Goal: Task Accomplishment & Management: Use online tool/utility

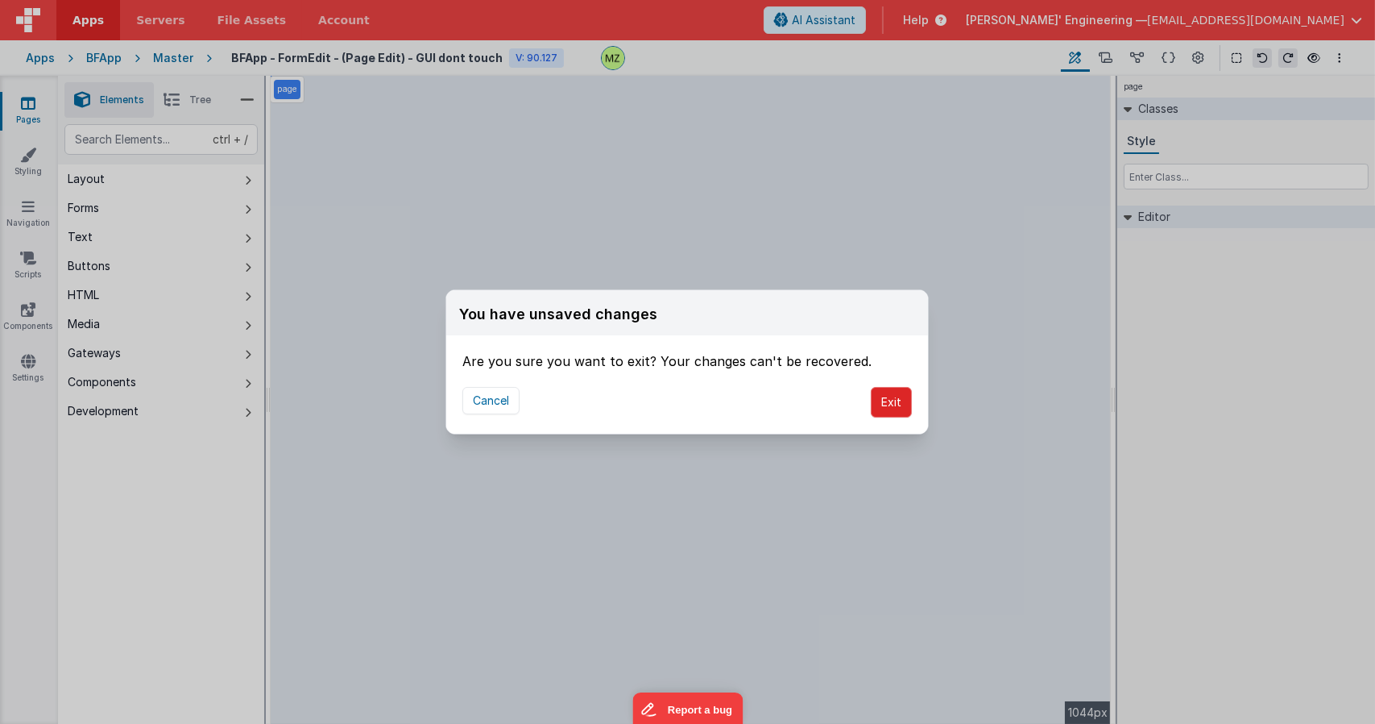
click at [888, 389] on button "Exit" at bounding box center [891, 402] width 41 height 31
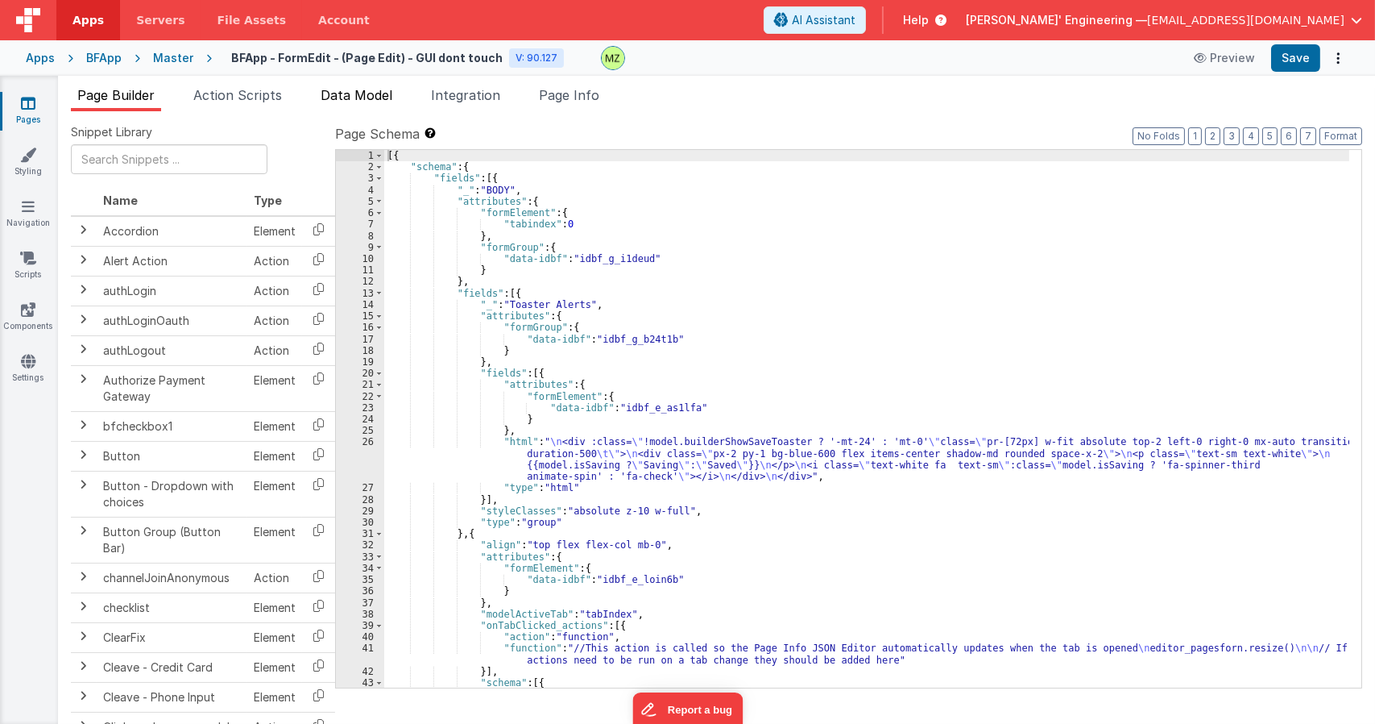
click at [324, 98] on span "Data Model" at bounding box center [357, 95] width 72 height 16
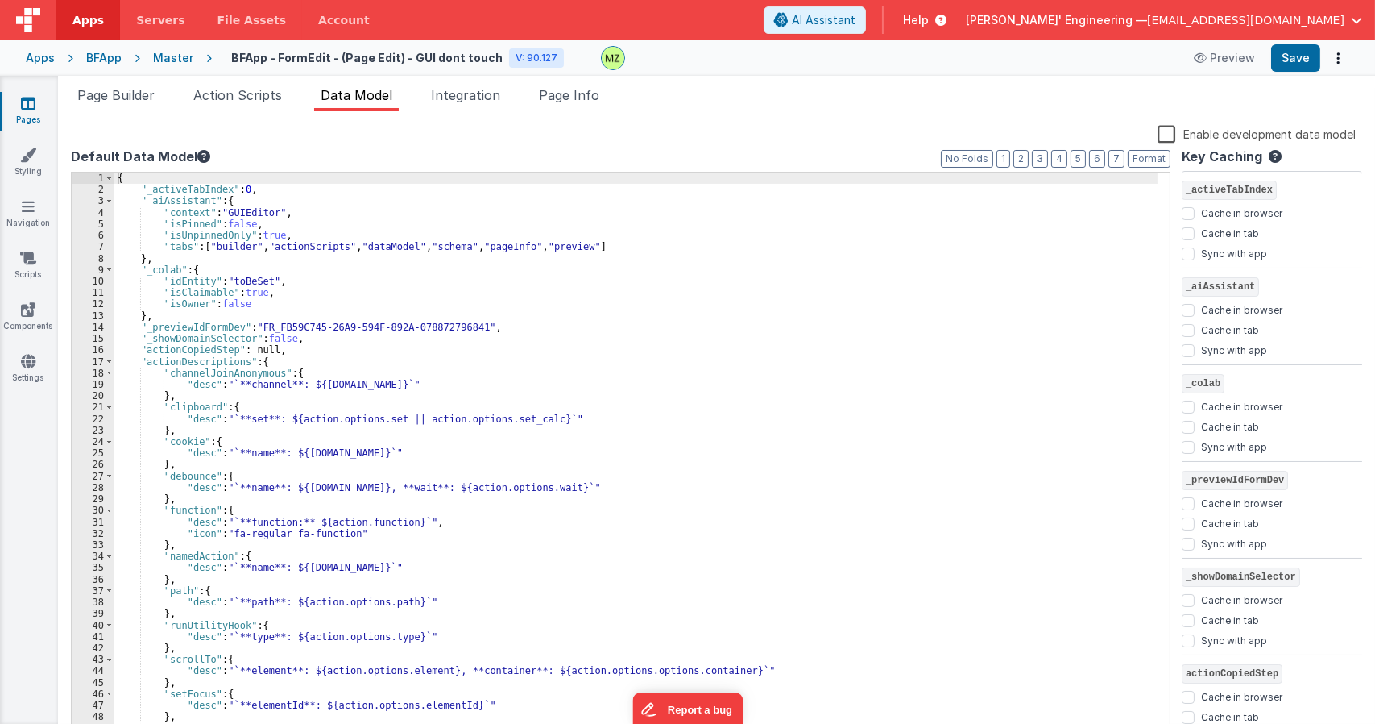
click at [290, 350] on div "{ "_activeTabIndex" : 0 , "_aiAssistant" : { "context" : "GUIEditor" , "isPinne…" at bounding box center [635, 465] width 1043 height 587
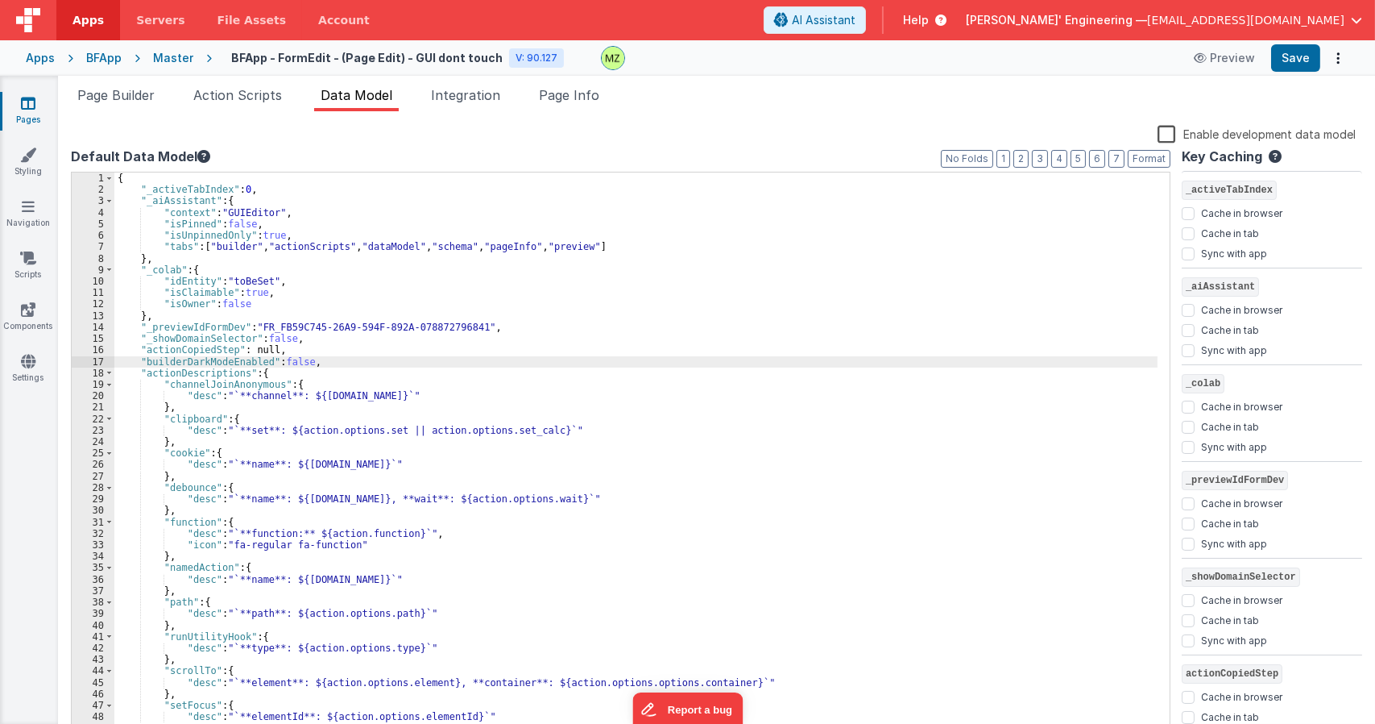
click at [518, 351] on div "{ "_activeTabIndex" : 0 , "_aiAssistant" : { "context" : "GUIEditor" , "isPinne…" at bounding box center [635, 465] width 1043 height 587
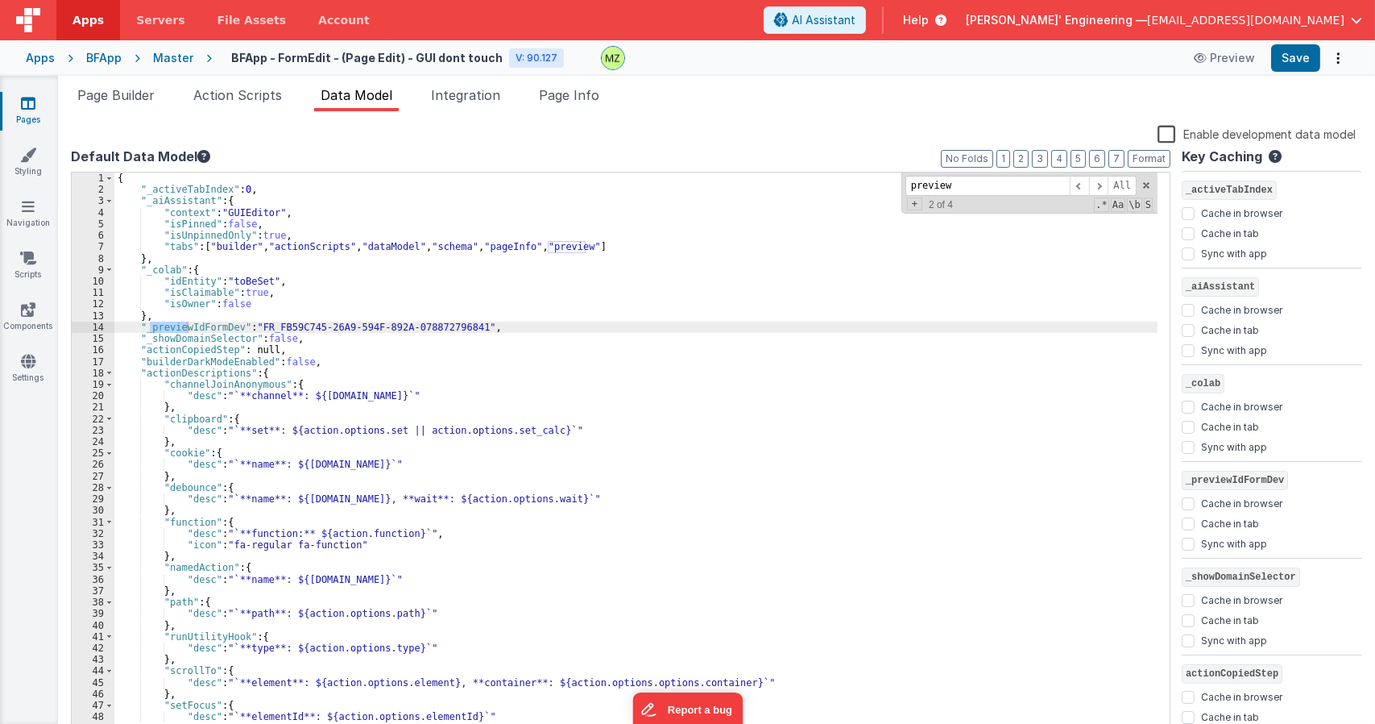
drag, startPoint x: 971, startPoint y: 178, endPoint x: 833, endPoint y: 192, distance: 138.5
click at [833, 191] on div "{ "_activeTabIndex" : 0 , "_aiAssistant" : { "context" : "GUIEditor" , "isPinne…" at bounding box center [635, 454] width 1043 height 565
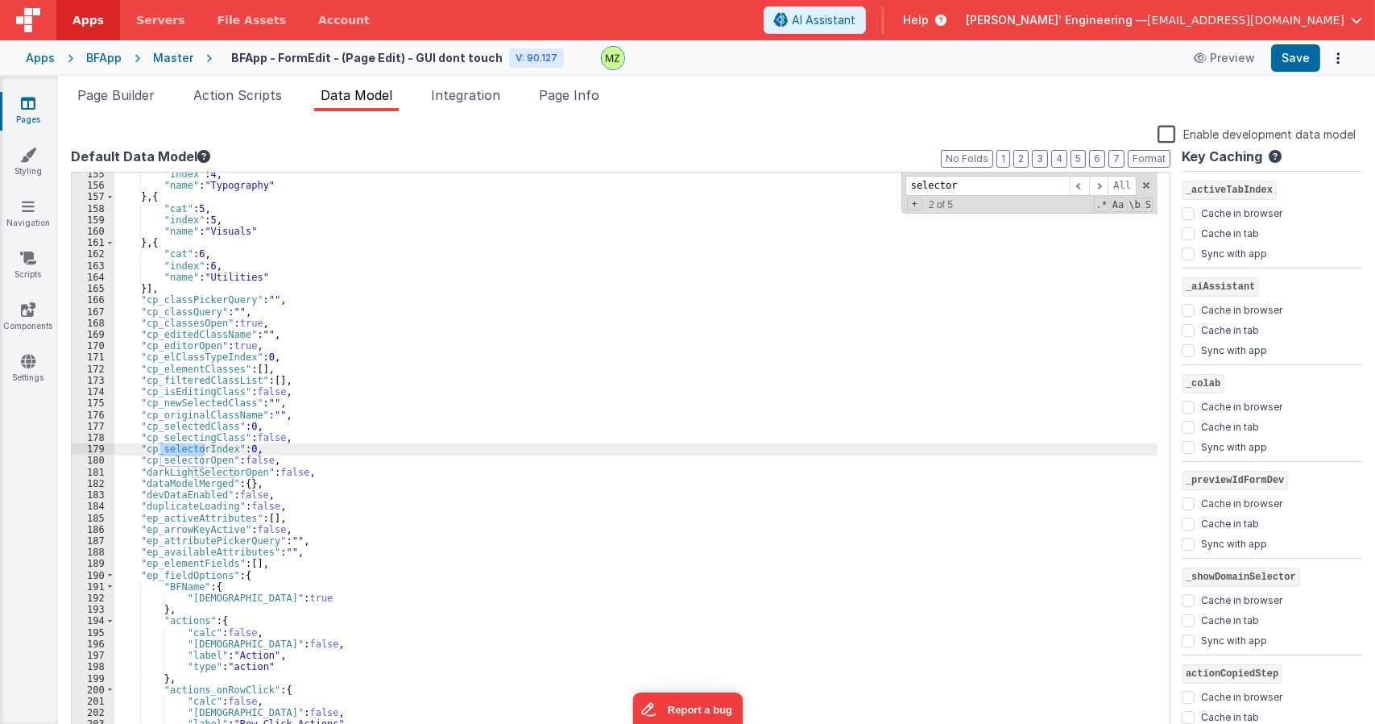
type input "selector"
click at [303, 447] on div ""index" : 4 , "name" : "Typography" } , { "cat" : 5 , "index" : 5 , "name" : "V…" at bounding box center [635, 461] width 1043 height 587
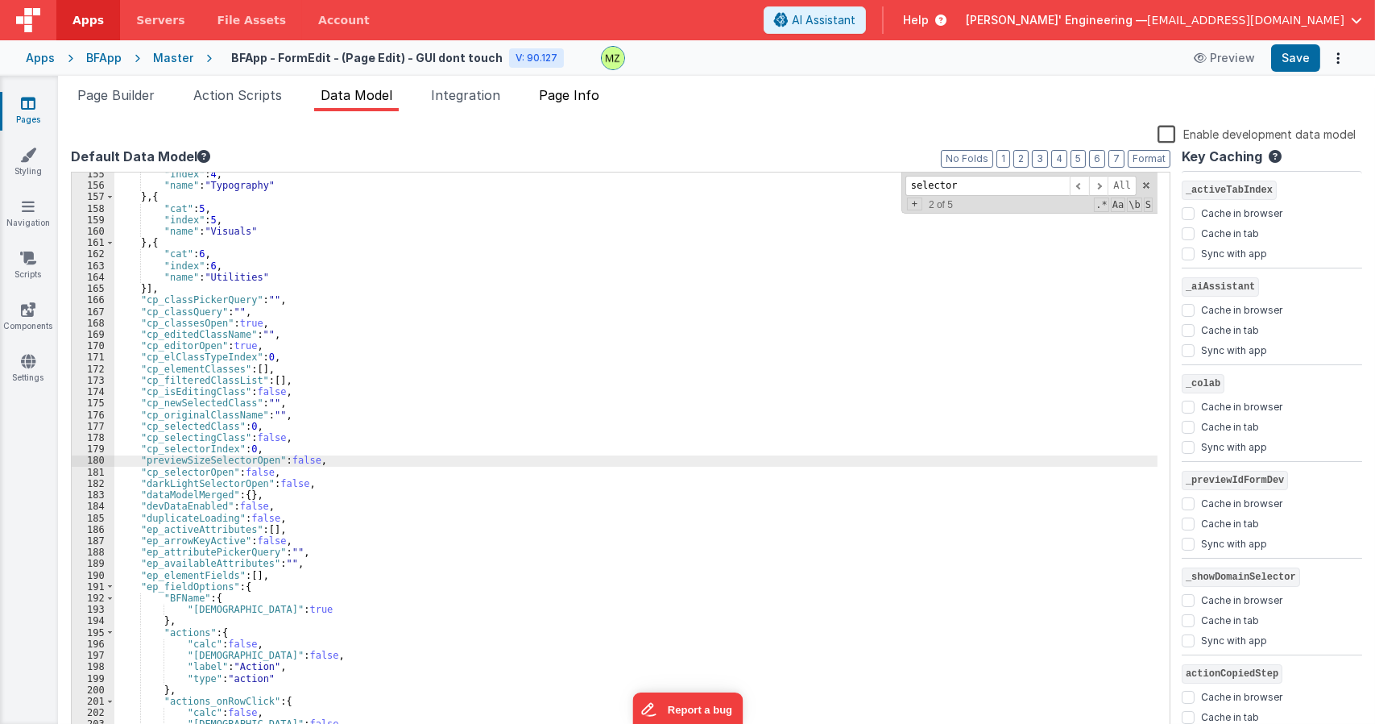
click at [578, 96] on span "Page Info" at bounding box center [569, 95] width 60 height 16
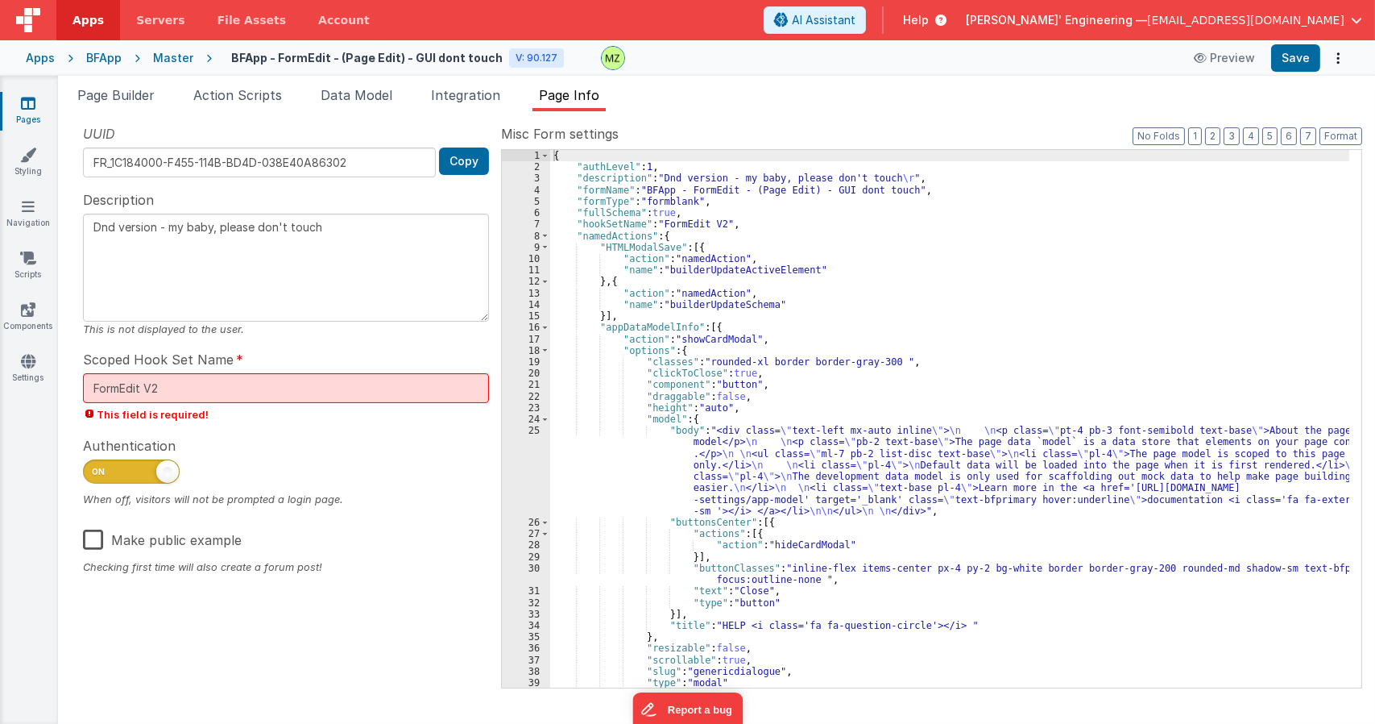
click at [849, 407] on div "{ "authLevel" : 1 , "description" : "Dnd version - my baby, please don't touch …" at bounding box center [949, 430] width 799 height 560
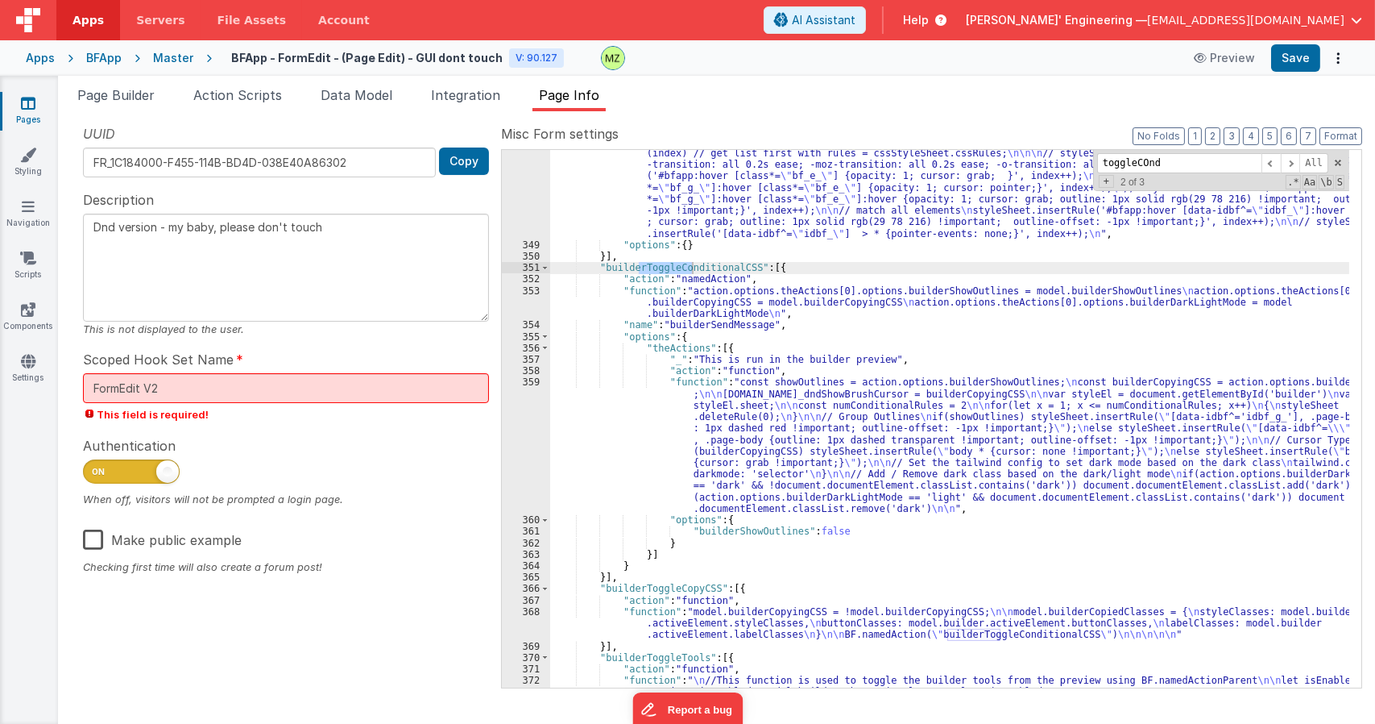
scroll to position [8699, 0]
type input "toggleCOnd"
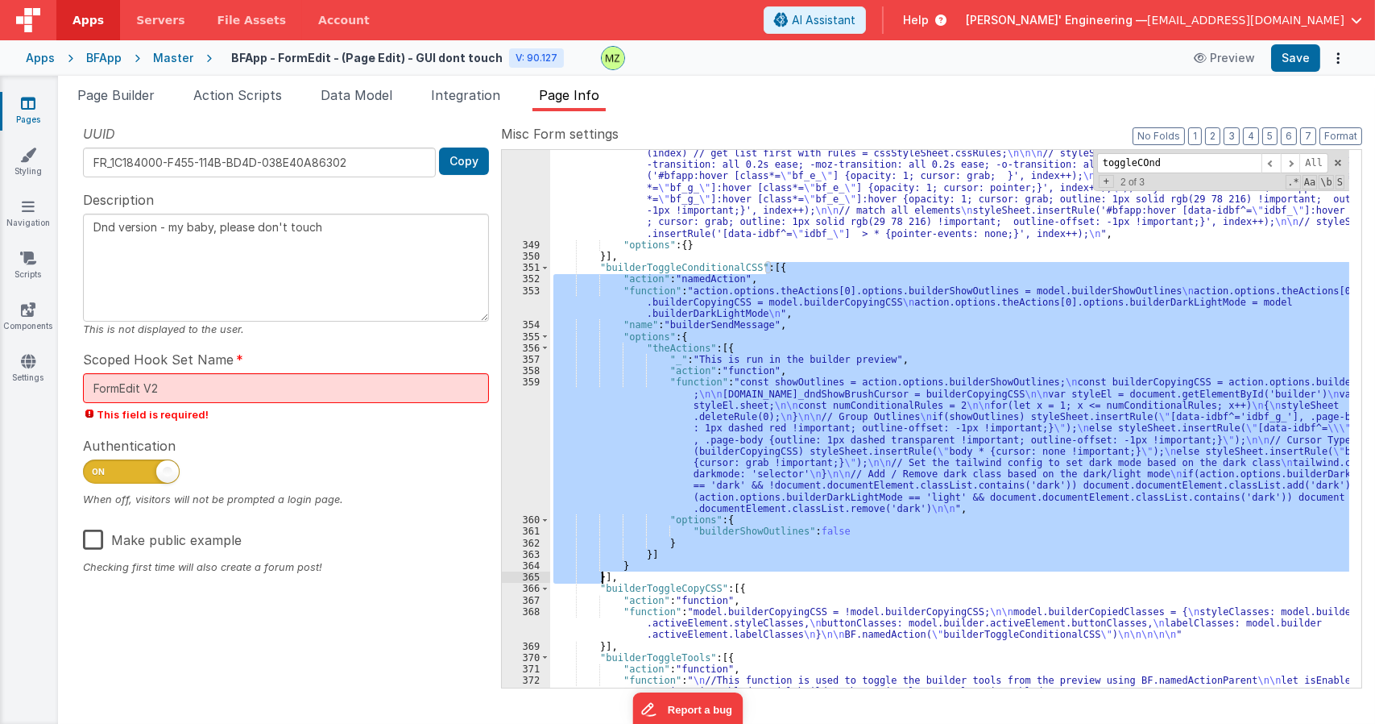
drag, startPoint x: 768, startPoint y: 267, endPoint x: 599, endPoint y: 581, distance: 356.5
click at [599, 581] on div ""function" : "// Inject needed classes into the styles \n\n return // shunted a…" at bounding box center [949, 444] width 799 height 709
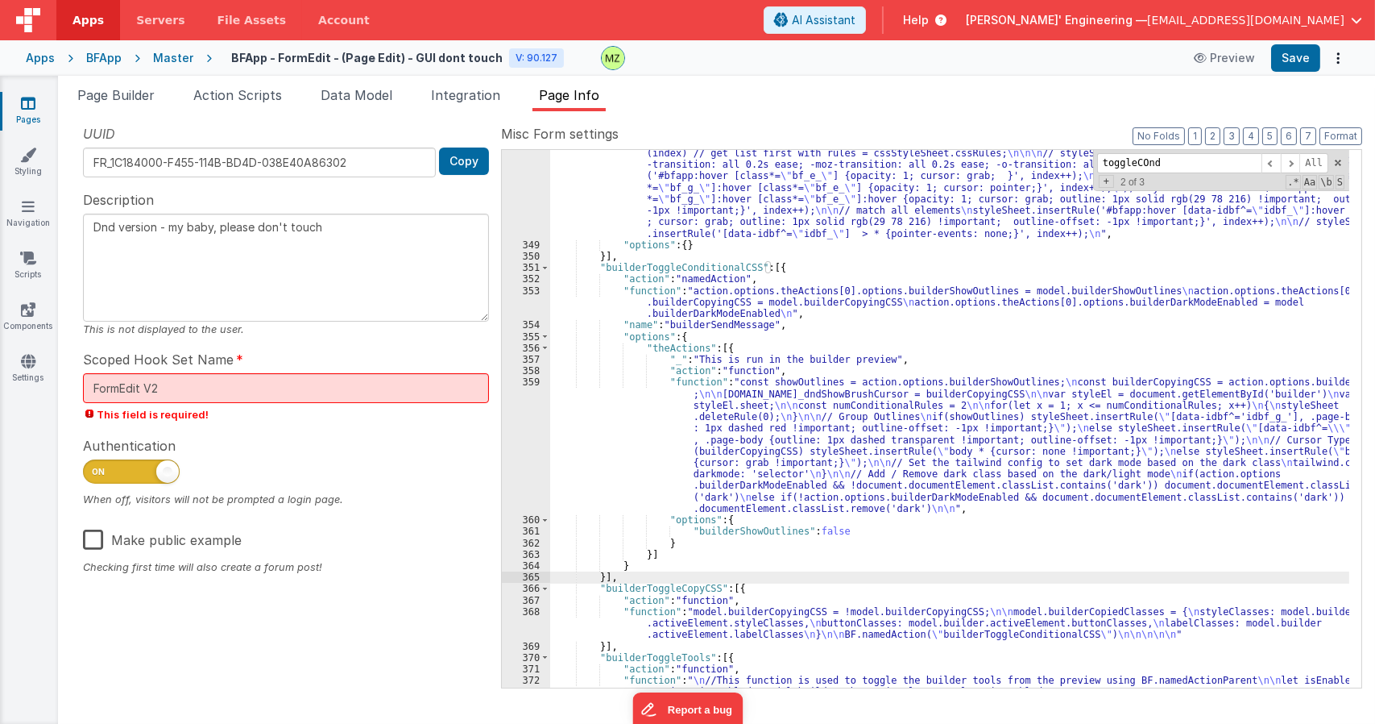
click at [624, 579] on div ""function" : "// Inject needed classes into the styles \n\n return // shunted a…" at bounding box center [949, 444] width 799 height 709
type textarea "Dnd version - my baby, please don't touch"
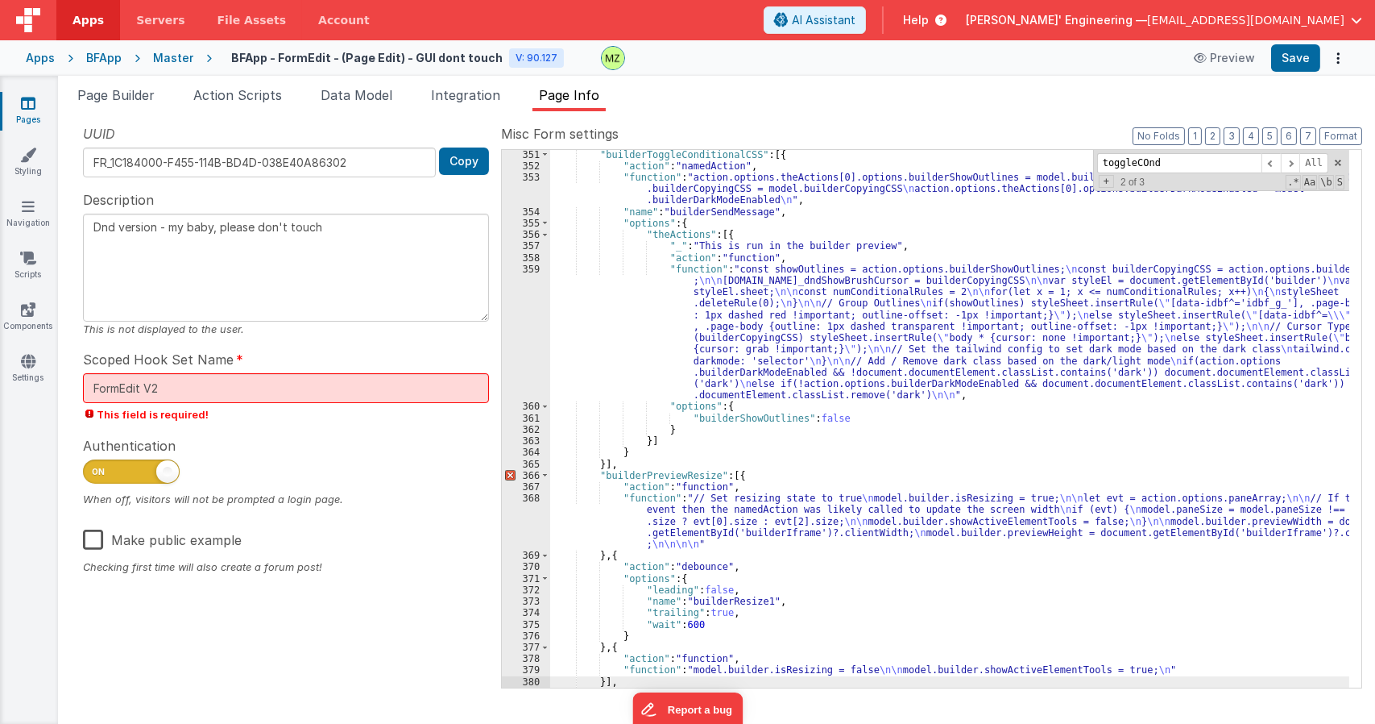
scroll to position [8909, 0]
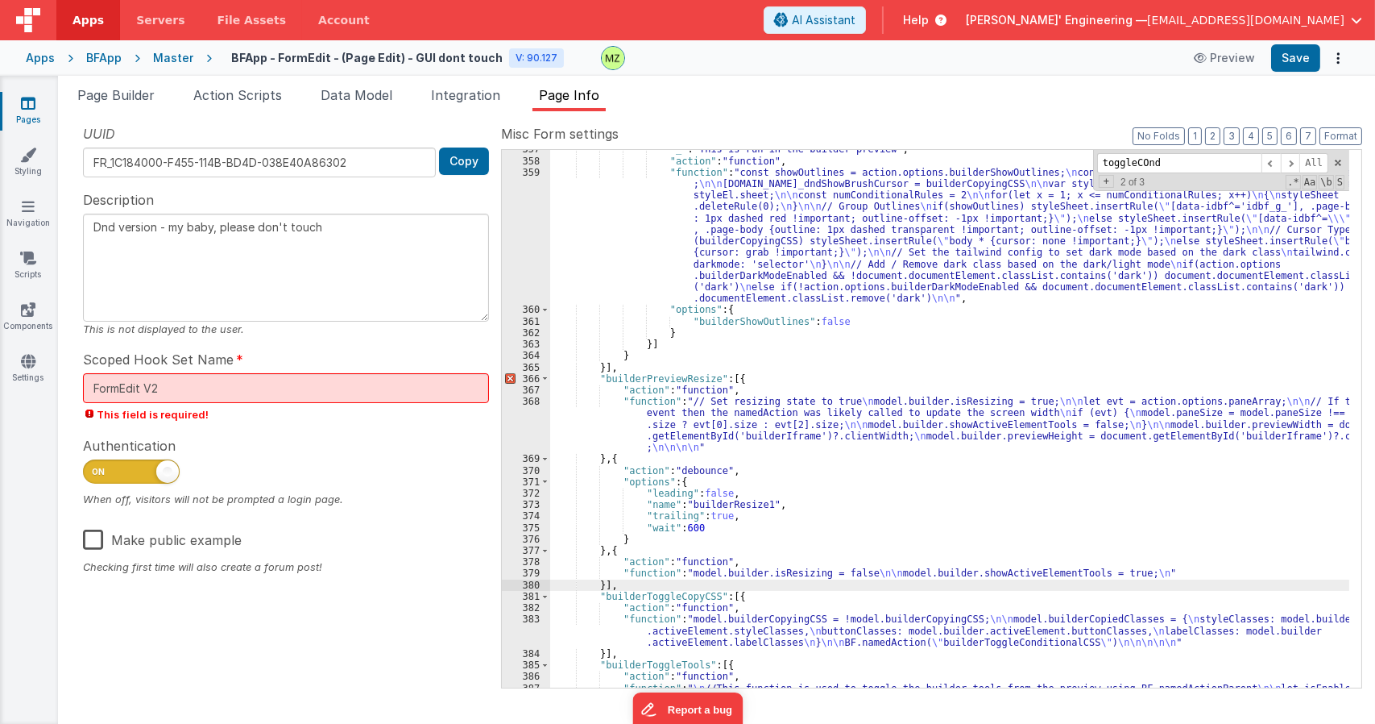
type textarea "Dnd version - my baby, please don't touch"
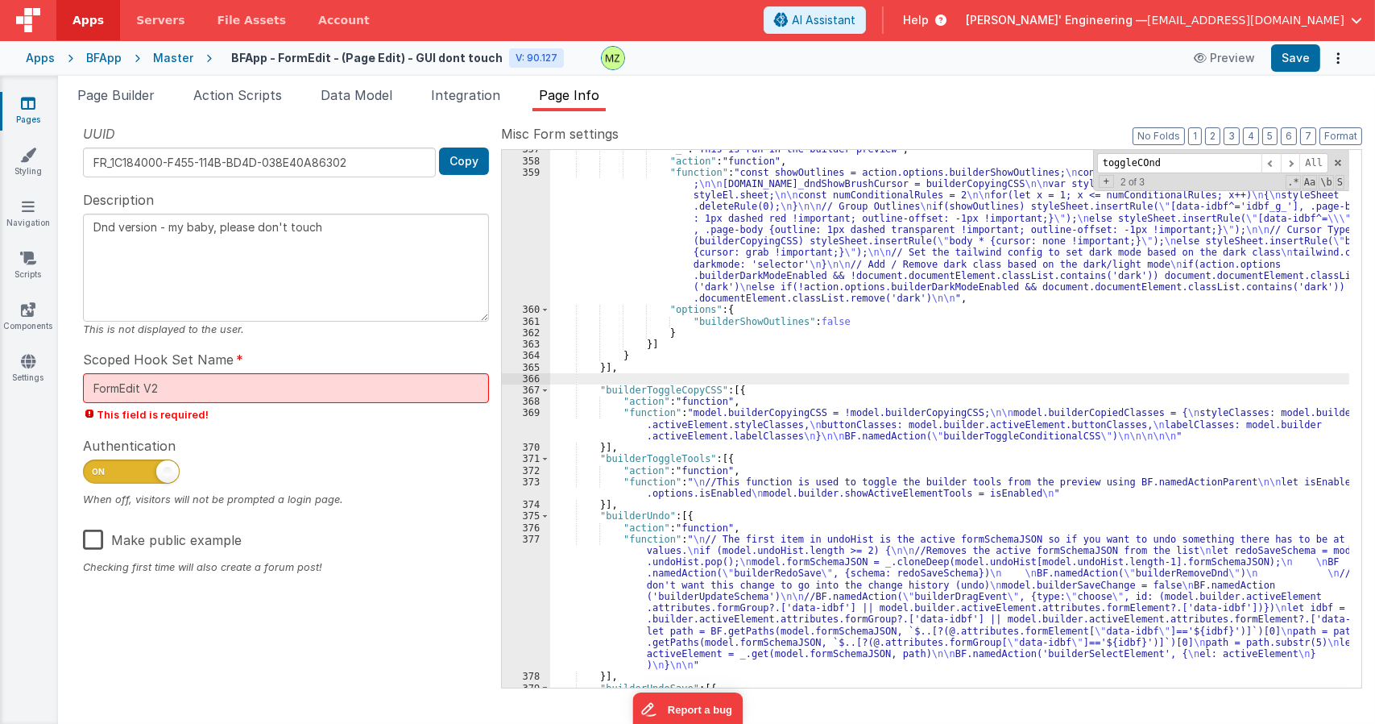
click at [857, 386] on div ""_" : "This is run in the builder preview" , "action" : "function" , "function"…" at bounding box center [949, 423] width 799 height 560
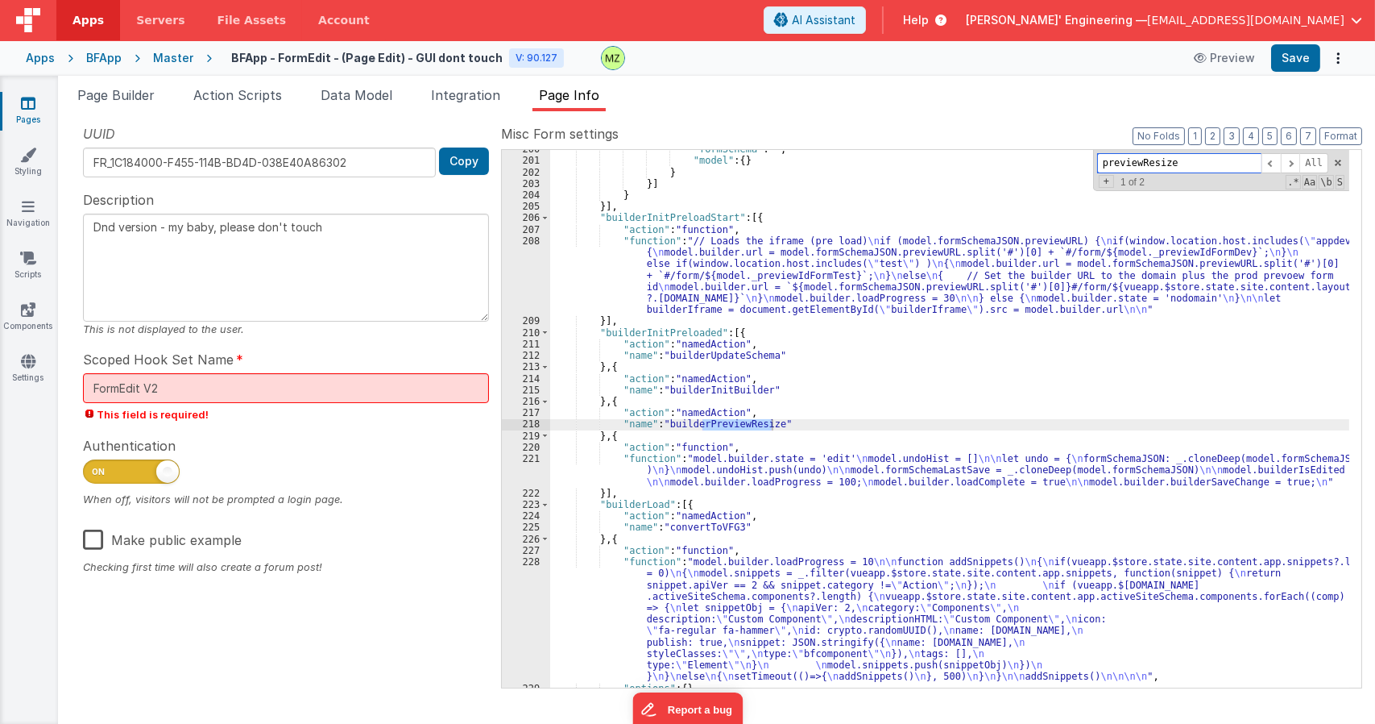
scroll to position [7053, 0]
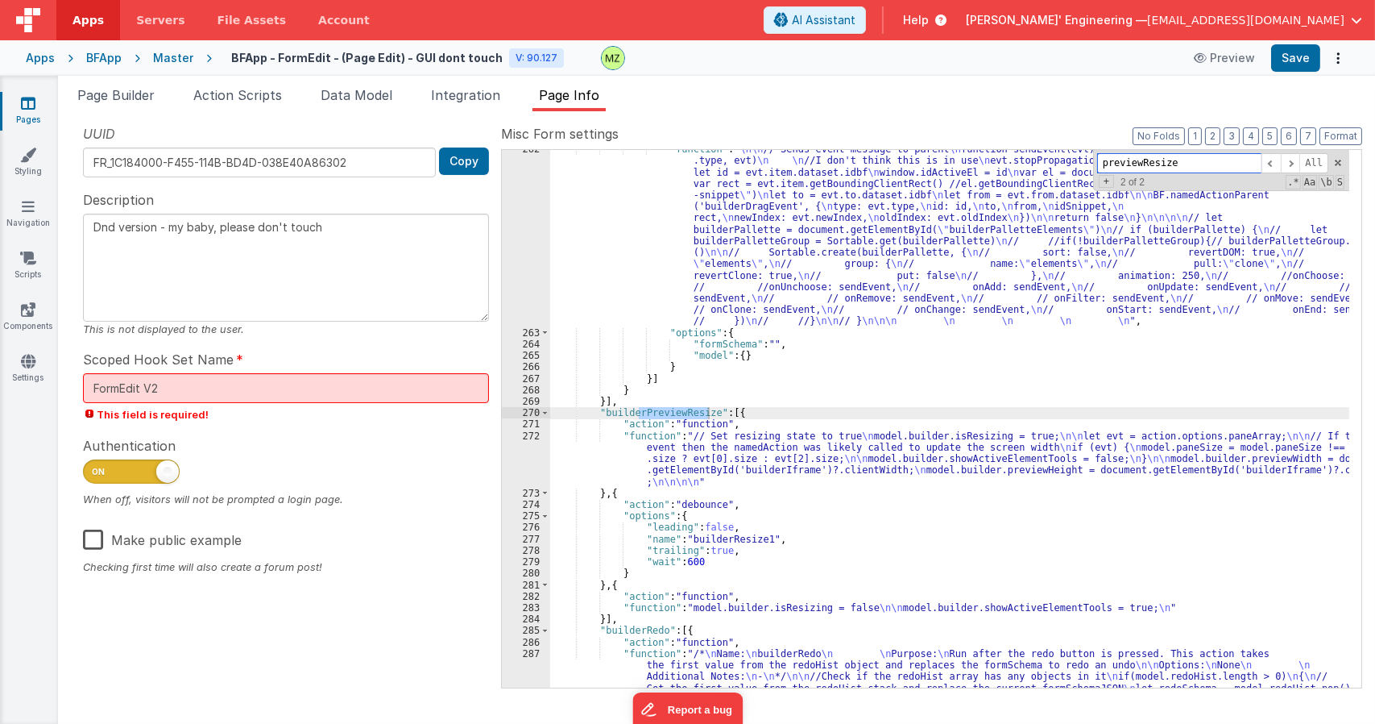
type input "previewResize"
click at [645, 402] on div ""function" : " \n\n // Sends event message to parent \n function sendEvent(evt)…" at bounding box center [949, 577] width 799 height 869
paste textarea
type textarea "Dnd version - my baby, please don't touch"
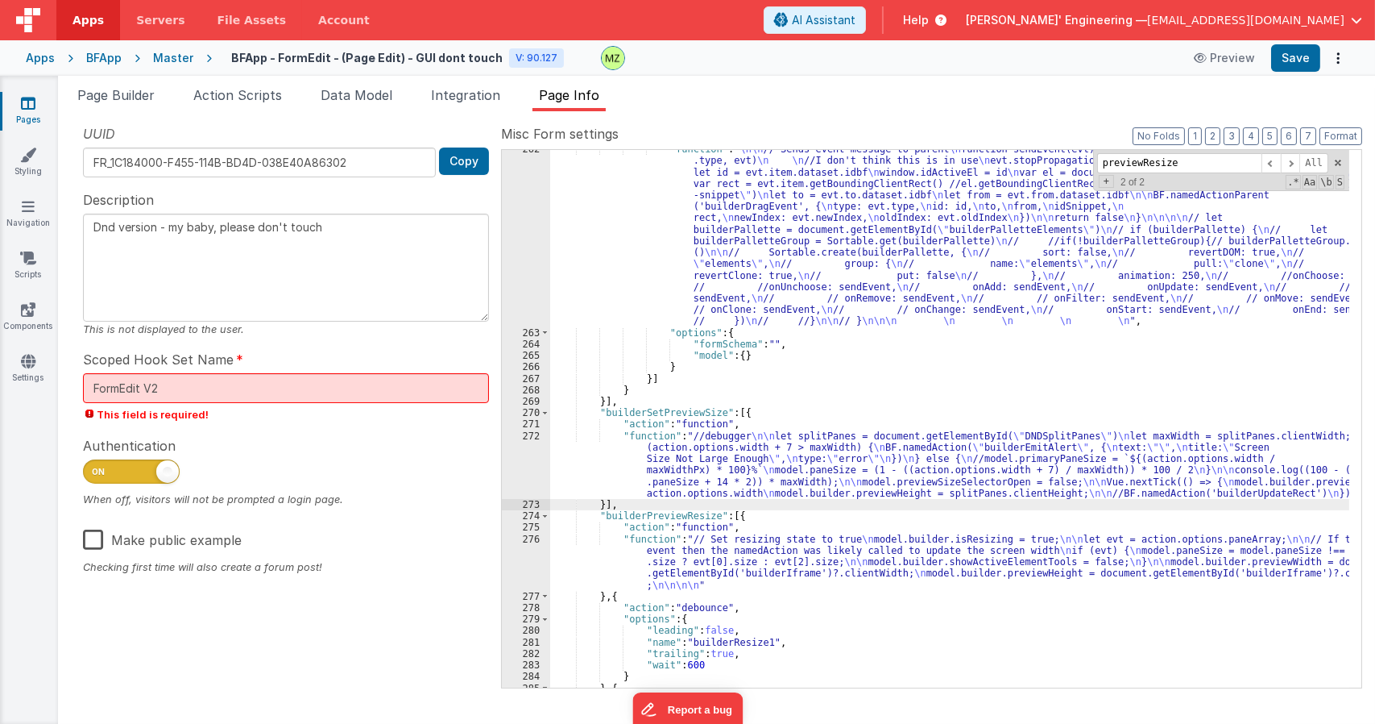
click at [627, 452] on div ""function" : " \n\n // Sends event message to parent \n function sendEvent(evt)…" at bounding box center [949, 509] width 799 height 732
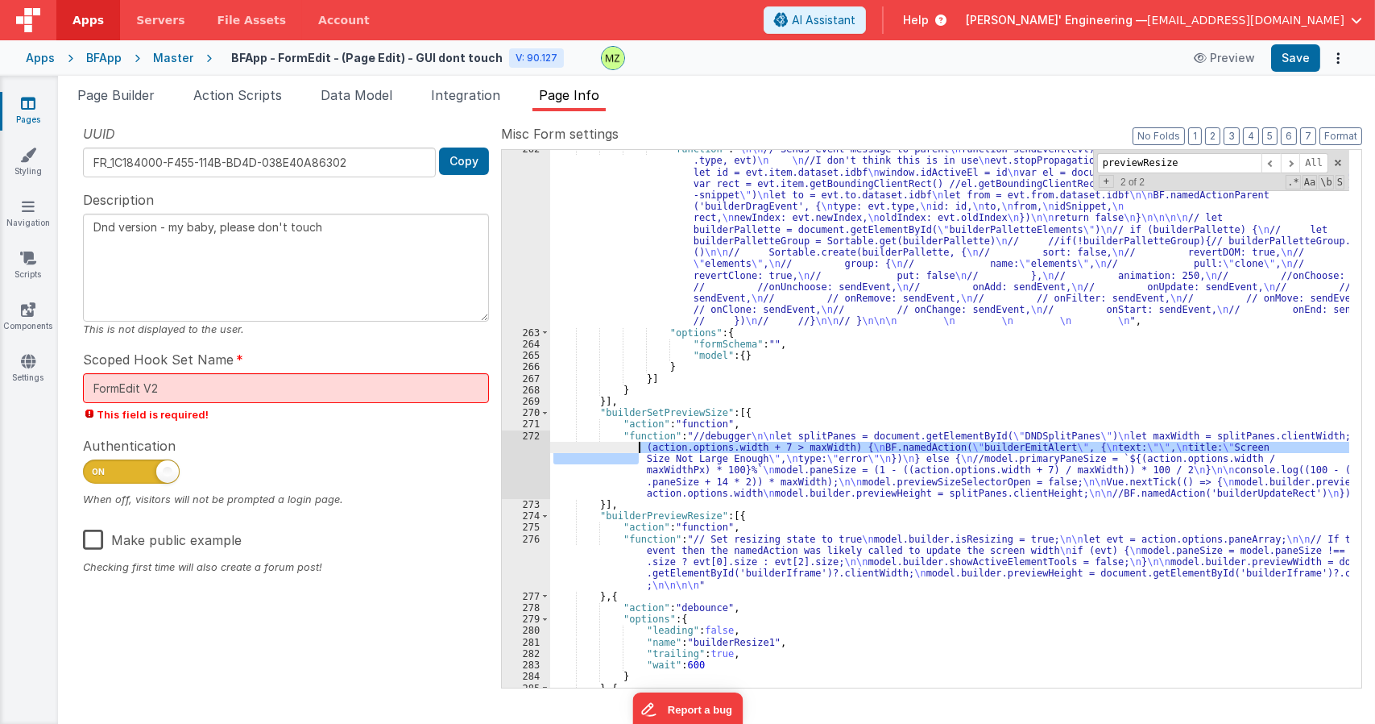
click at [532, 432] on div "272" at bounding box center [526, 464] width 48 height 68
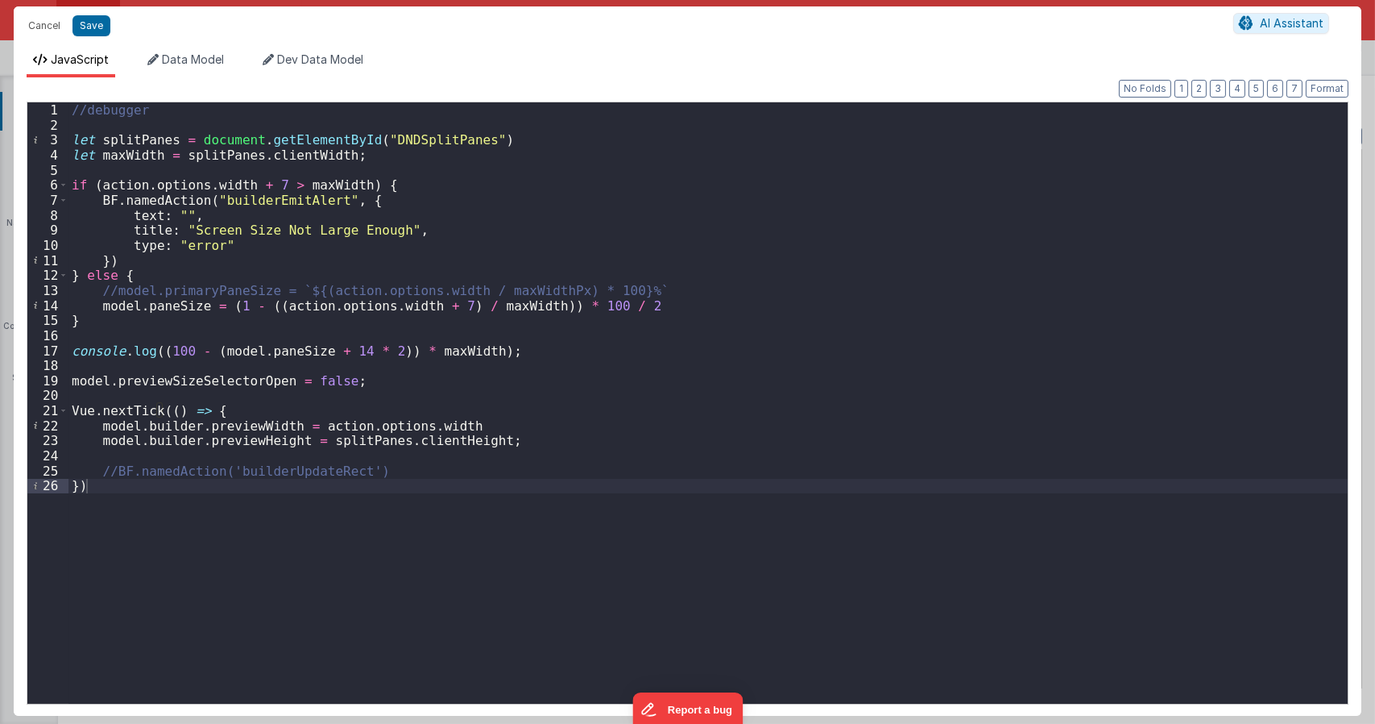
click at [222, 303] on div "//debugger let splitPanes = document . getElementById ( "DNDSplitPanes" ) let m…" at bounding box center [707, 416] width 1279 height 629
type textarea "Dnd version - my baby, please don't touch"
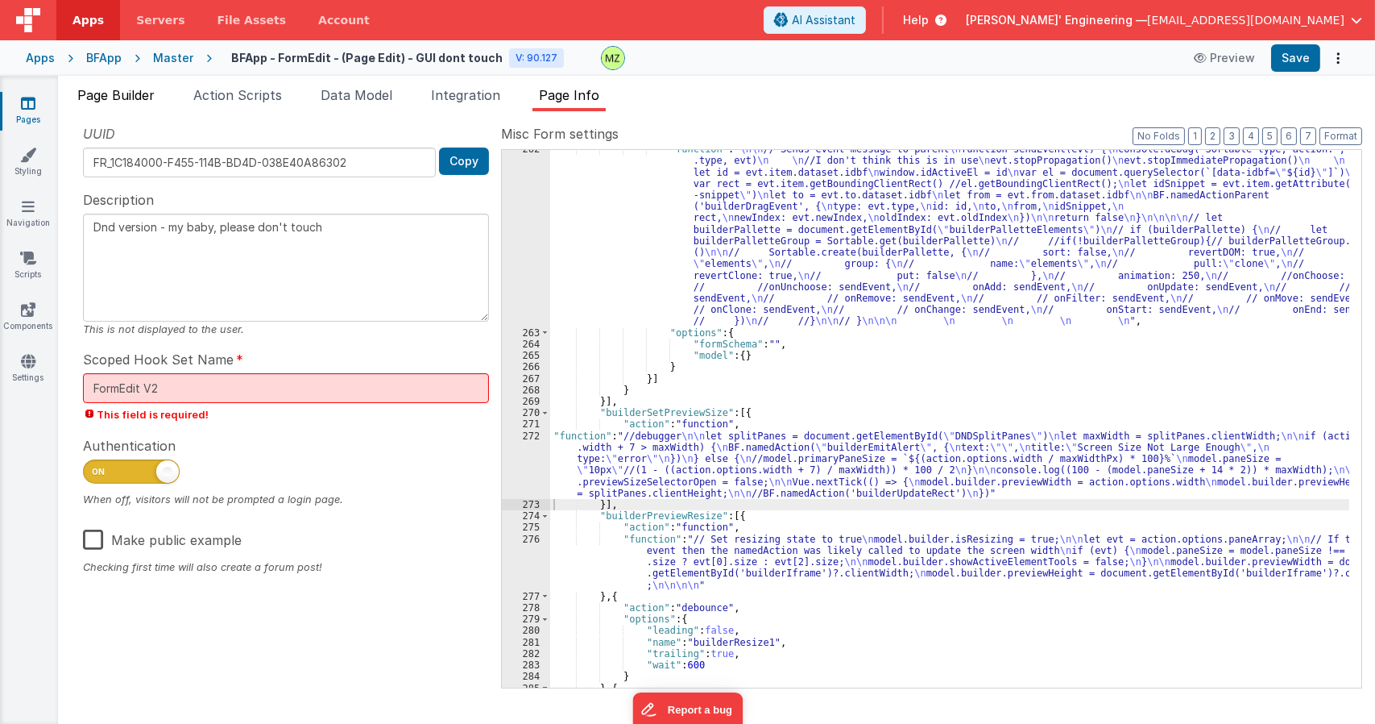
click at [103, 87] on span "Page Builder" at bounding box center [115, 95] width 77 height 16
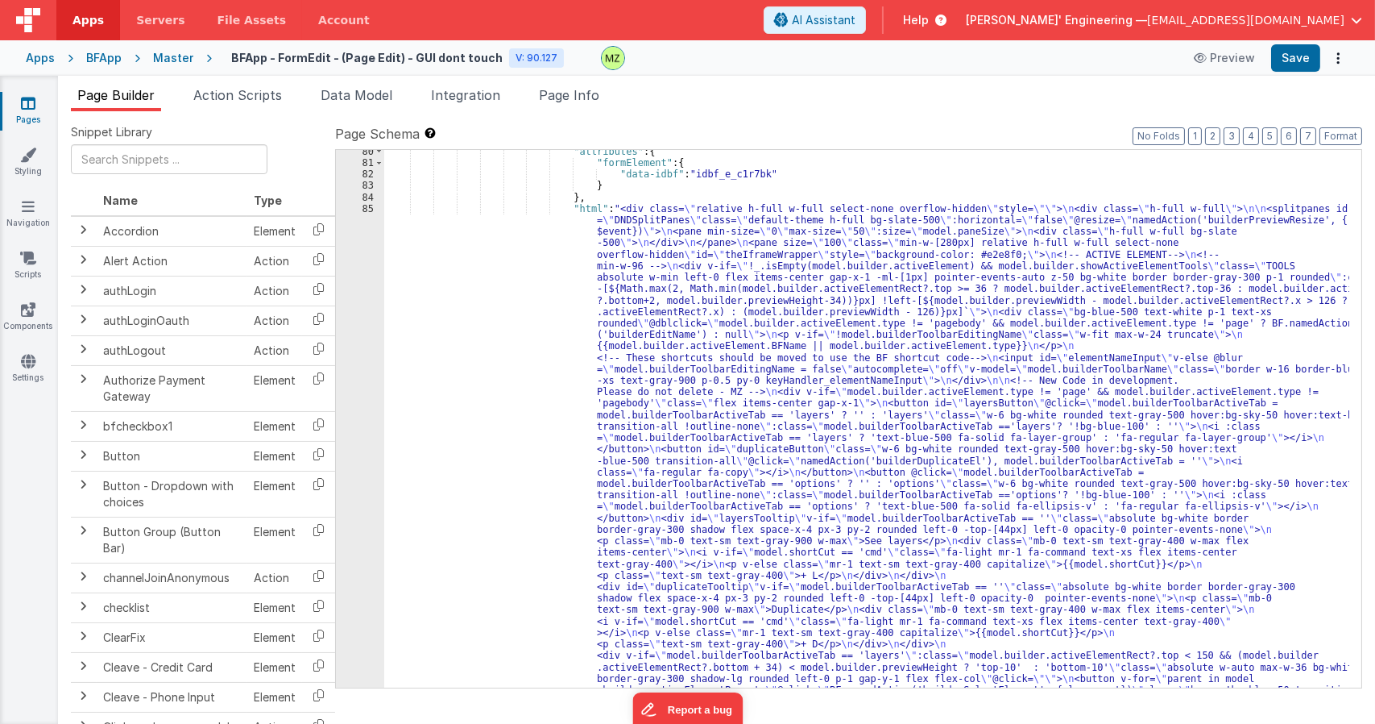
scroll to position [967, 0]
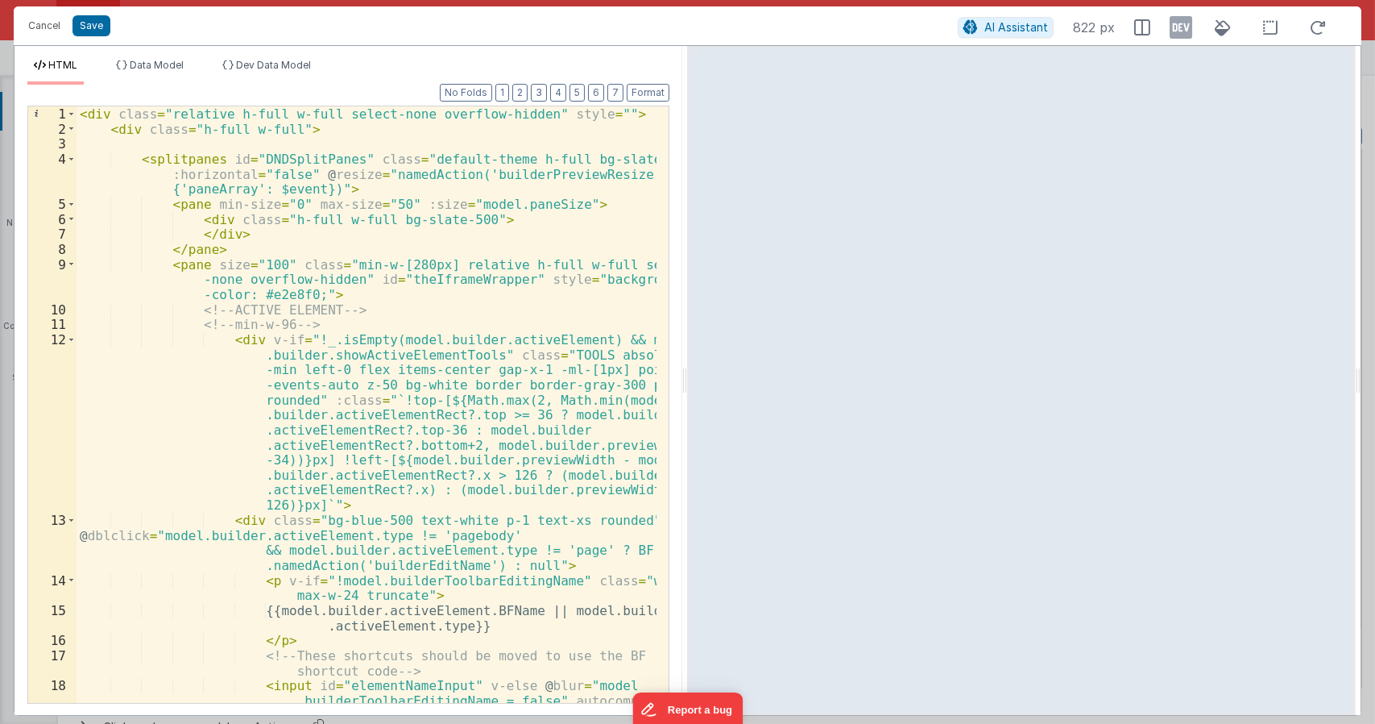
scroll to position [0, 0]
drag, startPoint x: 277, startPoint y: 262, endPoint x: 209, endPoint y: 260, distance: 68.5
click at [209, 260] on div "< div class = "relative h-full w-full select-none overflow-hidden" style = "" >…" at bounding box center [367, 449] width 581 height 686
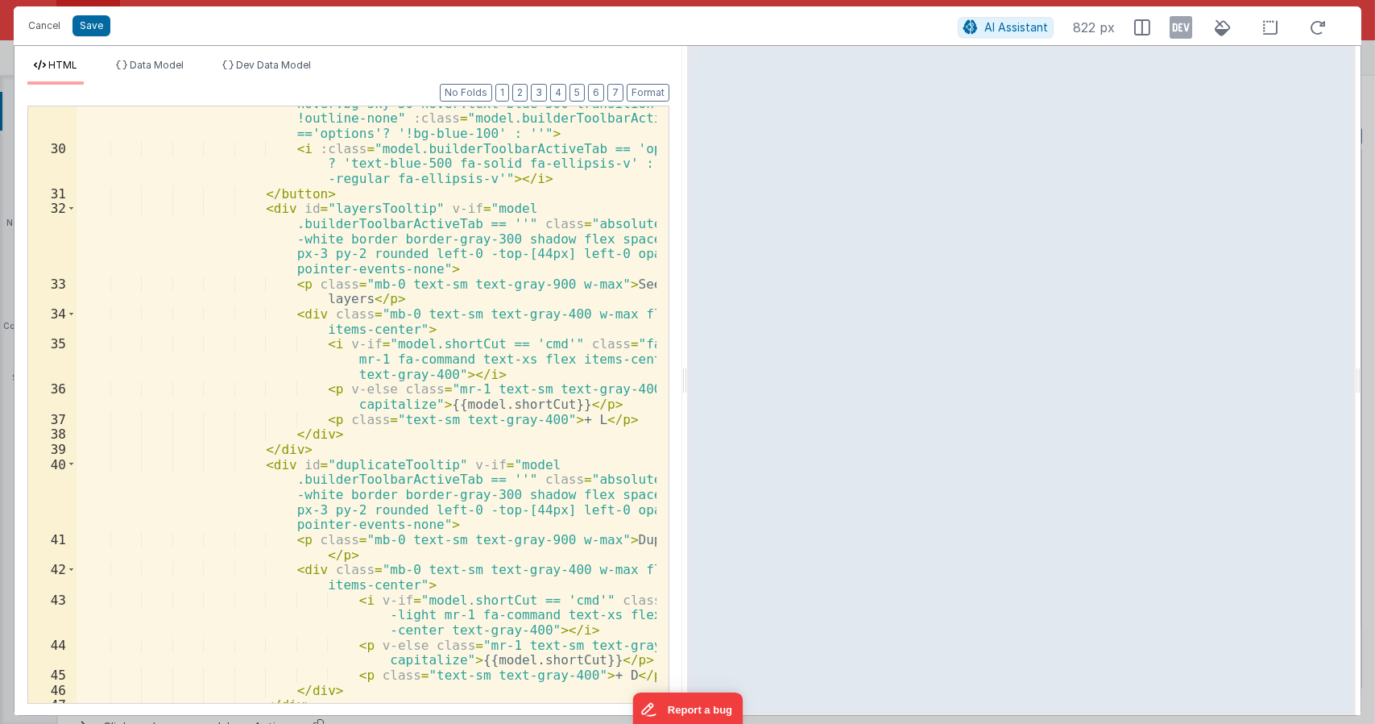
scroll to position [918, 0]
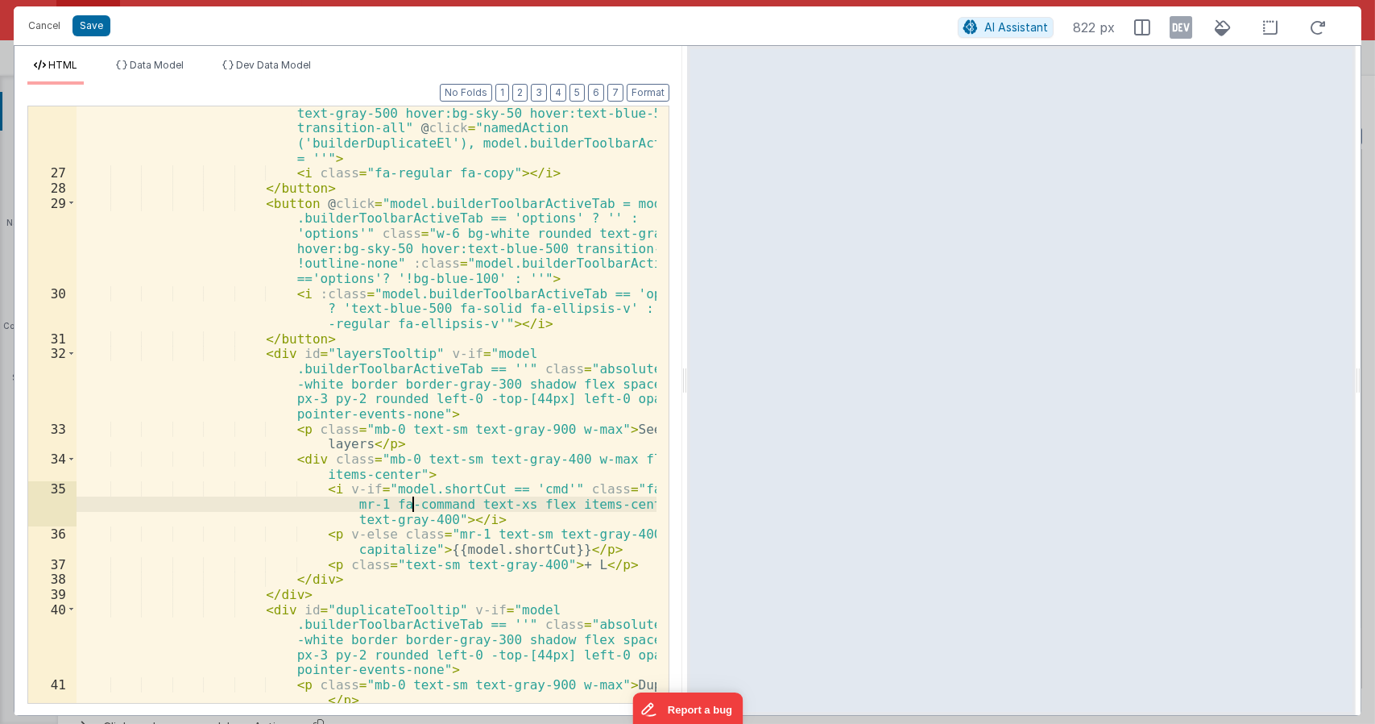
click at [409, 503] on div "< button id = "duplicateButton" class = "w-6 bg-white rounded text-gray-500 hov…" at bounding box center [367, 441] width 581 height 702
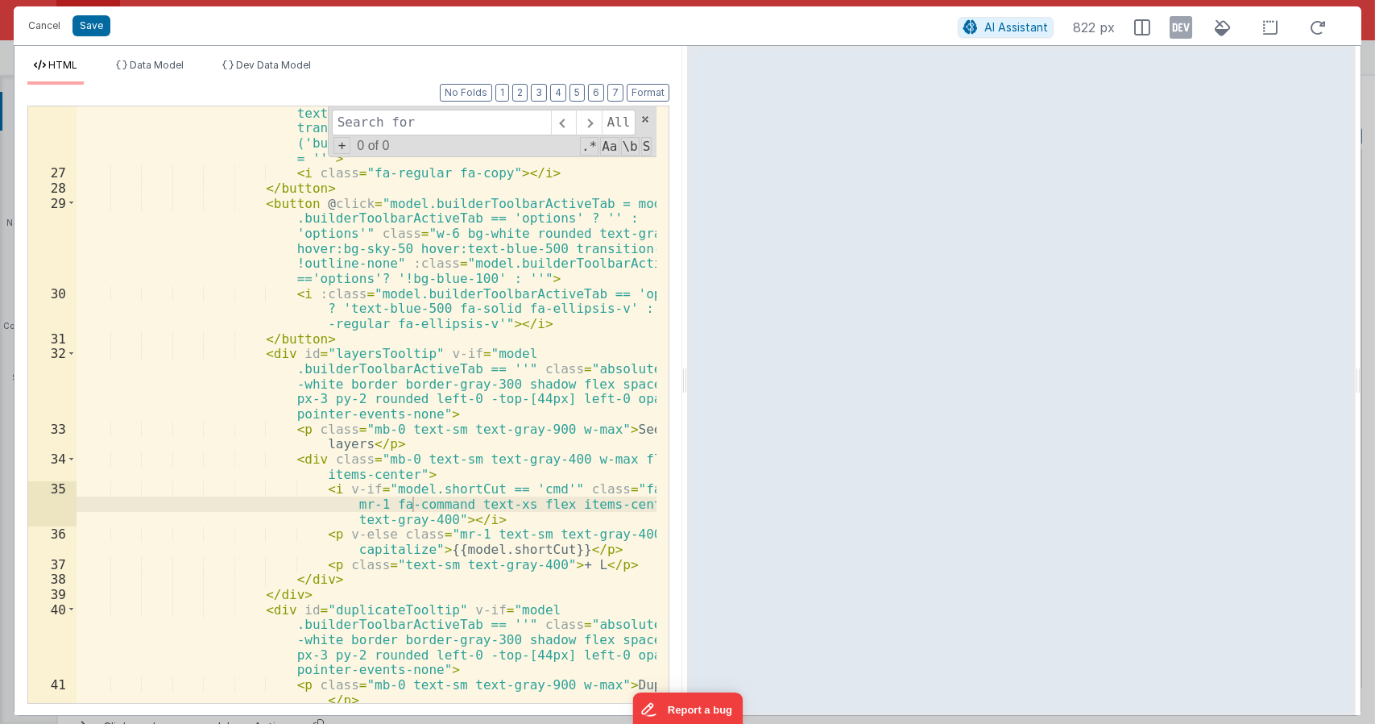
type input "p"
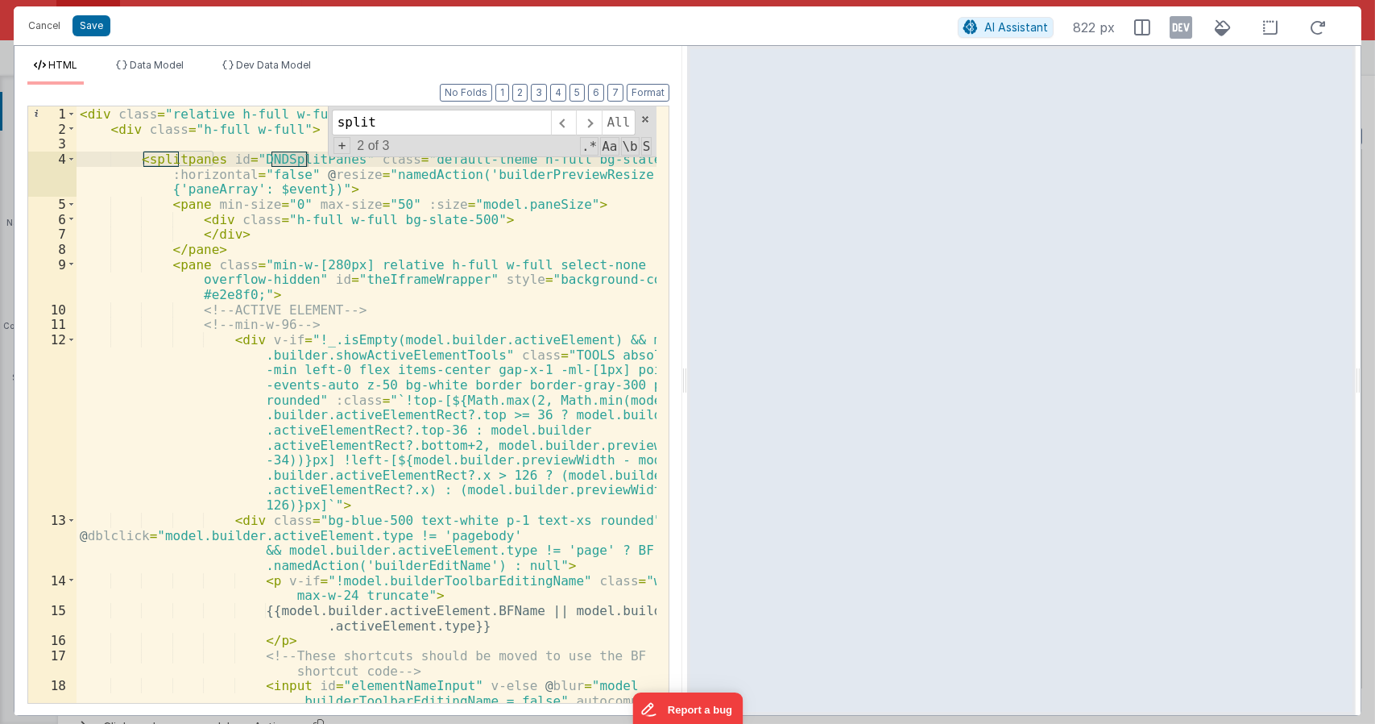
scroll to position [0, 0]
type input "split"
click at [68, 263] on span at bounding box center [71, 264] width 9 height 15
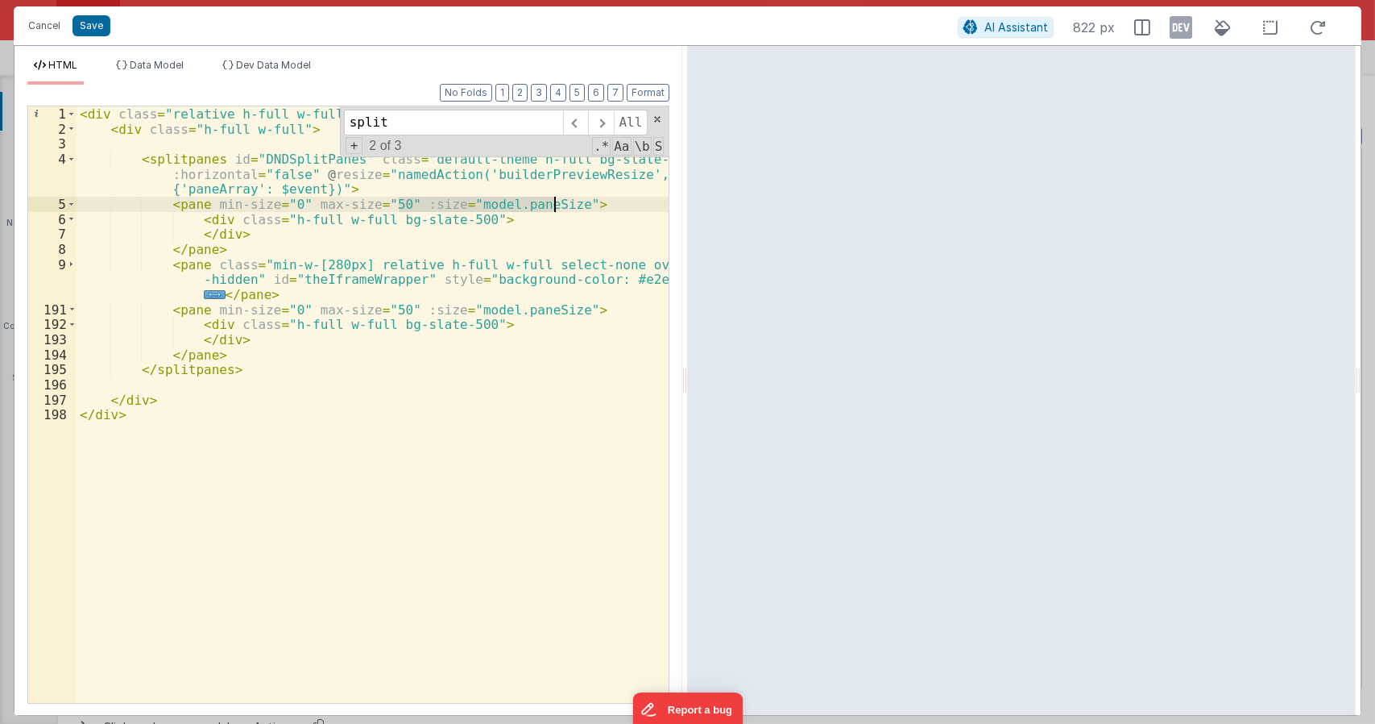
drag, startPoint x: 402, startPoint y: 201, endPoint x: 553, endPoint y: 208, distance: 150.8
click at [553, 208] on div "< div class = "relative h-full w-full select-none overflow-hidden" style = "" >…" at bounding box center [373, 419] width 593 height 626
drag, startPoint x: 258, startPoint y: 294, endPoint x: 290, endPoint y: 301, distance: 33.0
click at [258, 294] on div "< div class = "relative h-full w-full select-none overflow-hidden" style = "" >…" at bounding box center [373, 419] width 593 height 626
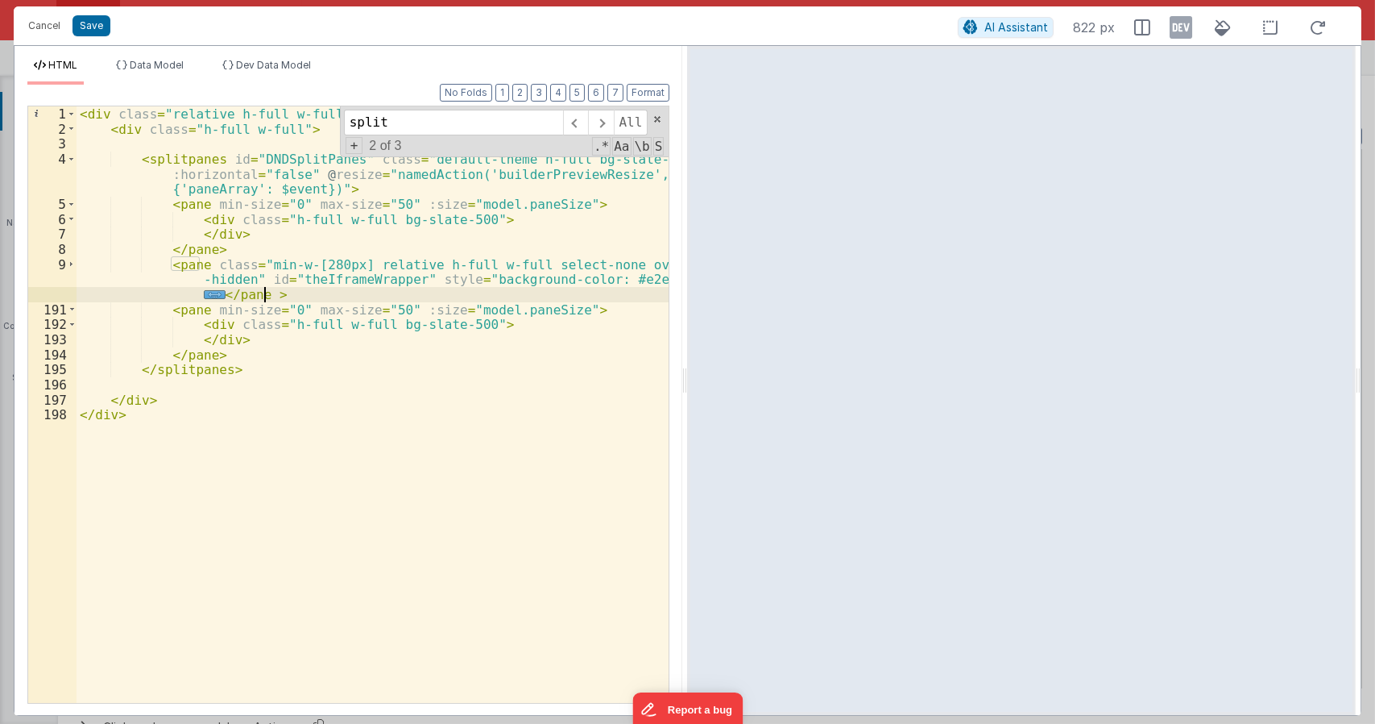
paste textarea
click at [450, 286] on div "< div class = "relative h-full w-full select-none overflow-hidden" style = "" >…" at bounding box center [373, 419] width 593 height 626
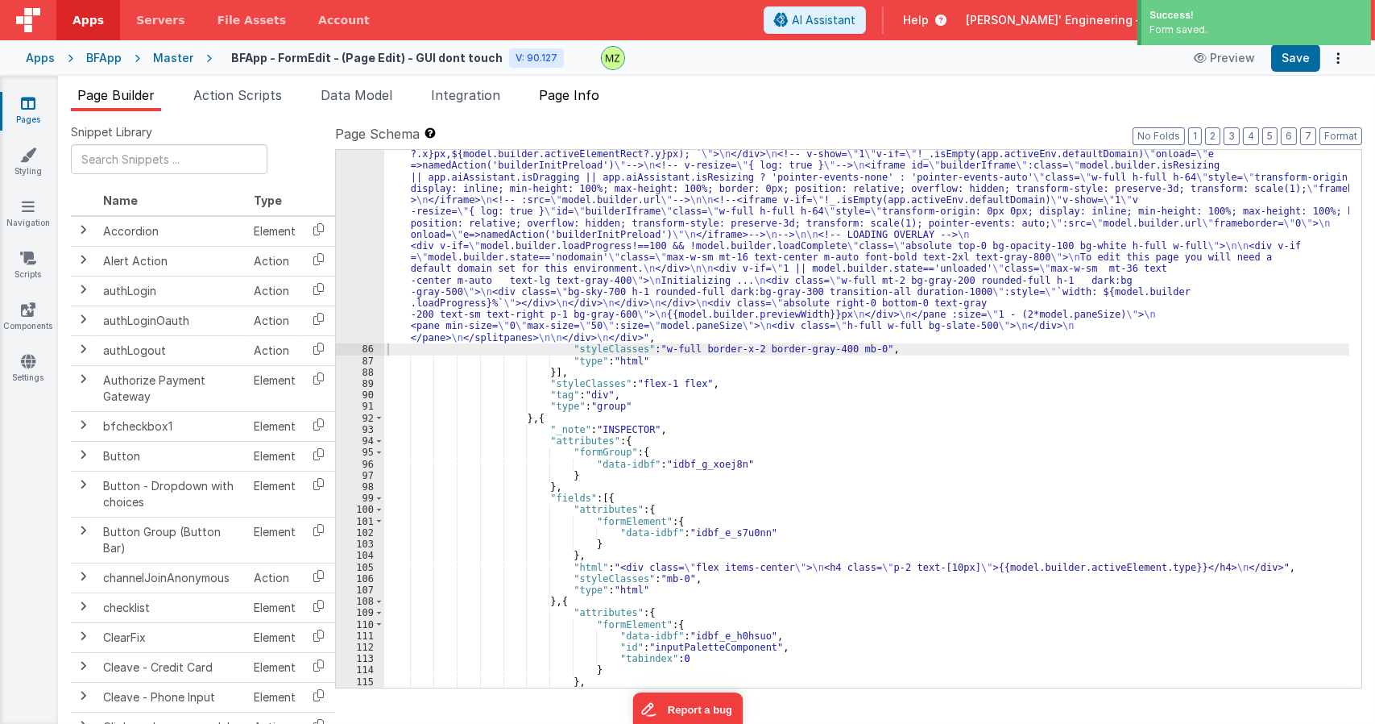
click at [585, 87] on span "Page Info" at bounding box center [569, 95] width 60 height 16
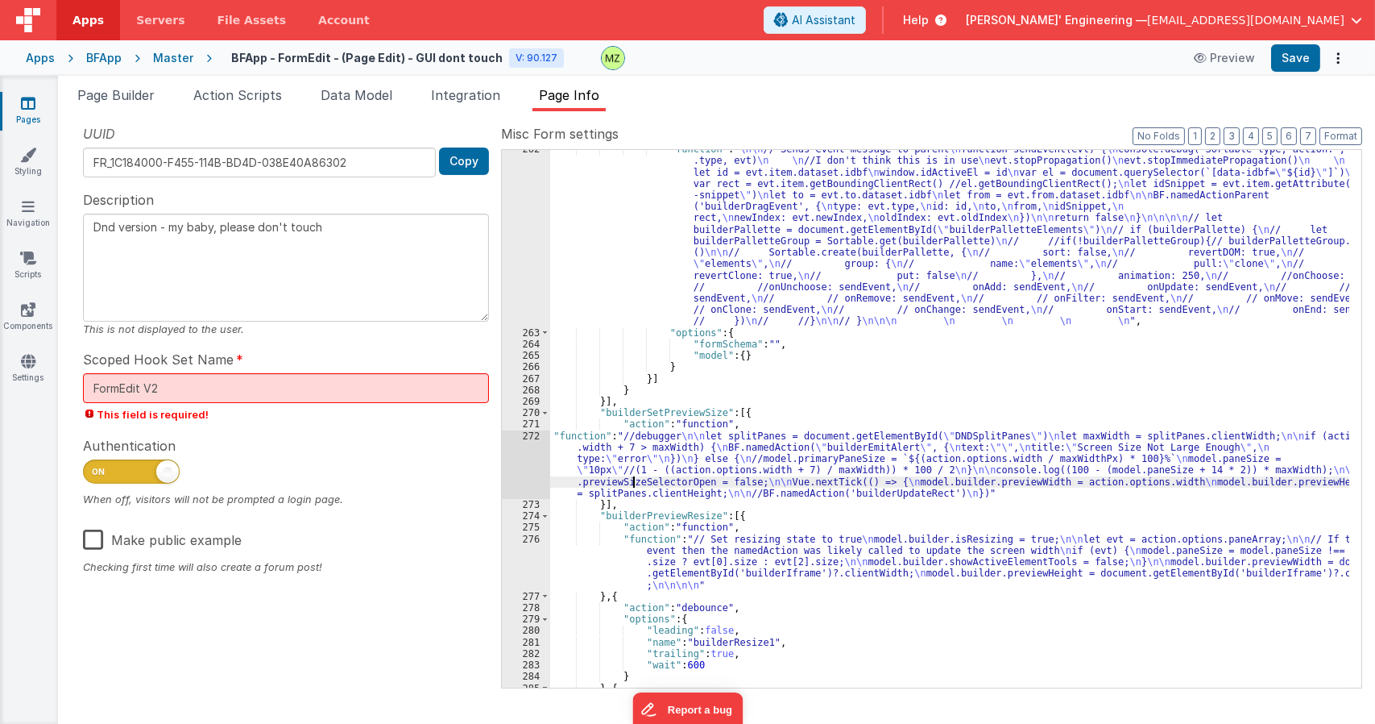
drag, startPoint x: 632, startPoint y: 478, endPoint x: 561, endPoint y: 468, distance: 72.4
click at [629, 479] on div ""function" : " \n\n // Sends event message to parent \n function sendEvent(evt)…" at bounding box center [949, 509] width 799 height 732
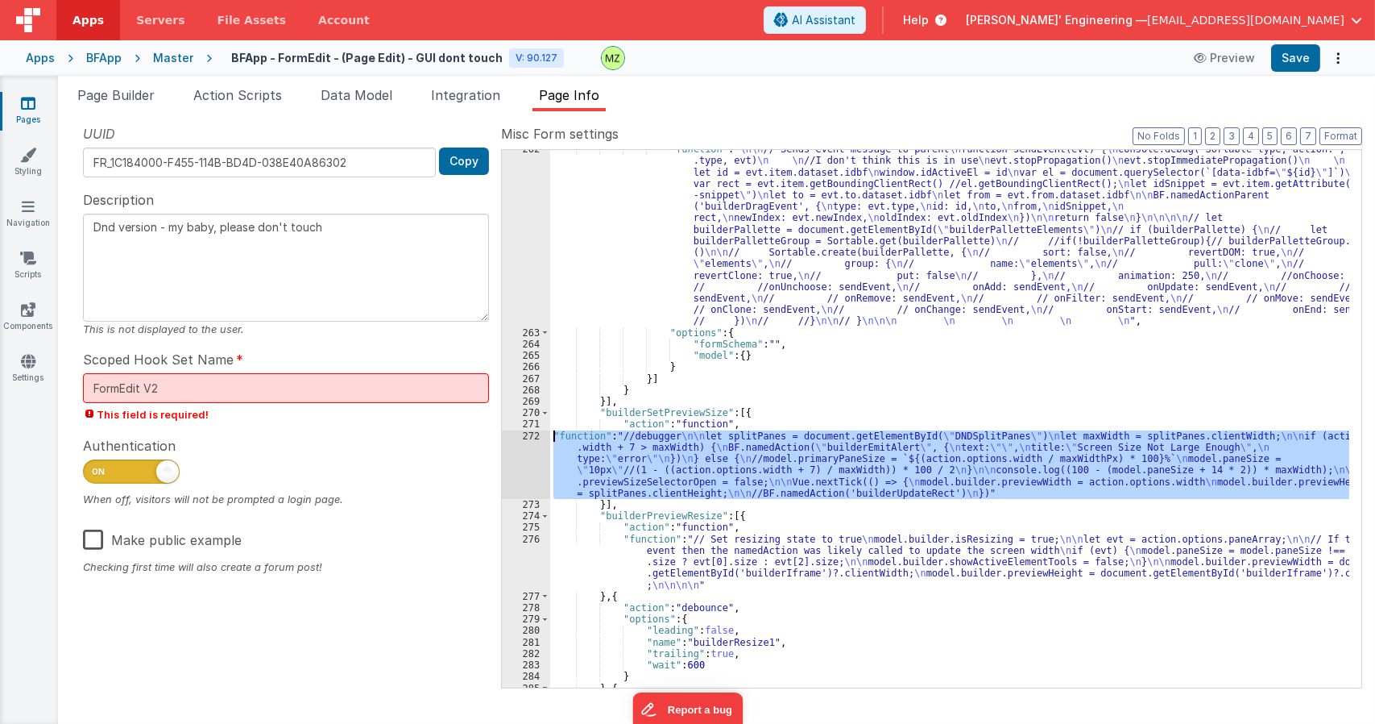
click at [536, 433] on div "272" at bounding box center [526, 464] width 48 height 68
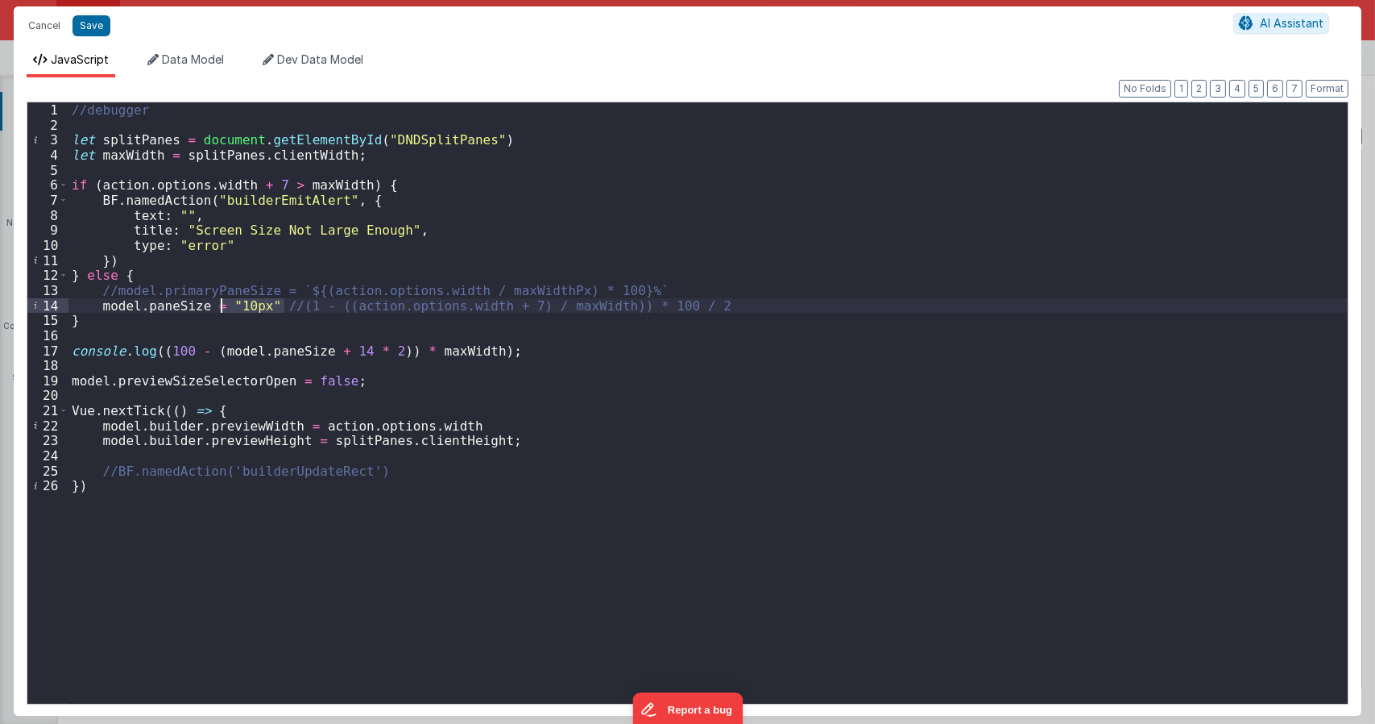
drag, startPoint x: 283, startPoint y: 309, endPoint x: 224, endPoint y: 306, distance: 58.9
click at [224, 306] on div "//debugger let splitPanes = document . getElementById ( "DNDSplitPanes" ) let m…" at bounding box center [707, 417] width 1279 height 631
drag, startPoint x: 581, startPoint y: 307, endPoint x: 549, endPoint y: 305, distance: 32.3
click at [549, 305] on div "//debugger let splitPanes = document . getElementById ( "DNDSplitPanes" ) let m…" at bounding box center [707, 417] width 1279 height 631
type textarea "Dnd version - my baby, please don't touch"
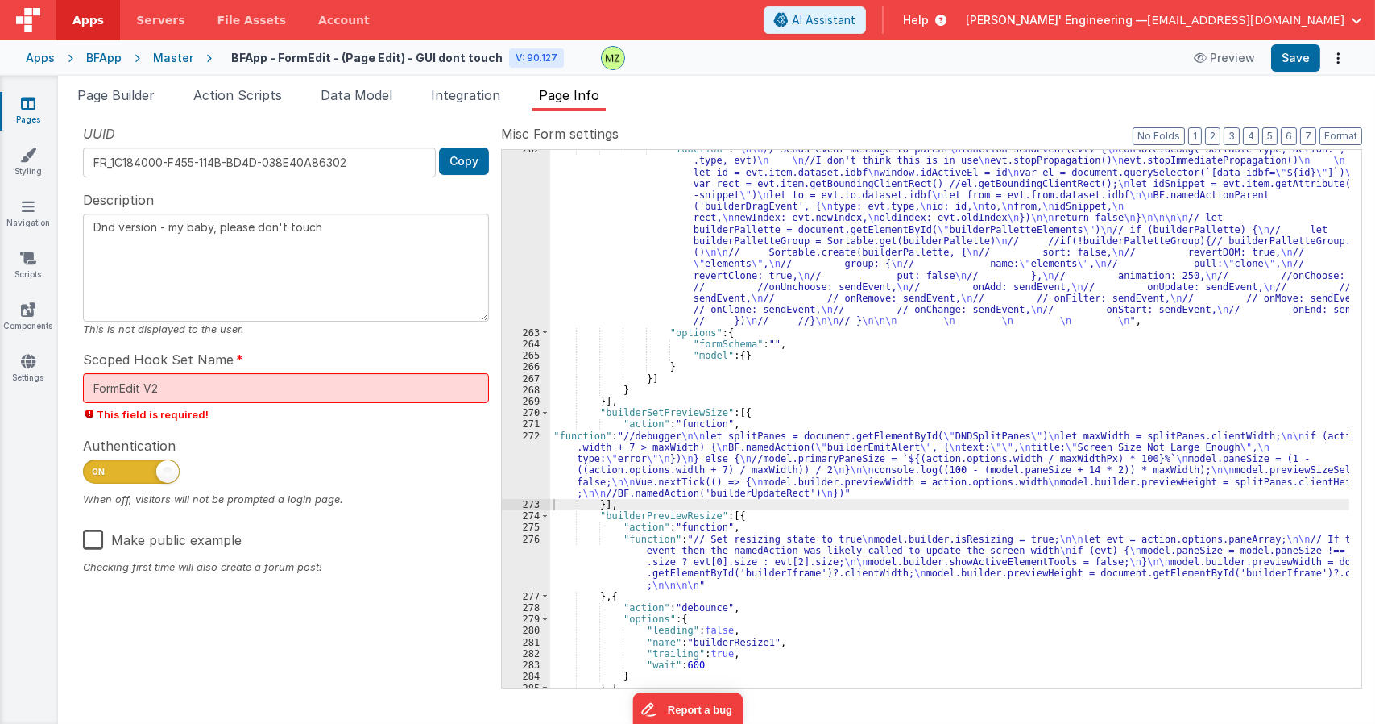
click at [703, 436] on div ""function" : " \n\n // Sends event message to parent \n function sendEvent(evt)…" at bounding box center [949, 509] width 799 height 732
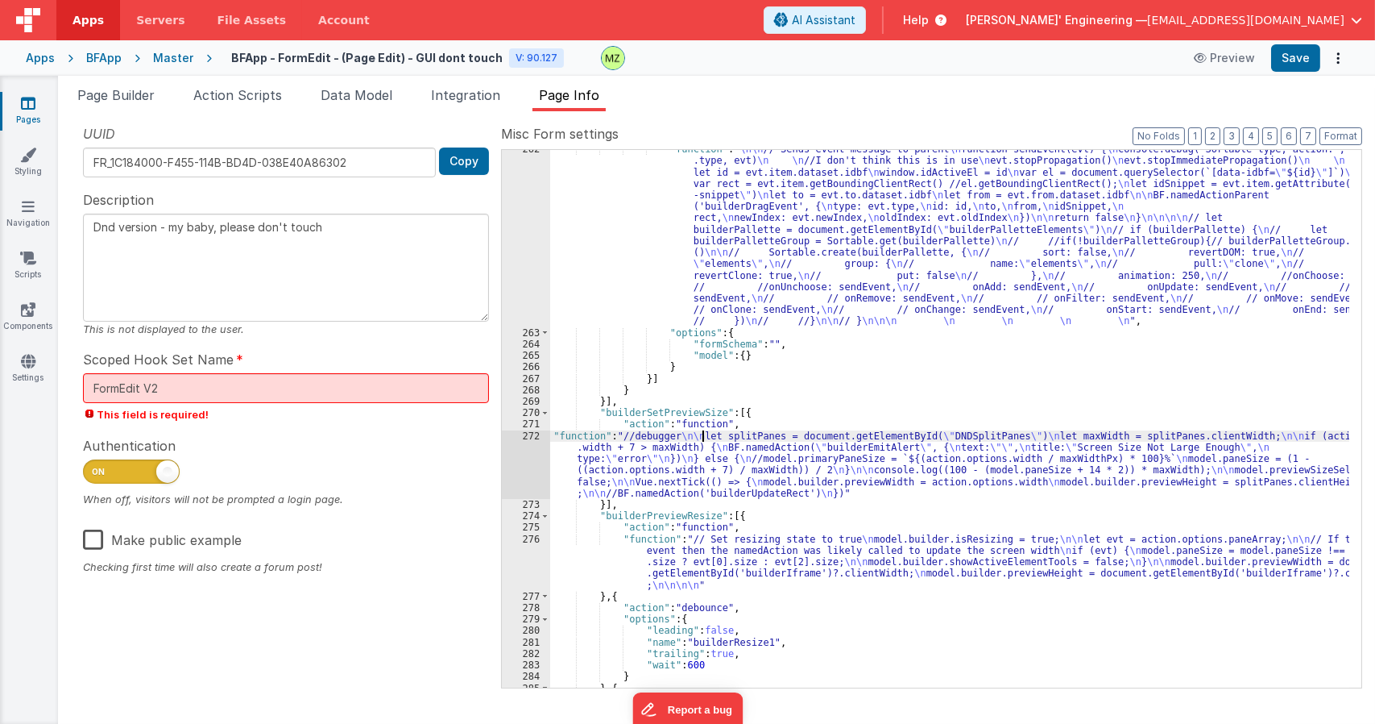
click at [524, 427] on div "271" at bounding box center [526, 423] width 48 height 11
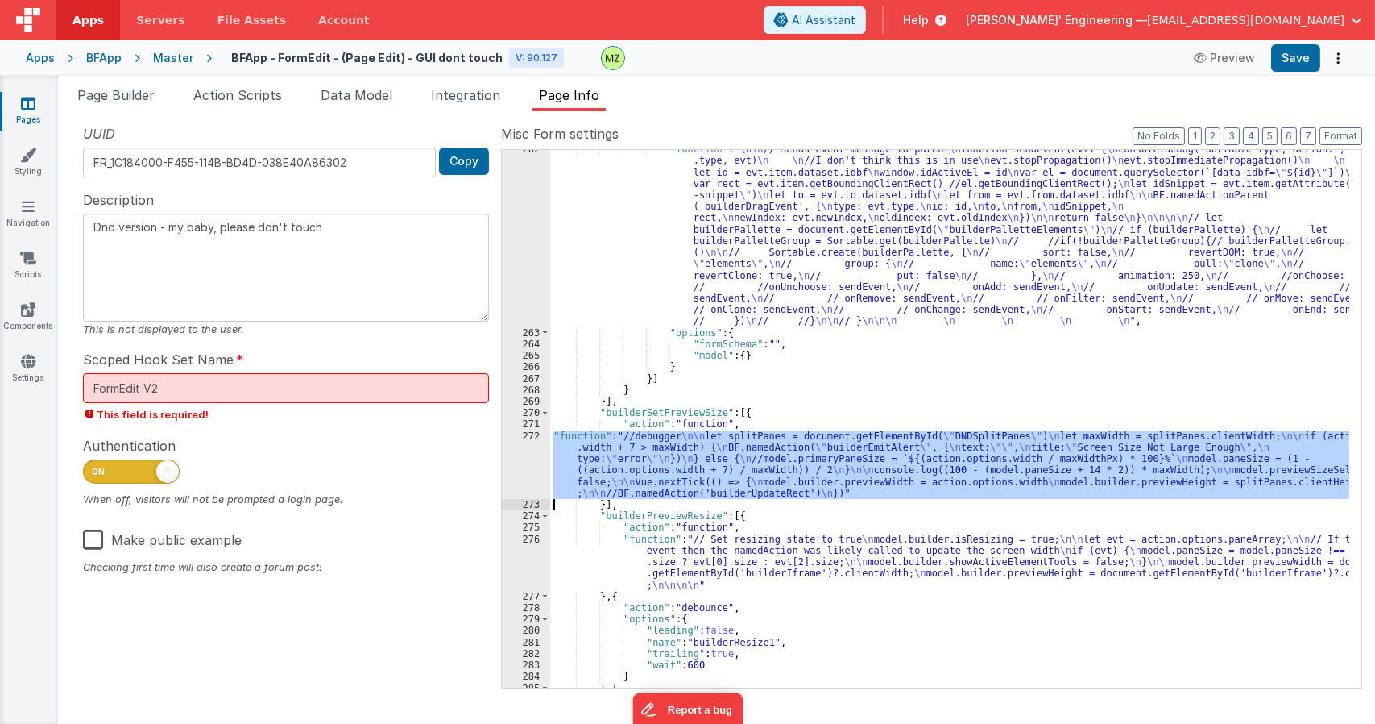
click at [533, 444] on div "272" at bounding box center [526, 464] width 48 height 68
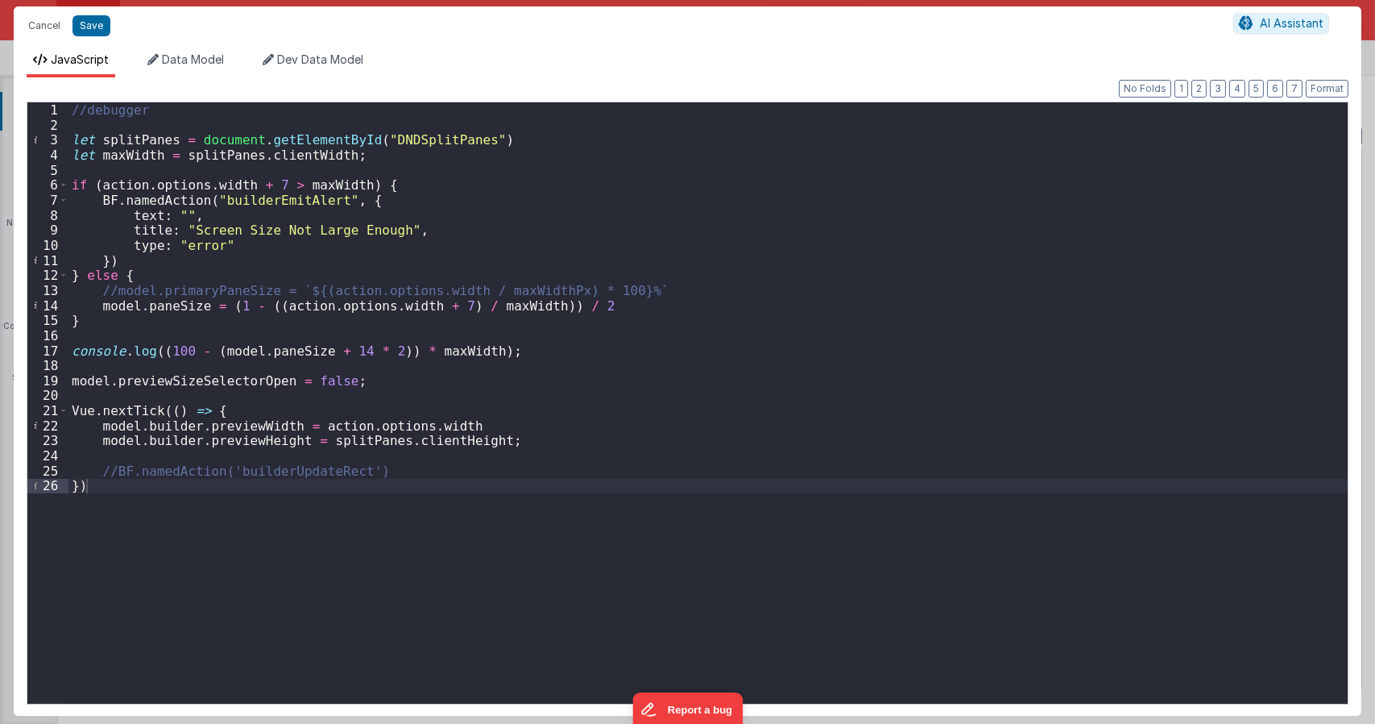
click at [171, 352] on div "//debugger let splitPanes = document . getElementById ( "DNDSplitPanes" ) let m…" at bounding box center [707, 417] width 1279 height 631
click at [334, 153] on div "//debugger let splitPanes = document . getElementById ( "DNDSplitPanes" ) let m…" at bounding box center [707, 417] width 1279 height 631
drag, startPoint x: 247, startPoint y: 183, endPoint x: 280, endPoint y: 177, distance: 34.3
click at [280, 177] on div "//debugger let splitPanes = document . getElementById ( "DNDSplitPanes" ) let m…" at bounding box center [707, 417] width 1279 height 631
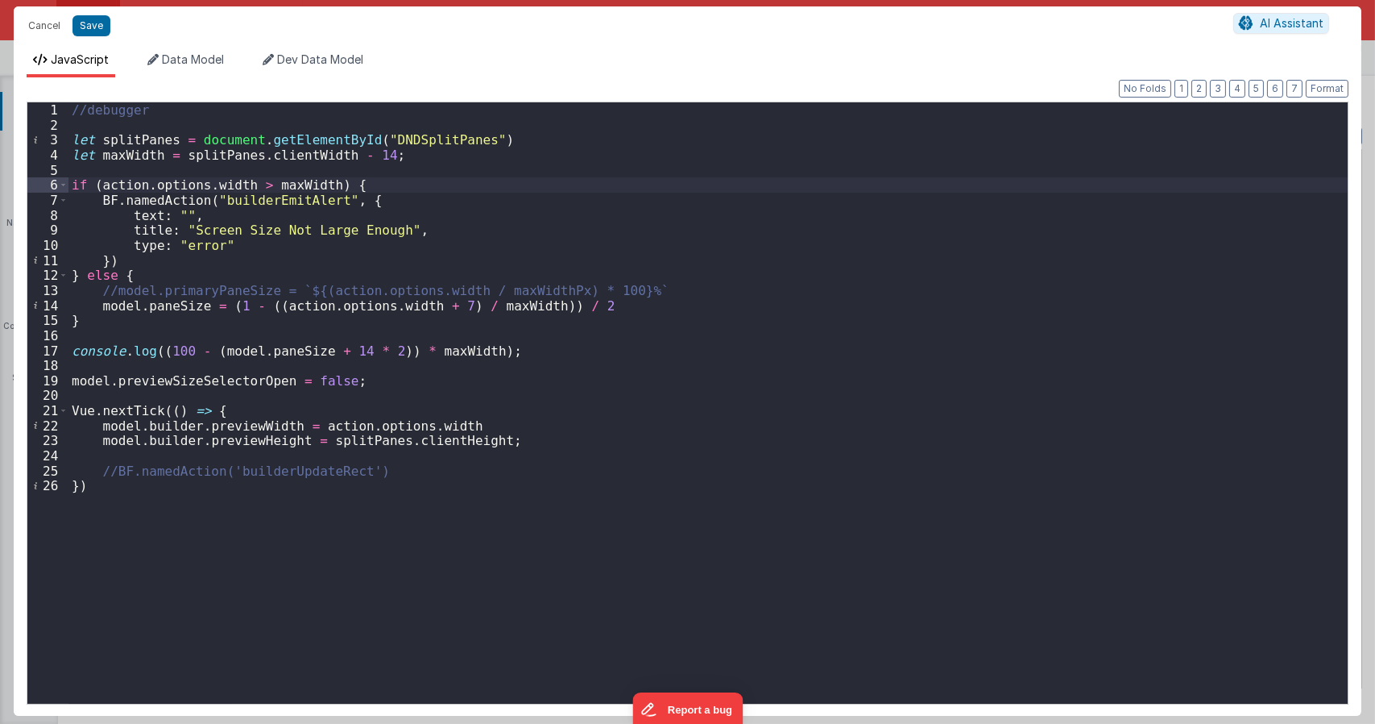
click at [440, 303] on div "//debugger let splitPanes = document . getElementById ( "DNDSplitPanes" ) let m…" at bounding box center [707, 417] width 1279 height 631
drag, startPoint x: 349, startPoint y: 350, endPoint x: 317, endPoint y: 350, distance: 31.4
click at [317, 350] on div "//debugger let splitPanes = document . getElementById ( "DNDSplitPanes" ) let m…" at bounding box center [707, 417] width 1279 height 631
click at [176, 350] on div "//debugger let splitPanes = document . getElementById ( "DNDSplitPanes" ) let m…" at bounding box center [707, 417] width 1279 height 631
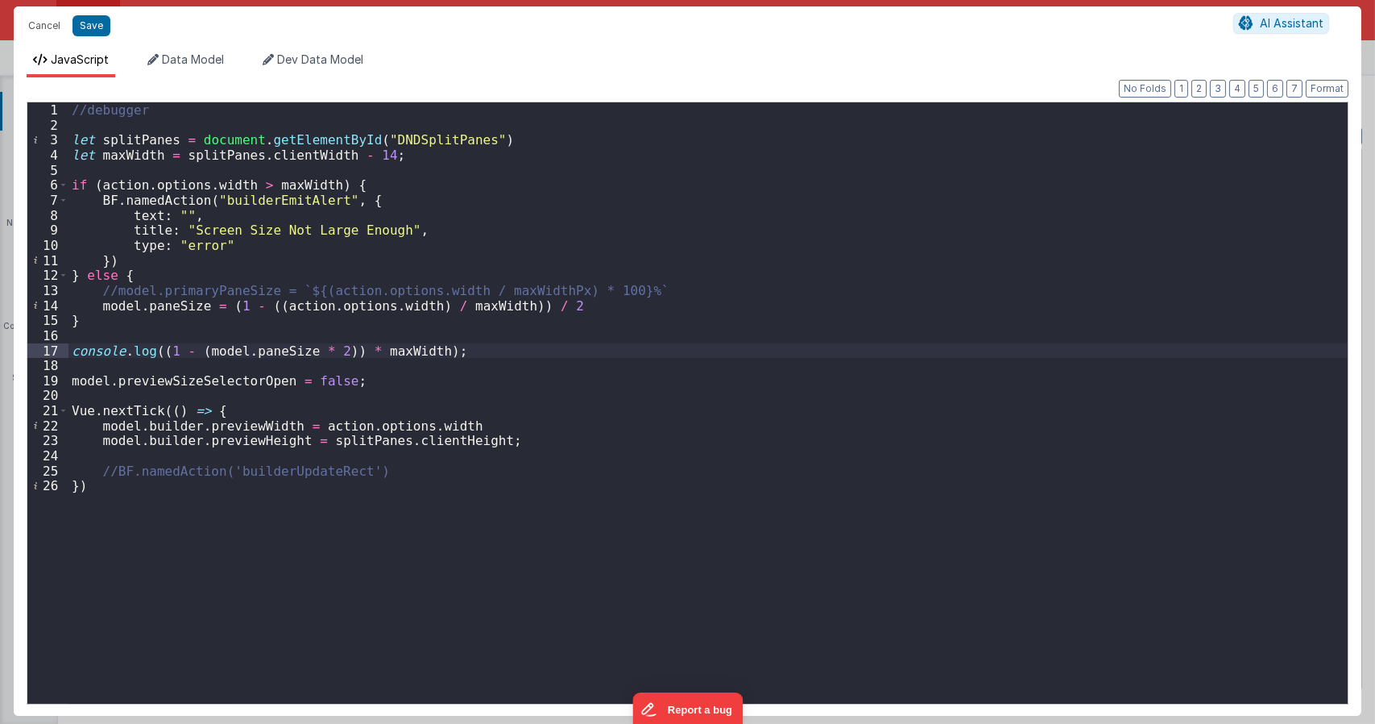
click at [490, 357] on div "//debugger let splitPanes = document . getElementById ( "DNDSplitPanes" ) let m…" at bounding box center [707, 417] width 1279 height 631
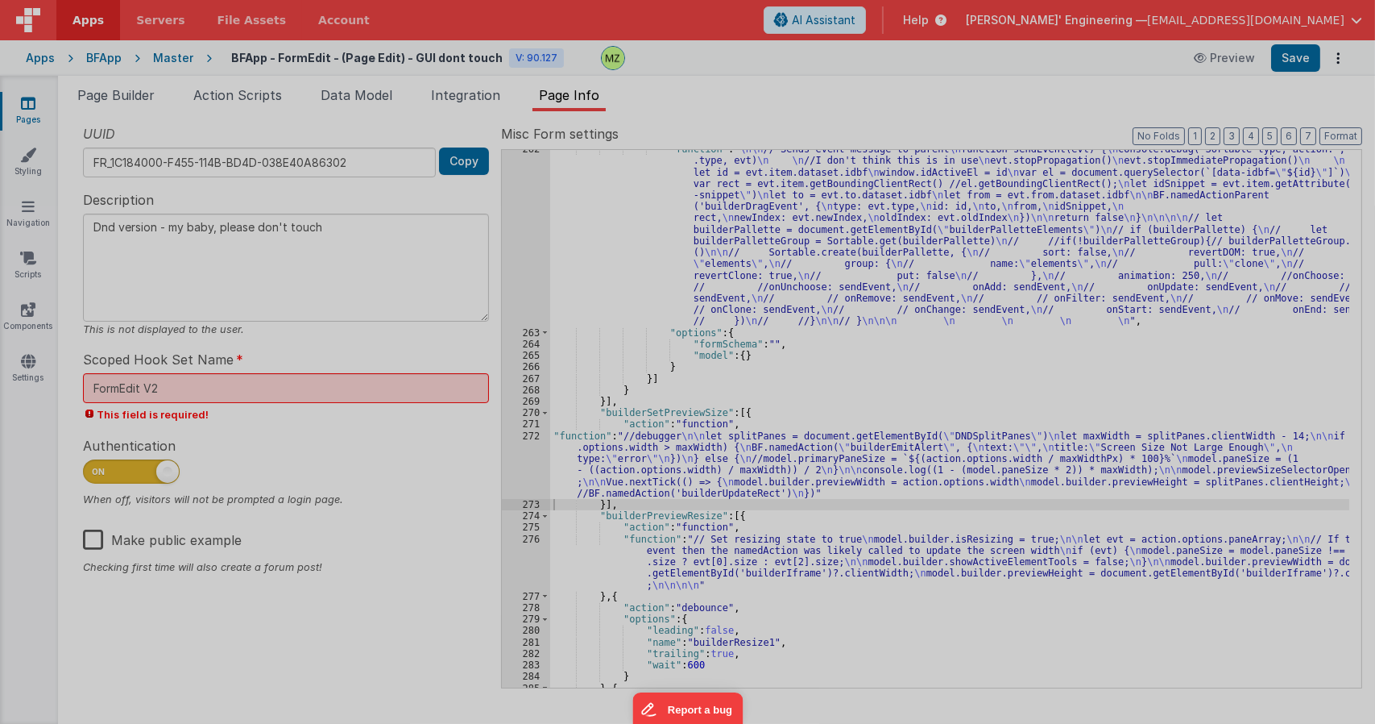
type textarea "Dnd version - my baby, please don't touch"
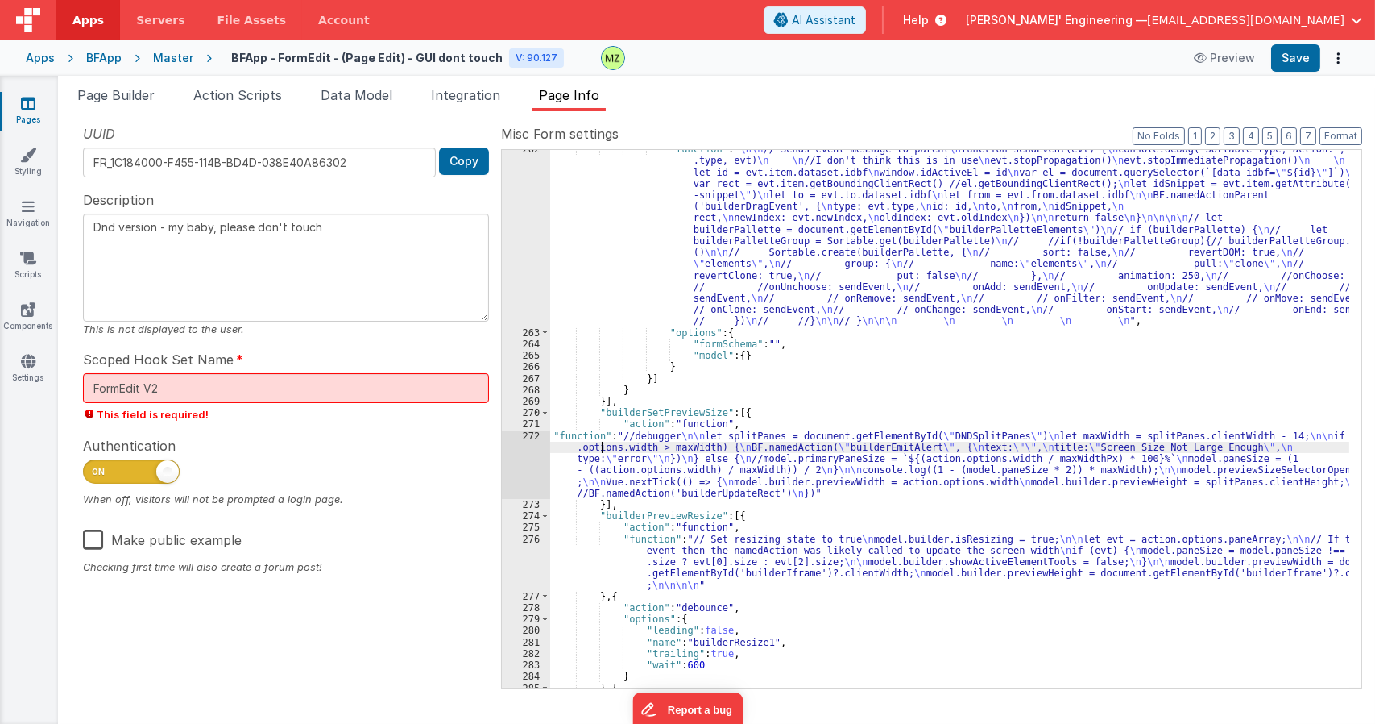
click at [603, 450] on div ""function" : " \n\n // Sends event message to parent \n function sendEvent(evt)…" at bounding box center [949, 509] width 799 height 732
click at [648, 462] on div ""function" : " \n\n // Sends event message to parent \n function sendEvent(evt)…" at bounding box center [949, 509] width 799 height 732
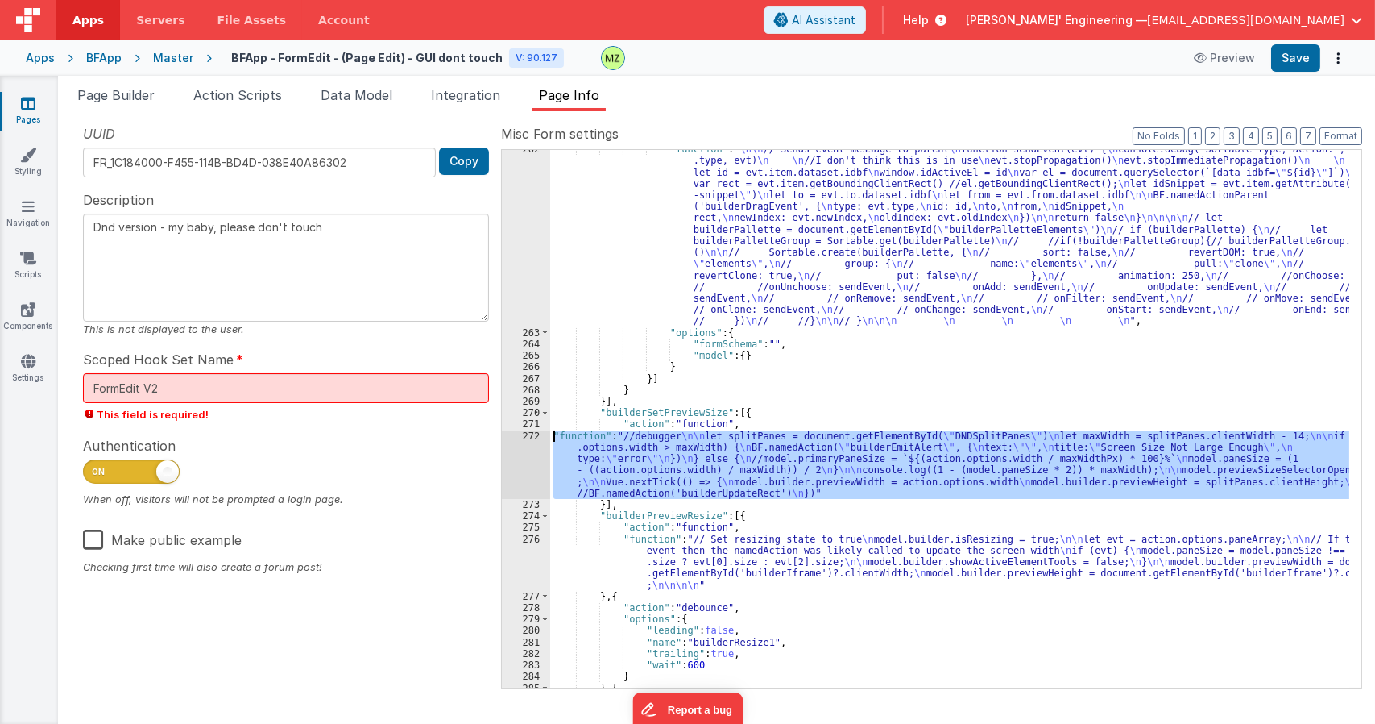
click at [535, 434] on div "272" at bounding box center [526, 464] width 48 height 68
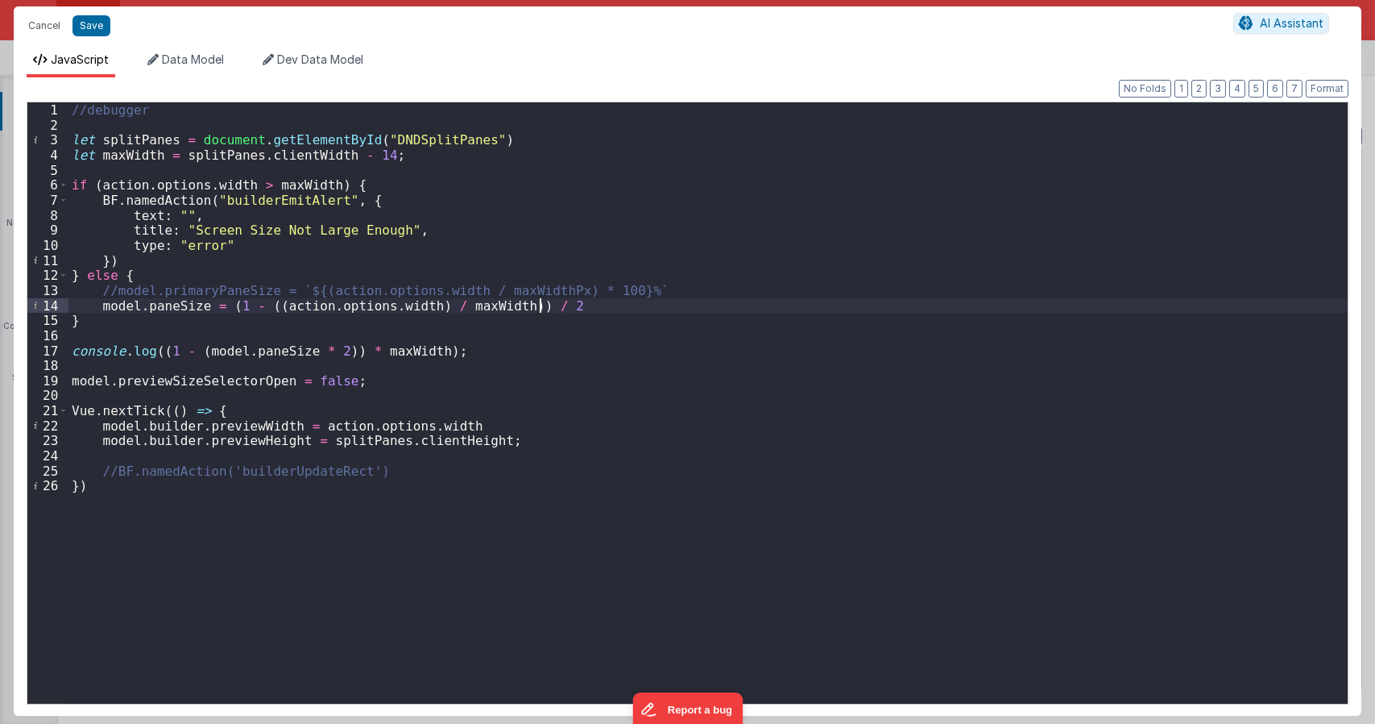
click at [541, 305] on div "//debugger let splitPanes = document . getElementById ( "DNDSplitPanes" ) let m…" at bounding box center [707, 417] width 1279 height 631
click at [300, 351] on div "//debugger let splitPanes = document . getElementById ( "DNDSplitPanes" ) let m…" at bounding box center [707, 417] width 1279 height 631
type textarea "Dnd version - my baby, please don't touch"
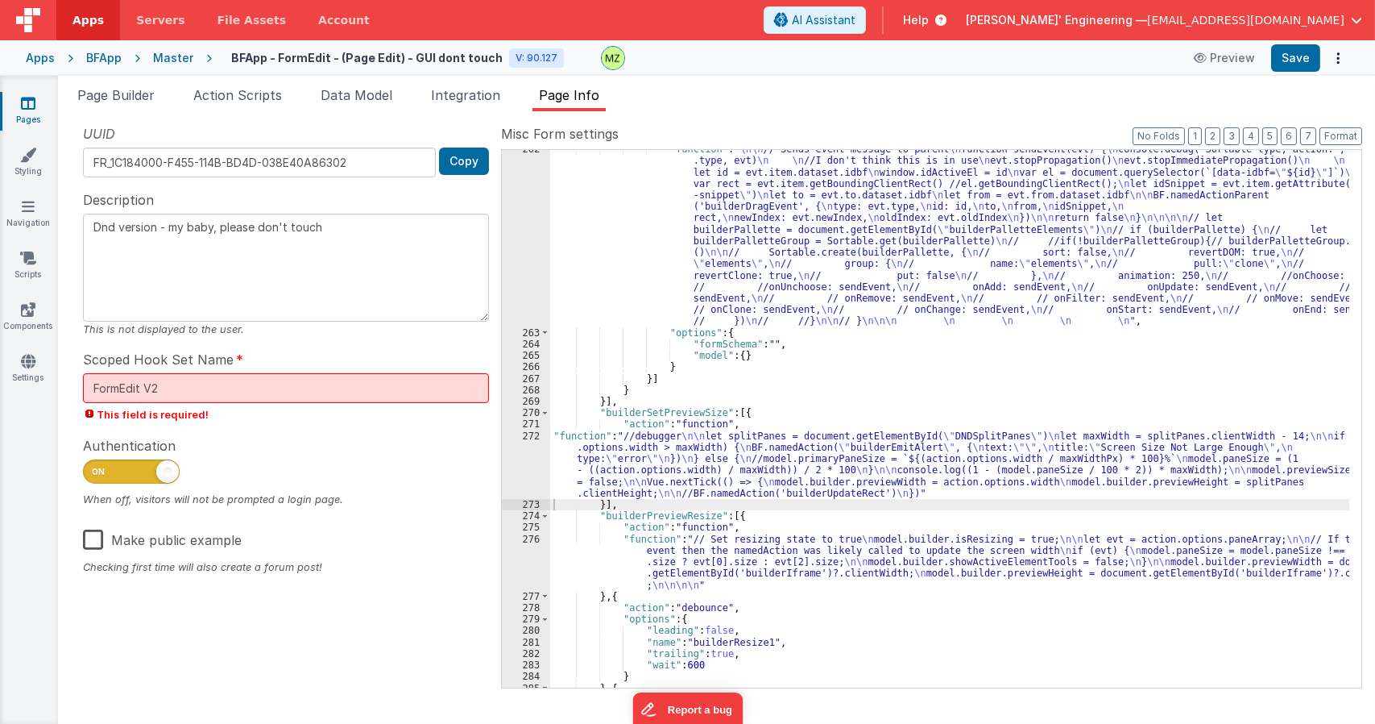
click at [124, 90] on span "Page Builder" at bounding box center [115, 95] width 77 height 16
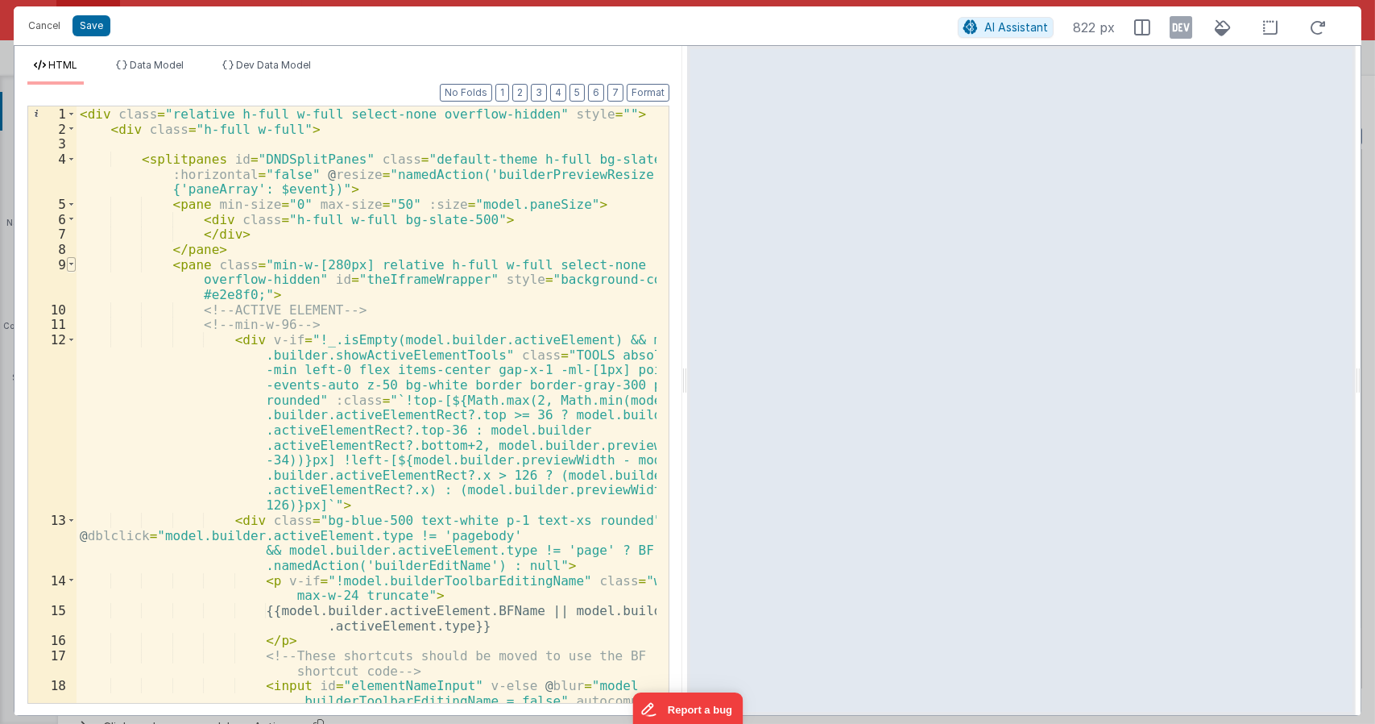
click at [71, 263] on span at bounding box center [71, 264] width 9 height 15
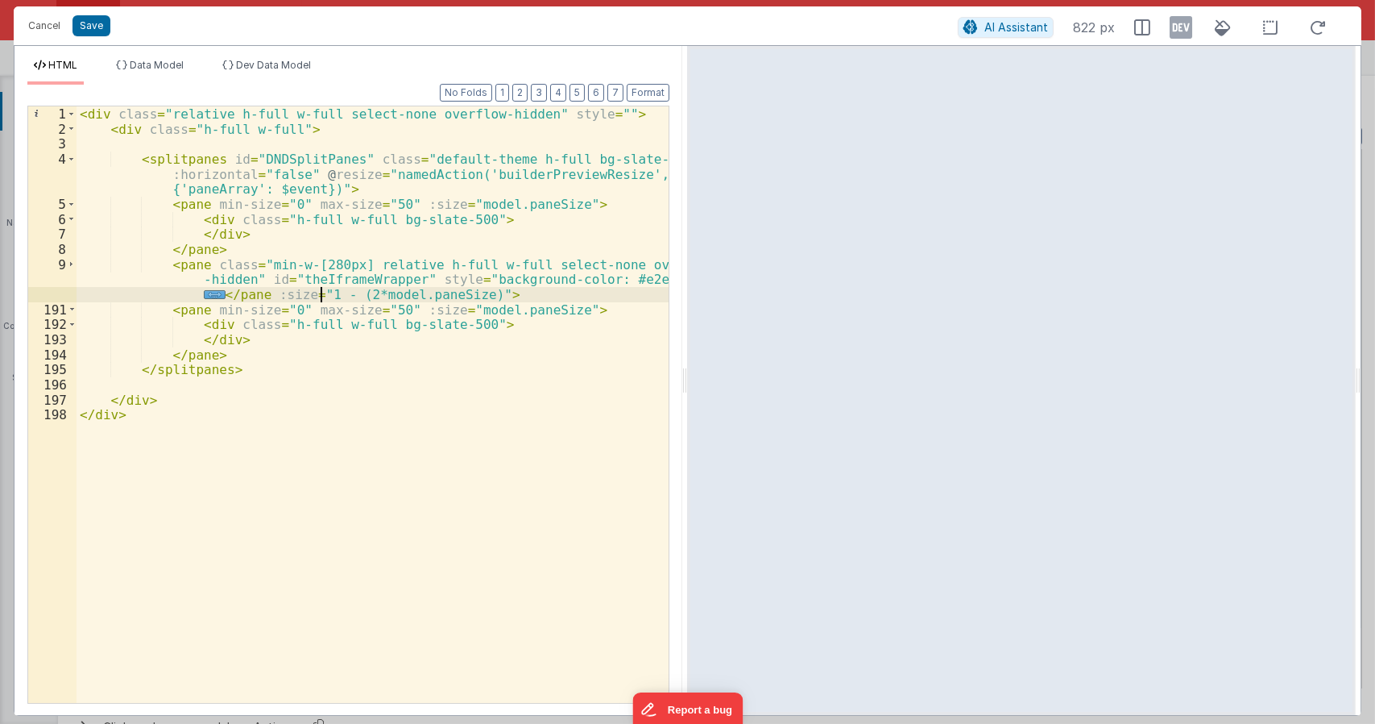
click at [317, 293] on div "< div class = "relative h-full w-full select-none overflow-hidden" style = "" >…" at bounding box center [373, 419] width 593 height 626
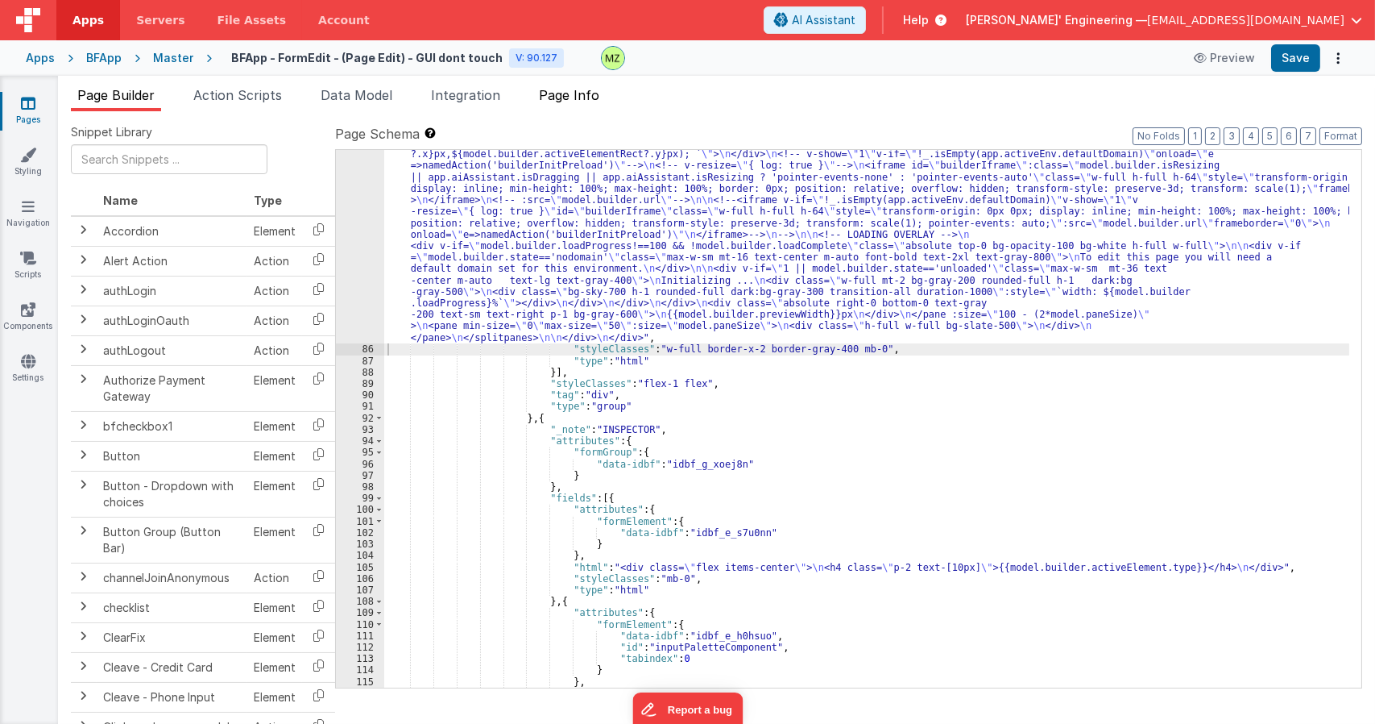
click at [578, 101] on span "Page Info" at bounding box center [569, 95] width 60 height 16
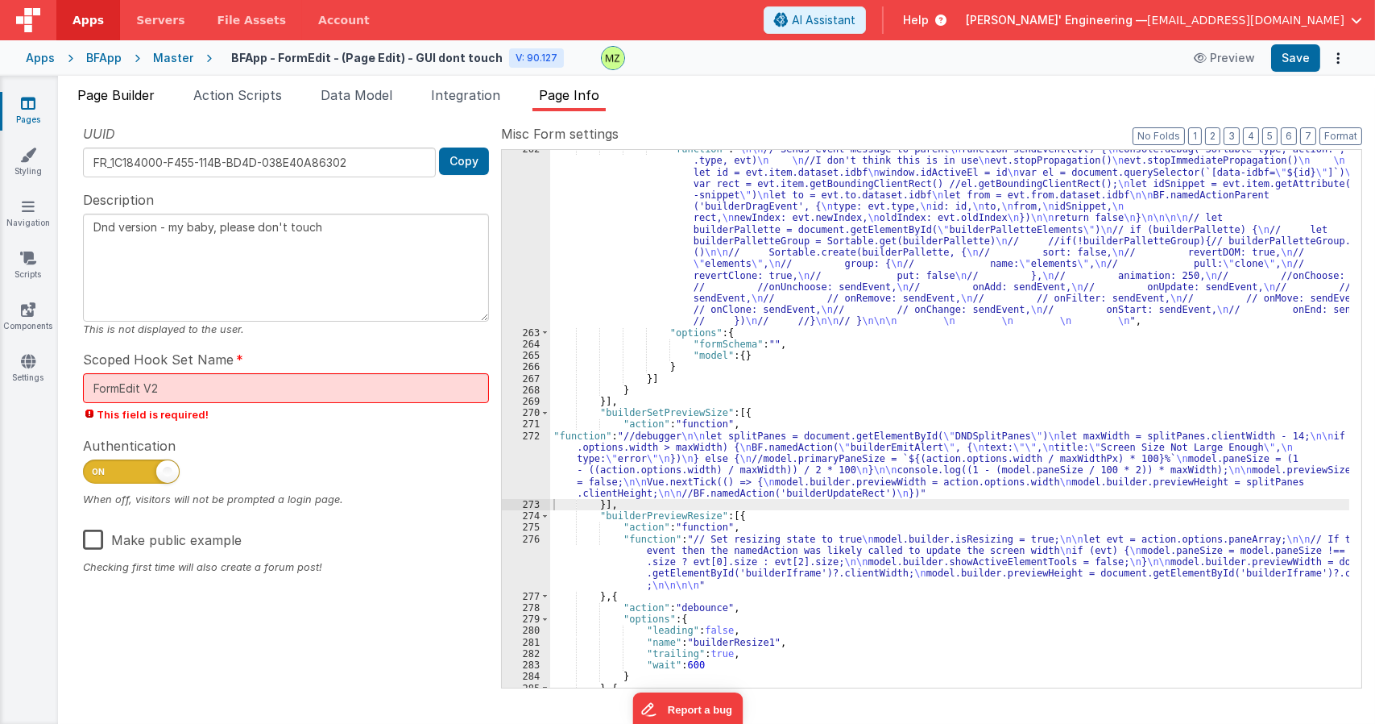
click at [127, 97] on span "Page Builder" at bounding box center [115, 95] width 77 height 16
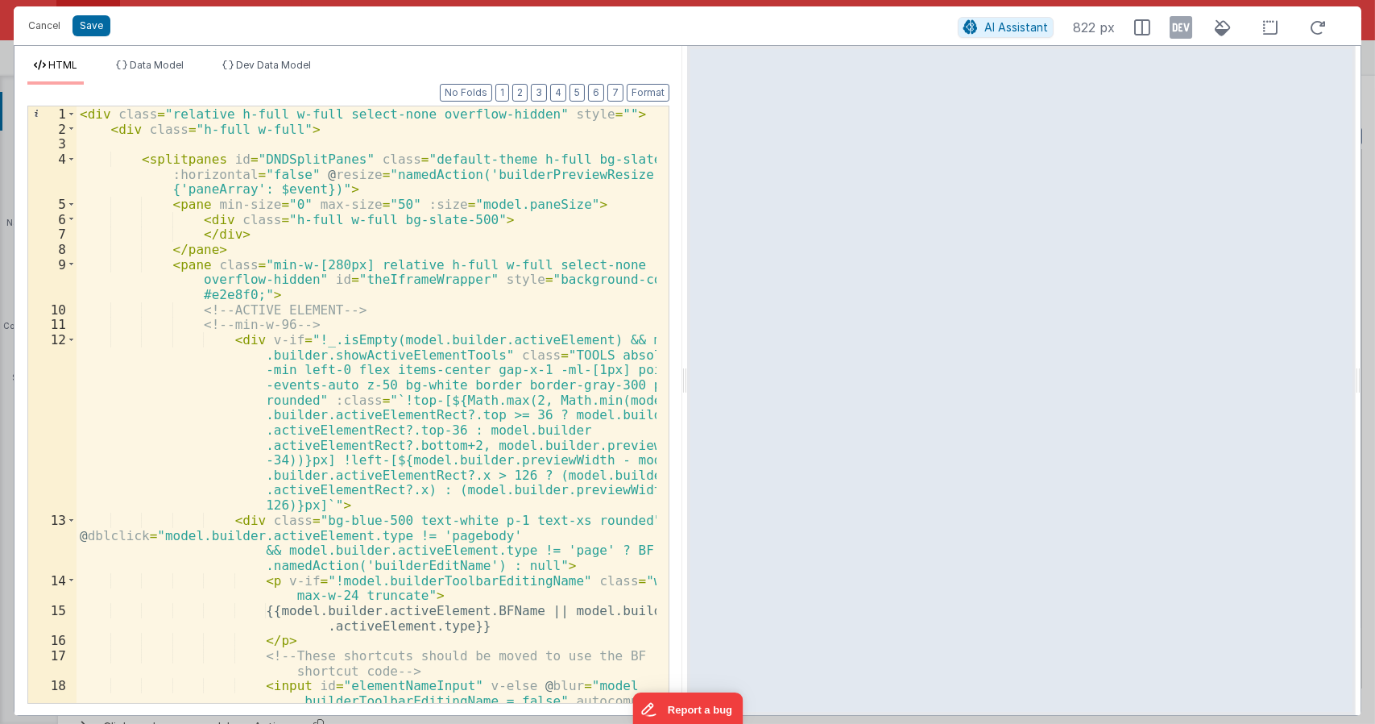
click at [547, 201] on div "< div class = "relative h-full w-full select-none overflow-hidden" style = "" >…" at bounding box center [367, 449] width 581 height 686
click at [68, 270] on span at bounding box center [71, 264] width 9 height 15
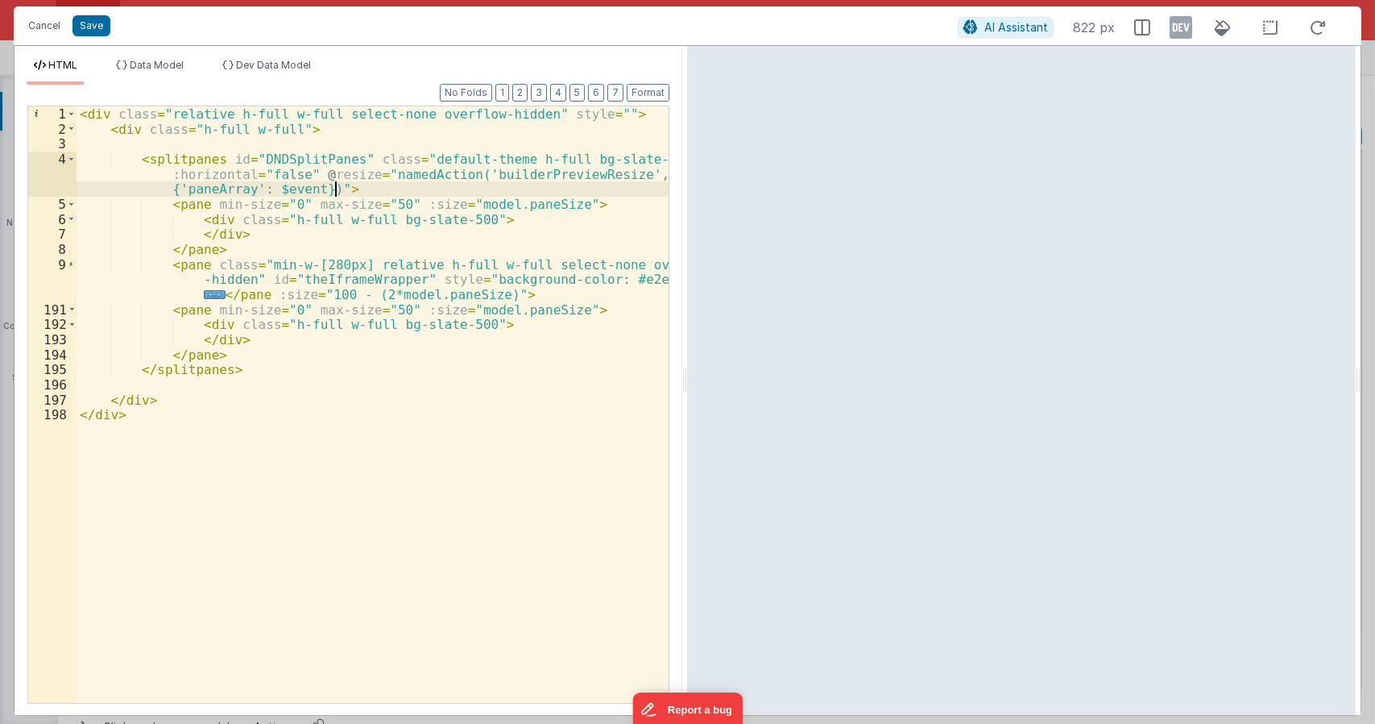
click at [502, 188] on div "< div class = "relative h-full w-full select-none overflow-hidden" style = "" >…" at bounding box center [373, 419] width 593 height 626
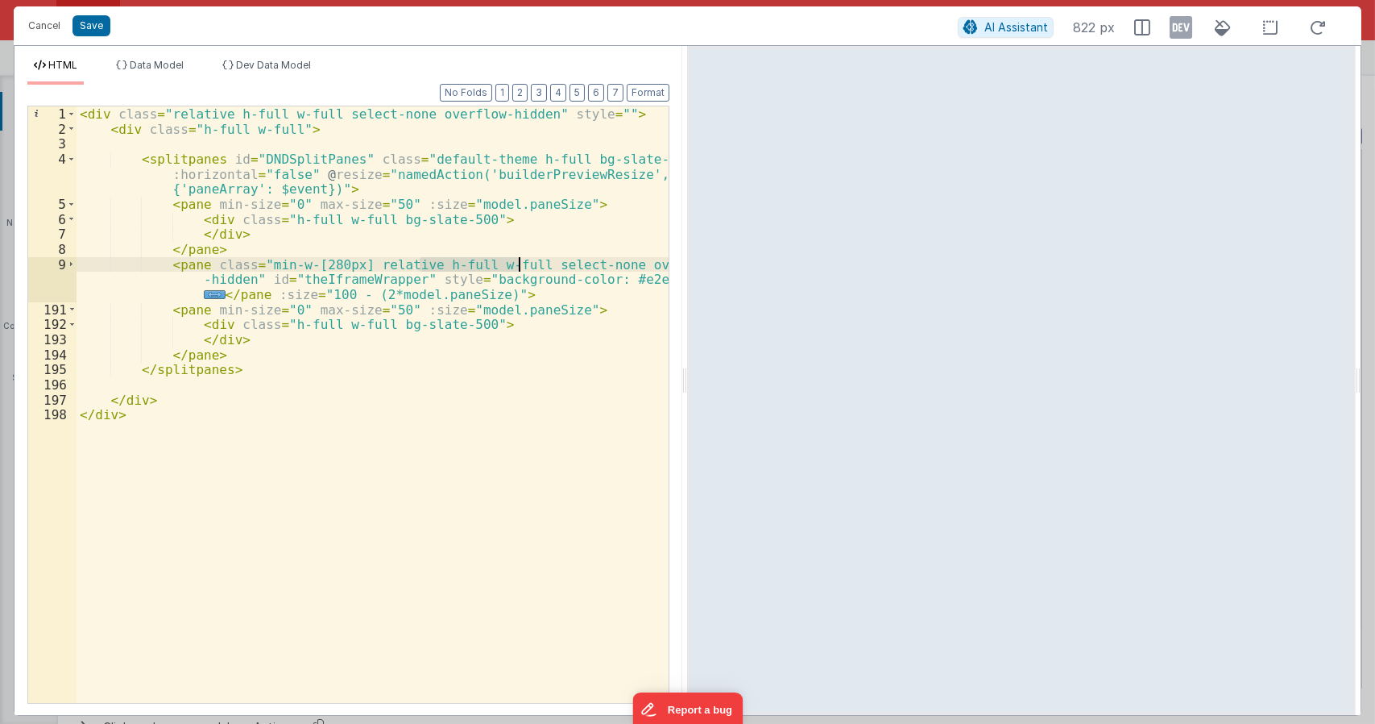
drag, startPoint x: 421, startPoint y: 262, endPoint x: 520, endPoint y: 263, distance: 99.9
click at [520, 263] on div "< div class = "relative h-full w-full select-none overflow-hidden" style = "" >…" at bounding box center [373, 419] width 593 height 626
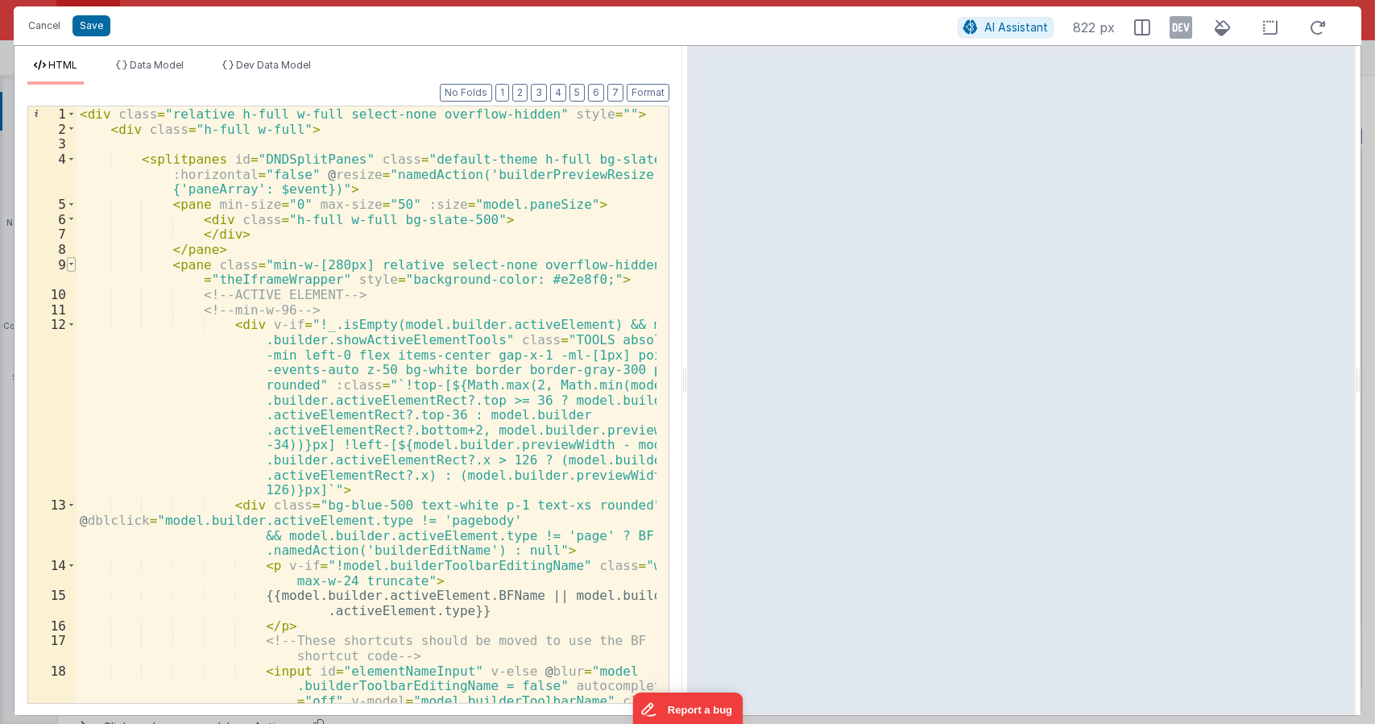
click at [74, 267] on span at bounding box center [71, 264] width 9 height 15
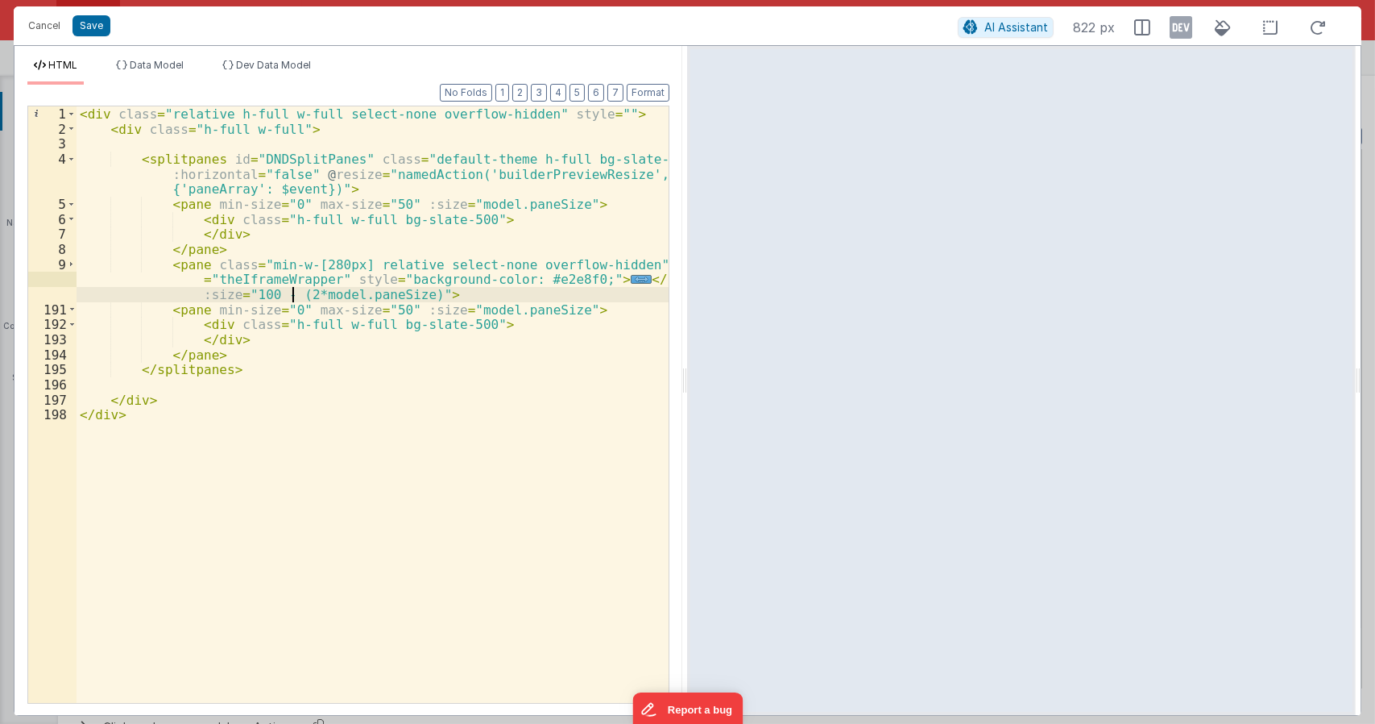
click at [292, 295] on div "< div class = "relative h-full w-full select-none overflow-hidden" style = "" >…" at bounding box center [373, 419] width 593 height 626
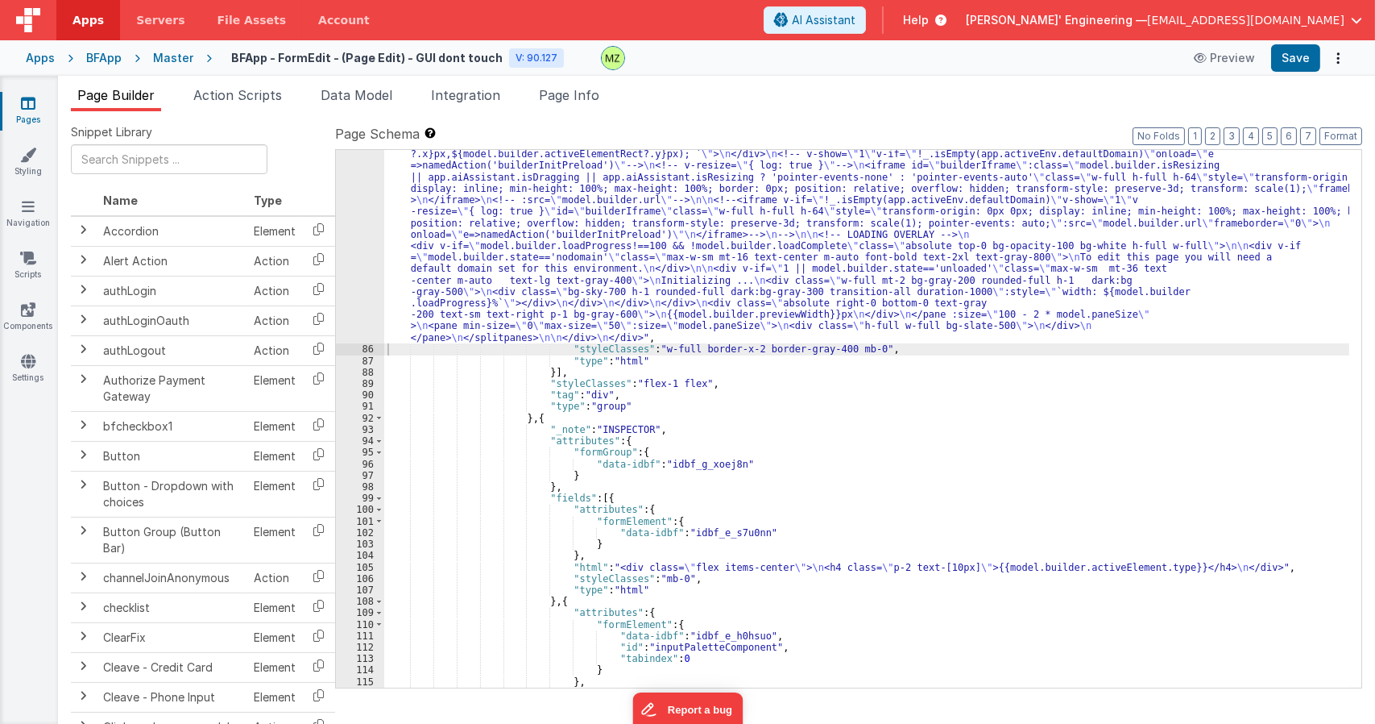
drag, startPoint x: 487, startPoint y: 286, endPoint x: 414, endPoint y: 257, distance: 78.1
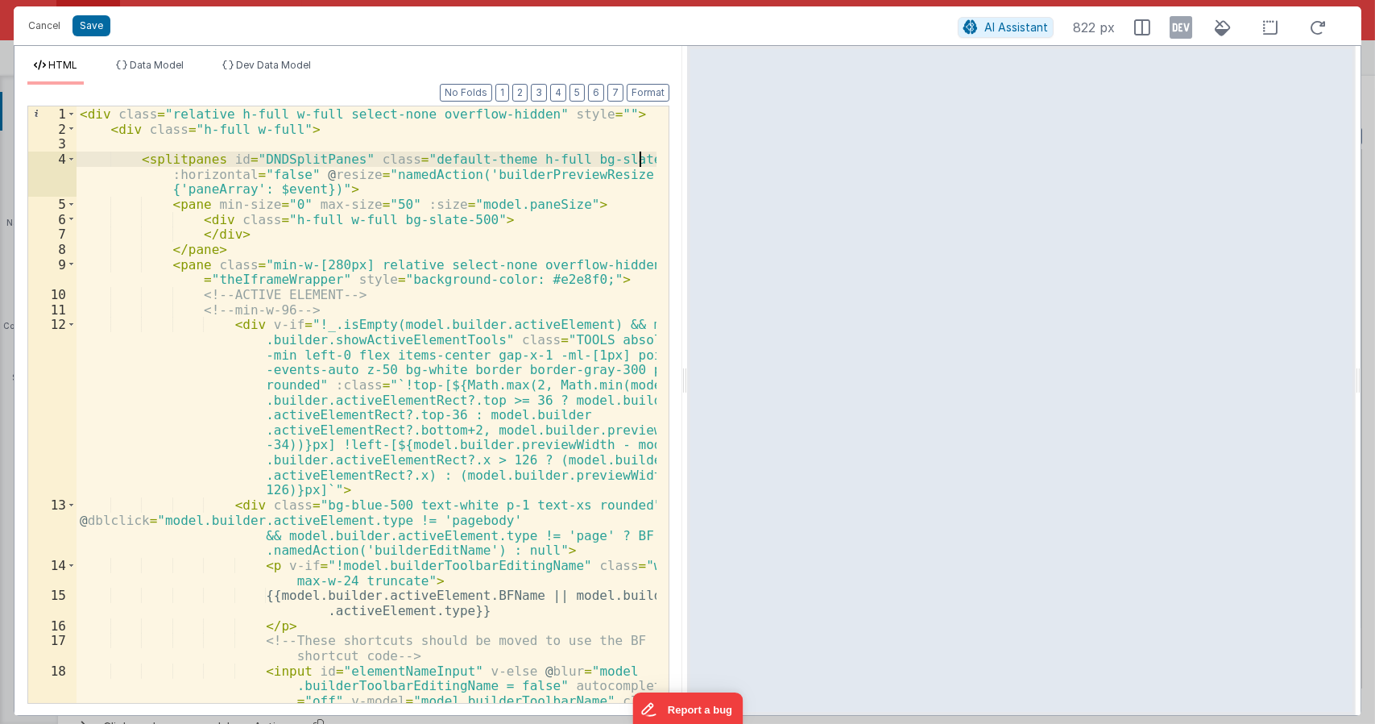
click at [641, 160] on div "< div class = "relative h-full w-full select-none overflow-hidden" style = "" >…" at bounding box center [367, 449] width 581 height 686
click at [612, 261] on div "< div class = "relative h-full w-full select-none overflow-hidden" style = "" >…" at bounding box center [367, 449] width 581 height 686
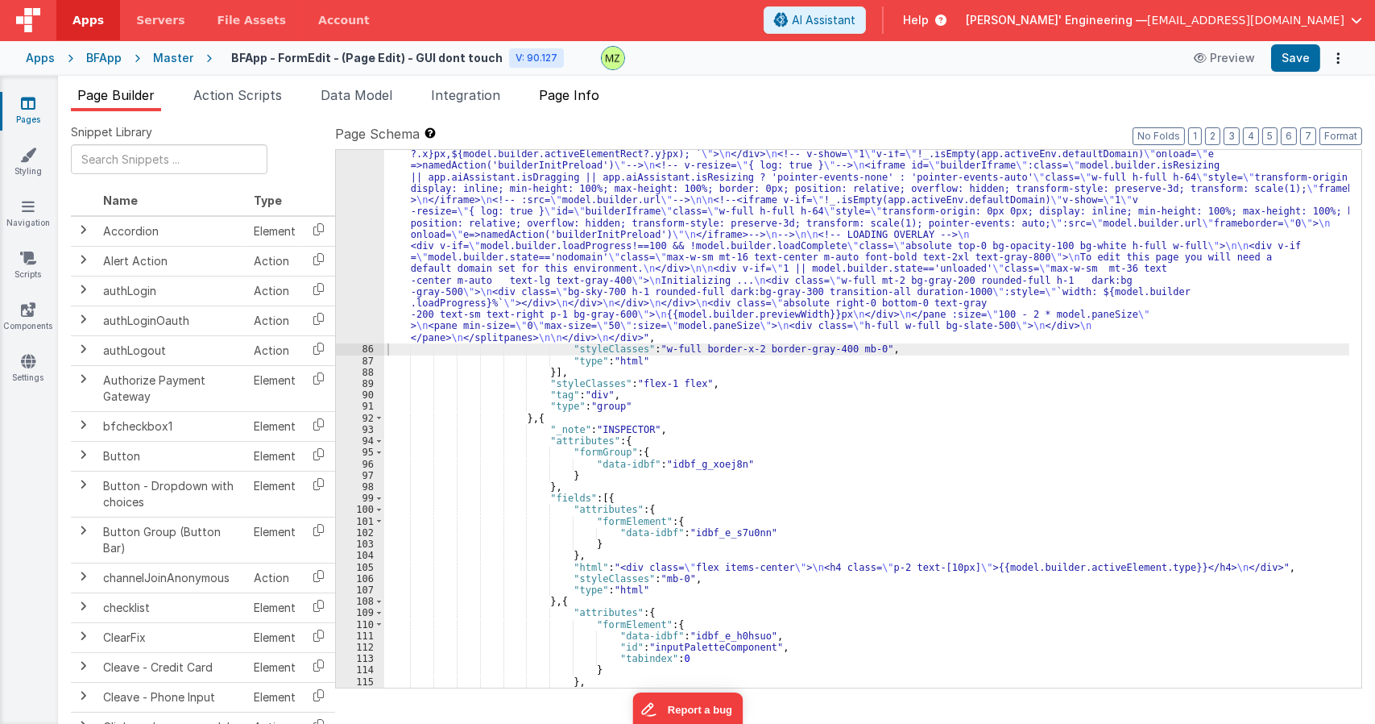
click at [584, 97] on span "Page Info" at bounding box center [569, 95] width 60 height 16
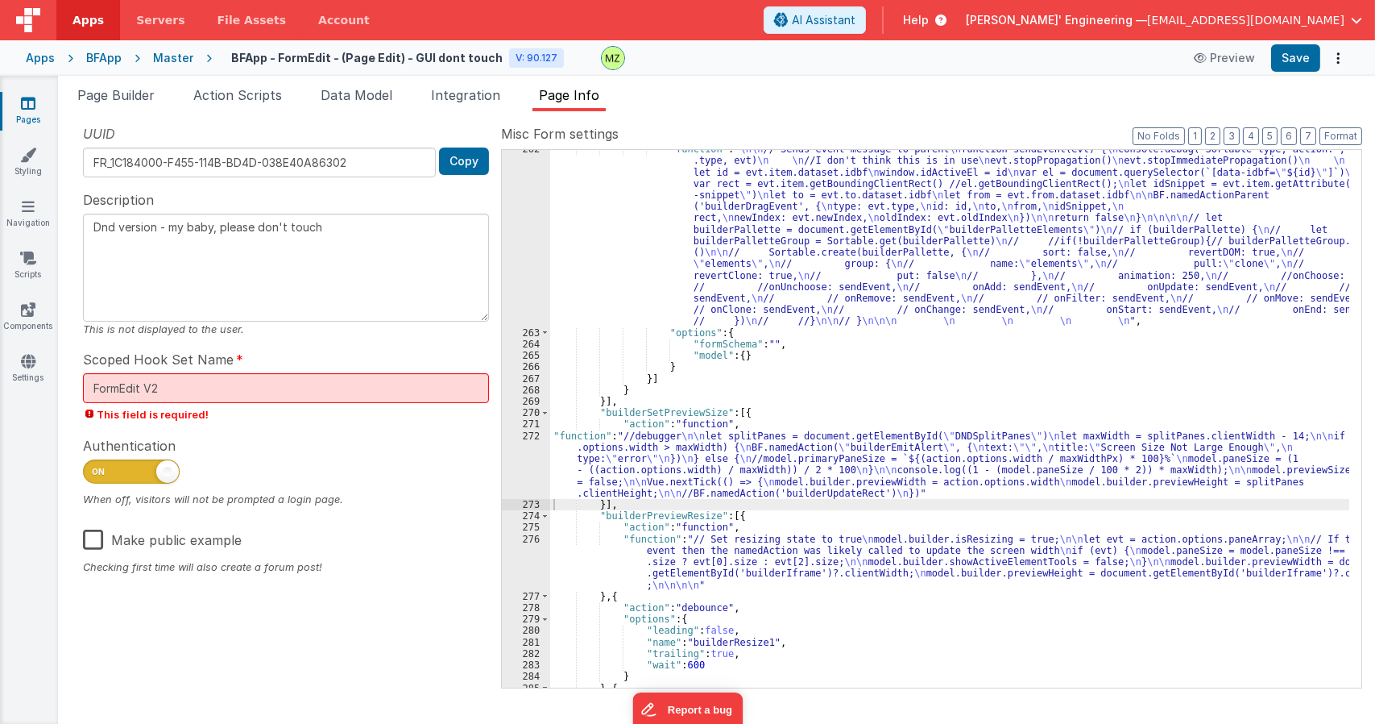
click at [682, 456] on div ""function" : " \n\n // Sends event message to parent \n function sendEvent(evt)…" at bounding box center [949, 509] width 799 height 732
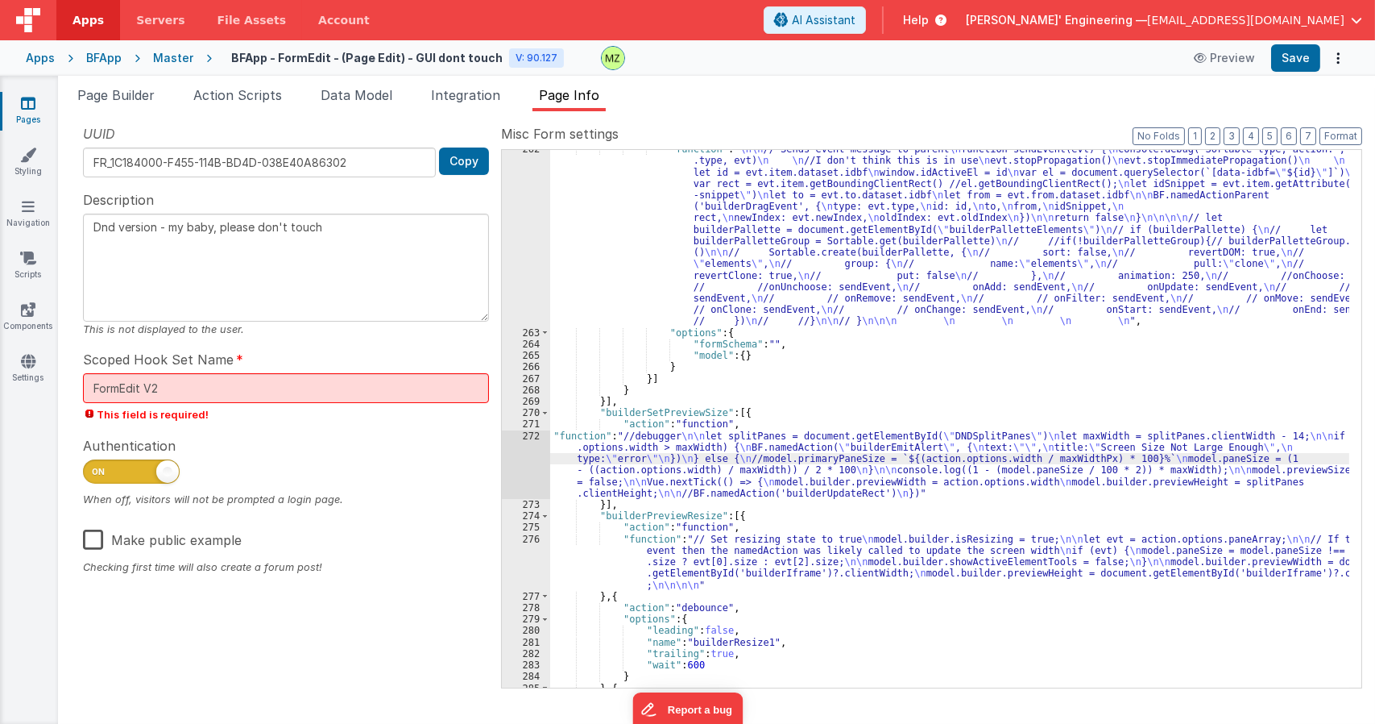
click at [534, 441] on div "272" at bounding box center [526, 464] width 48 height 68
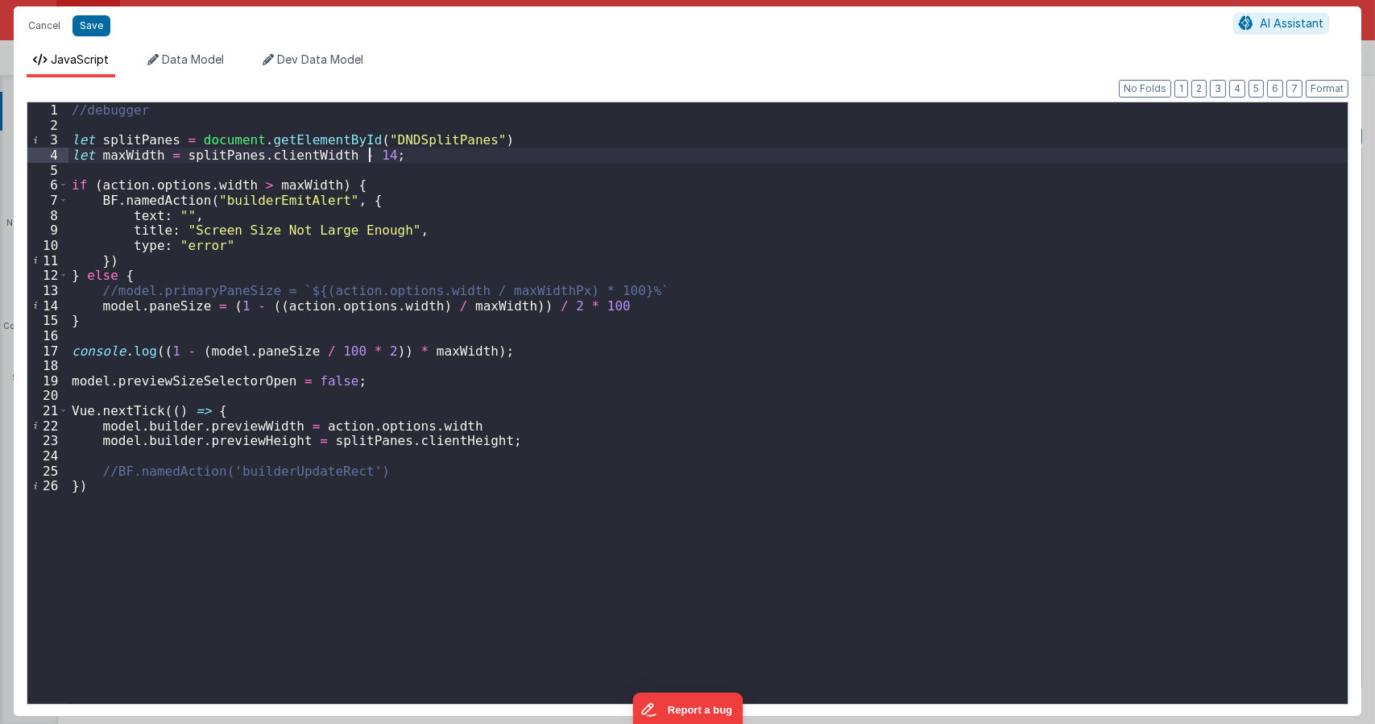
click at [368, 155] on div "//debugger let splitPanes = document . getElementById ( "DNDSplitPanes" ) let m…" at bounding box center [707, 417] width 1279 height 631
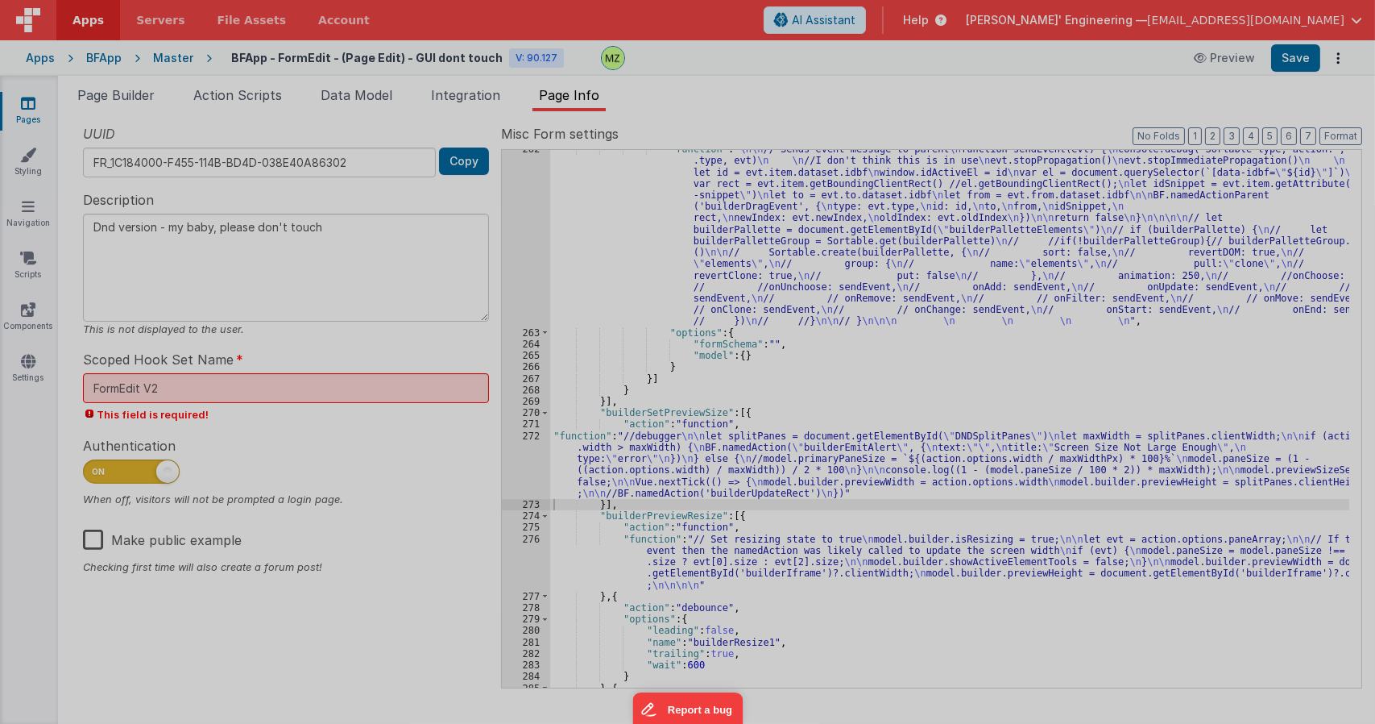
type textarea "Dnd version - my baby, please don't touch"
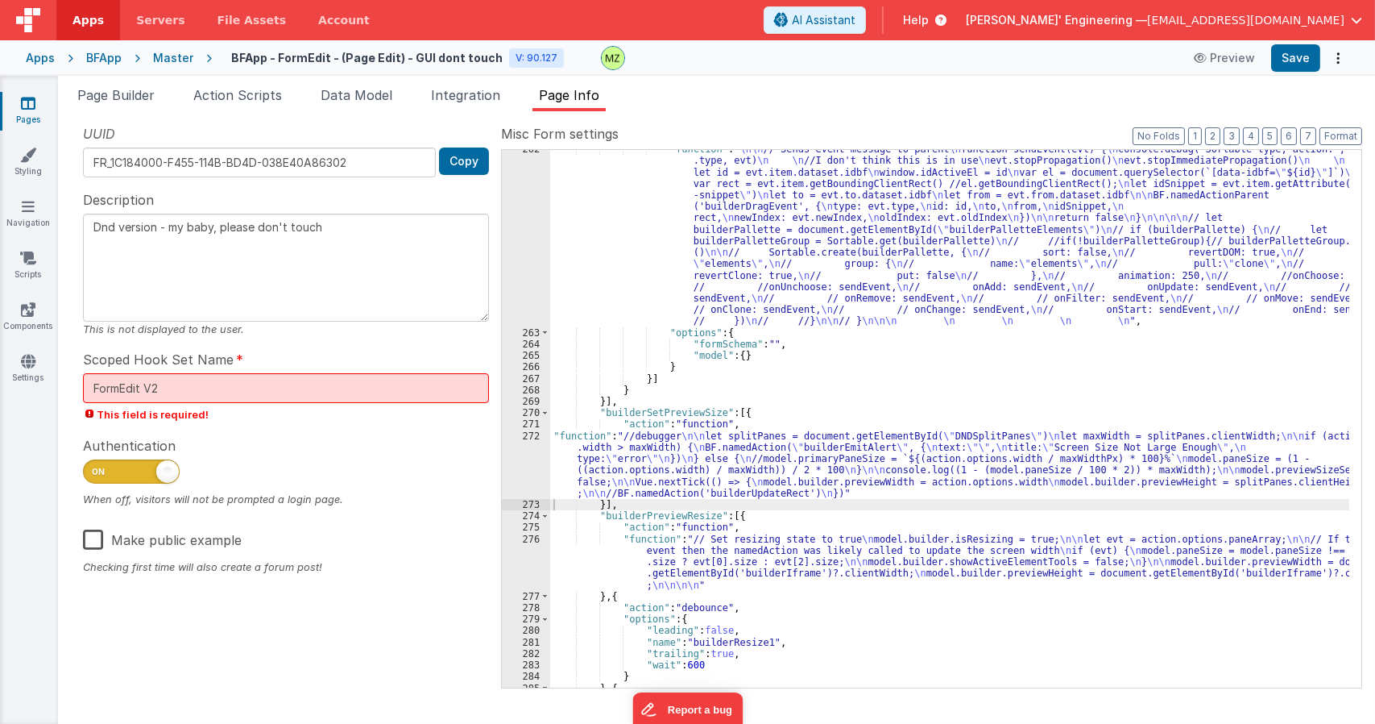
click at [583, 445] on div ""function" : " \n\n // Sends event message to parent \n function sendEvent(evt)…" at bounding box center [949, 509] width 799 height 732
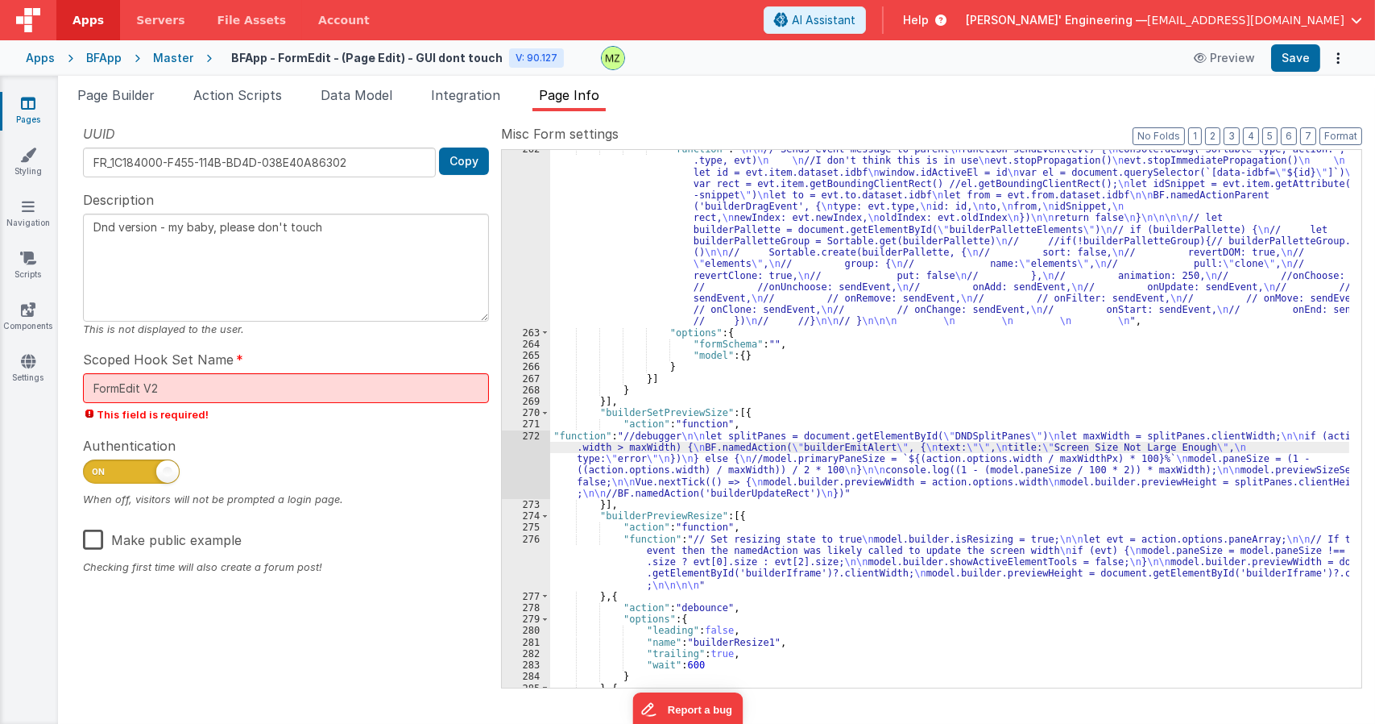
click at [528, 438] on div "272" at bounding box center [526, 464] width 48 height 68
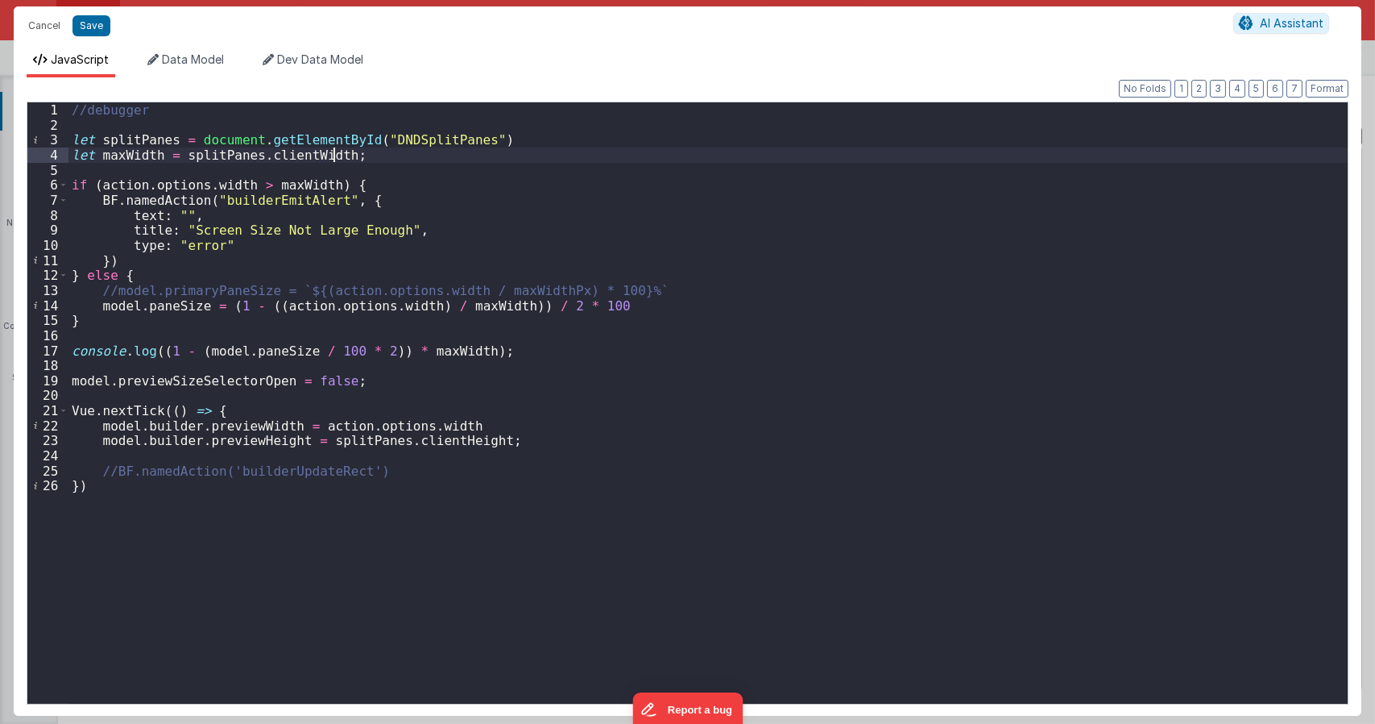
click at [337, 157] on div "//debugger let splitPanes = document . getElementById ( "DNDSplitPanes" ) let m…" at bounding box center [707, 417] width 1279 height 631
type textarea "Dnd version - my baby, please don't touch"
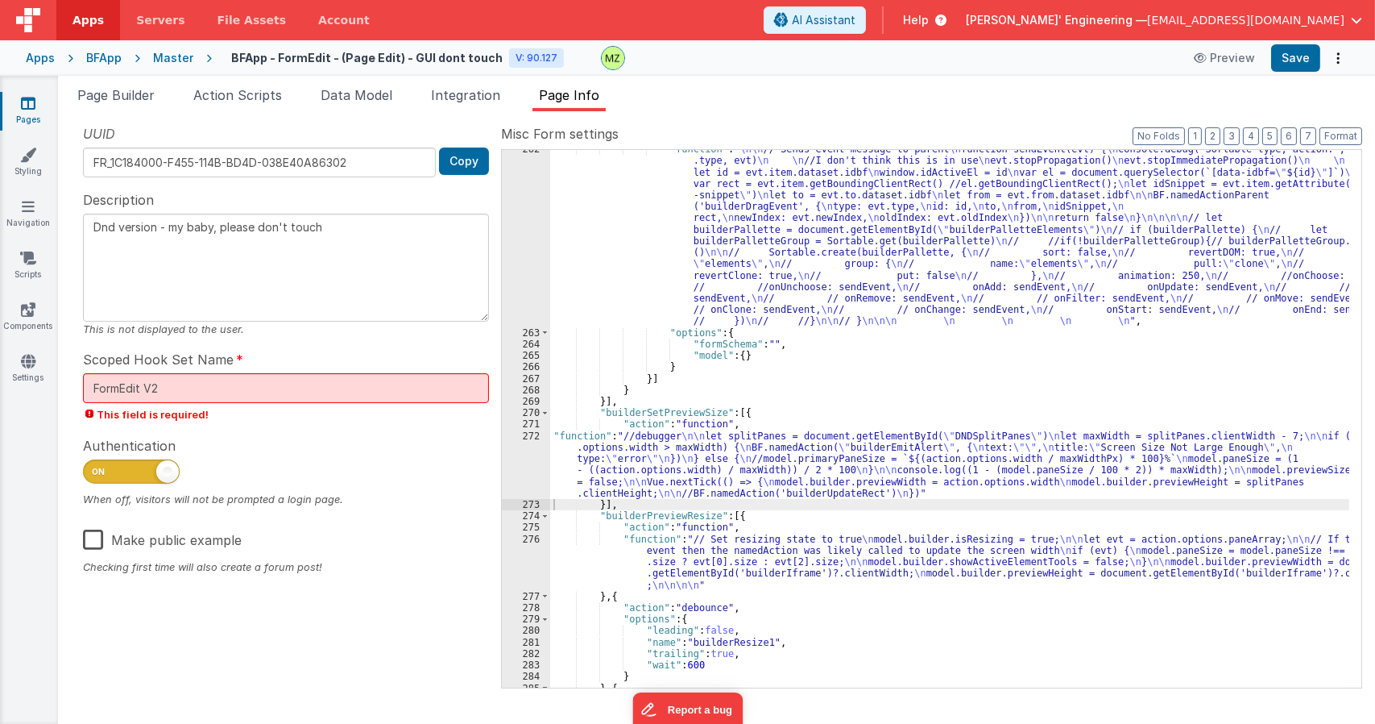
click at [668, 467] on div ""function" : " \n\n // Sends event message to parent \n function sendEvent(evt)…" at bounding box center [949, 509] width 799 height 732
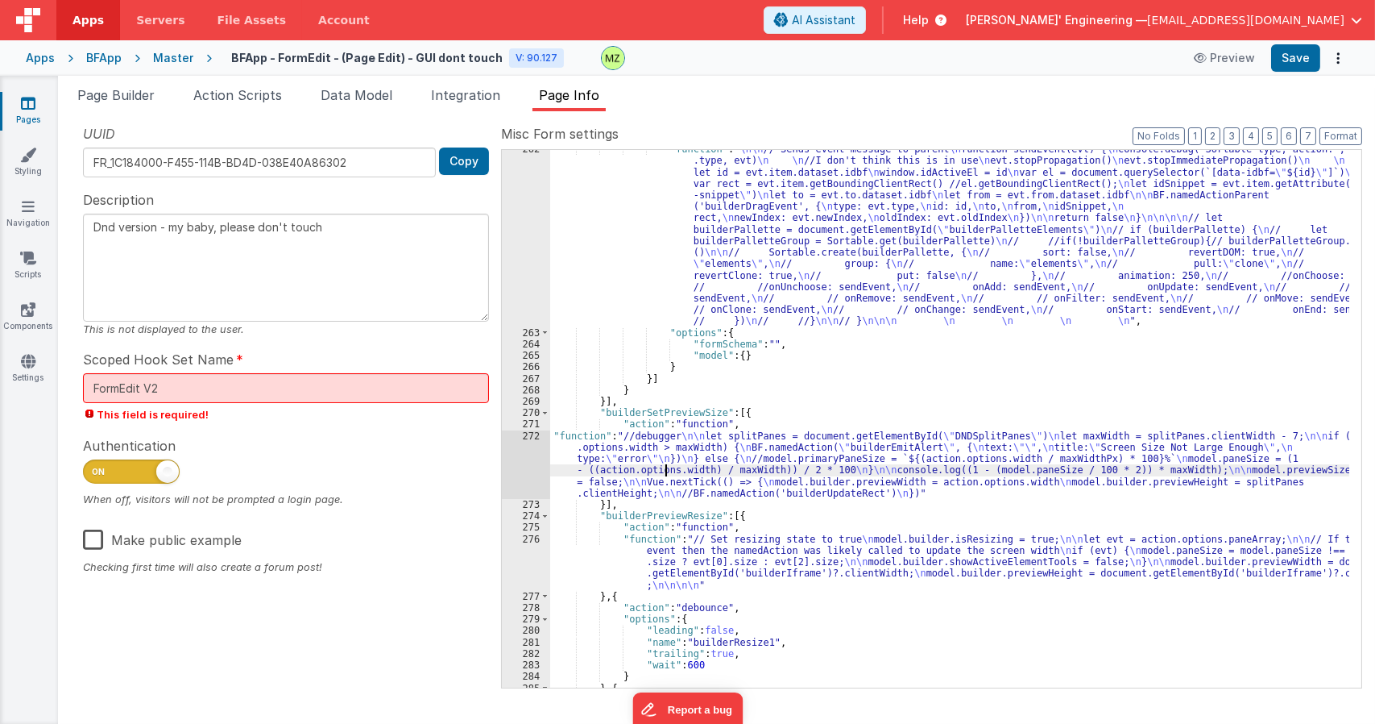
click at [532, 434] on div "272" at bounding box center [526, 464] width 48 height 68
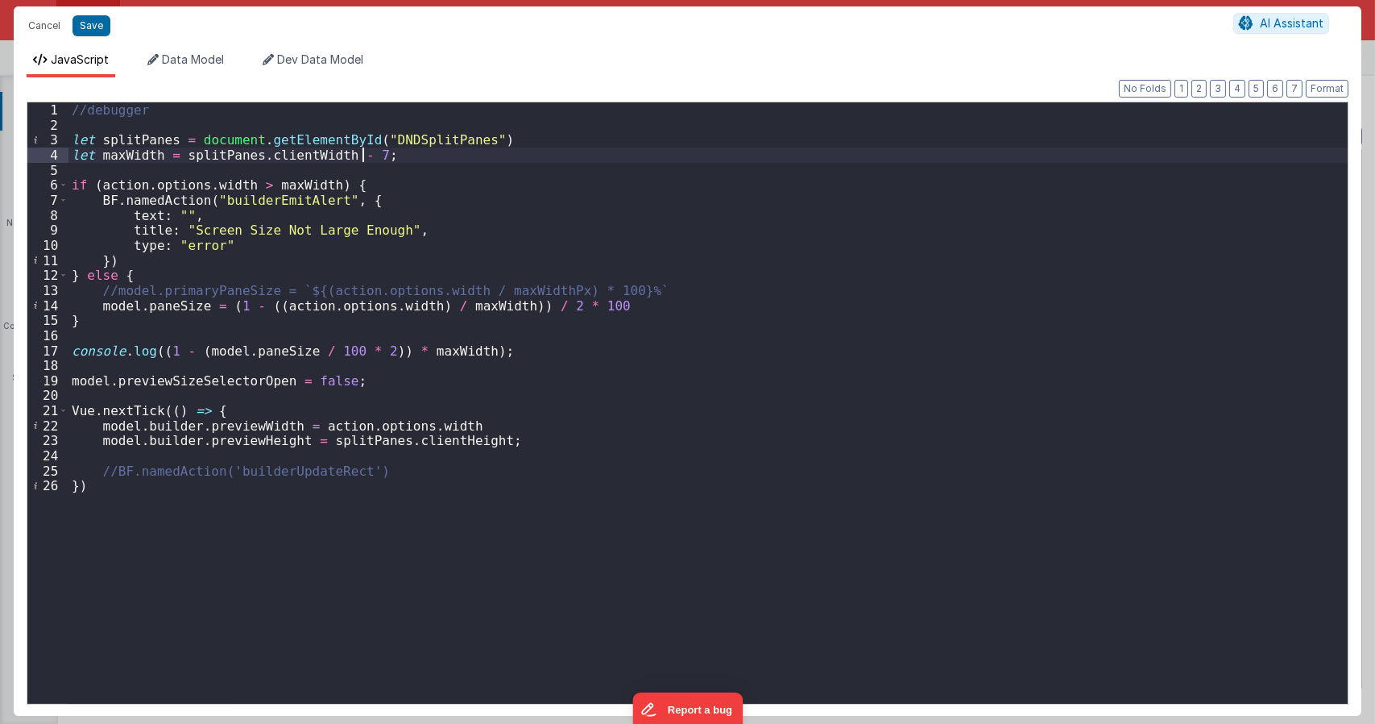
click at [363, 157] on div "//debugger let splitPanes = document . getElementById ( "DNDSplitPanes" ) let m…" at bounding box center [707, 417] width 1279 height 631
type textarea "Dnd version - my baby, please don't touch"
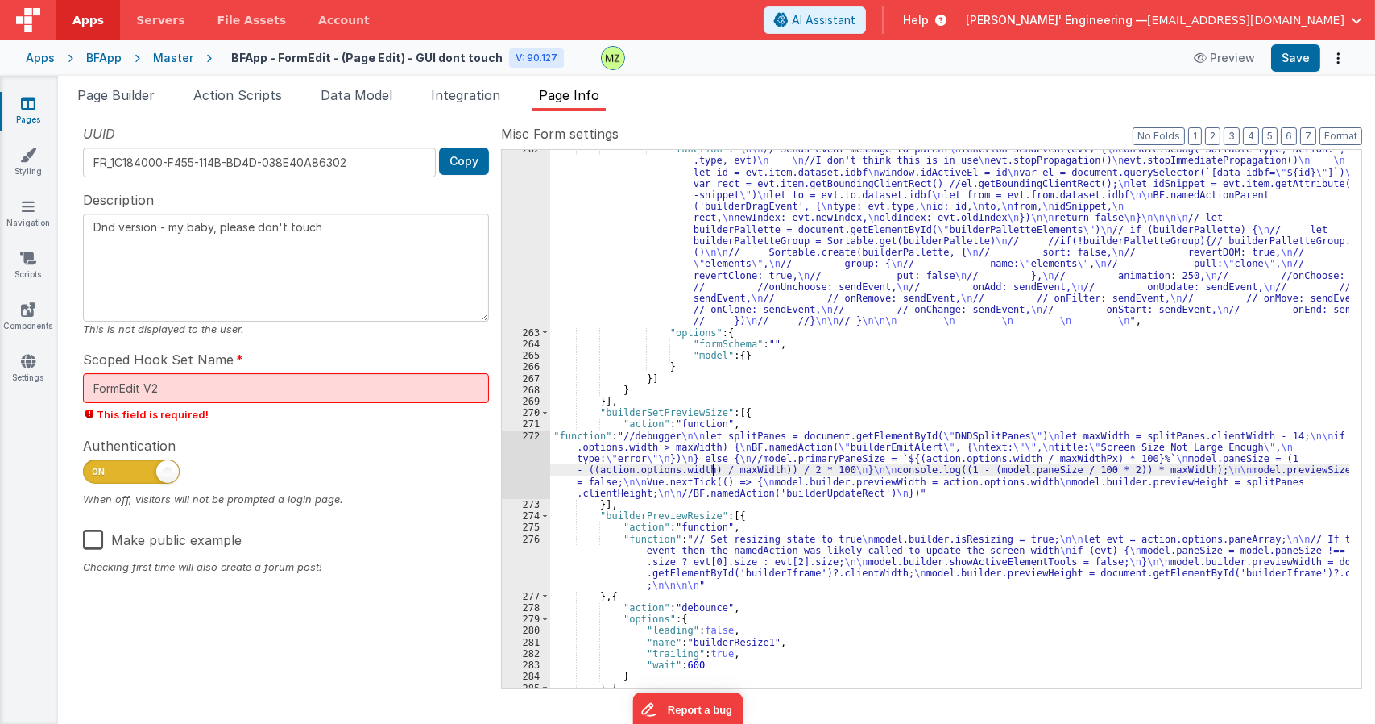
click at [712, 469] on div ""function" : " \n\n // Sends event message to parent \n function sendEvent(evt)…" at bounding box center [949, 509] width 799 height 732
click at [533, 433] on div "272" at bounding box center [526, 464] width 48 height 68
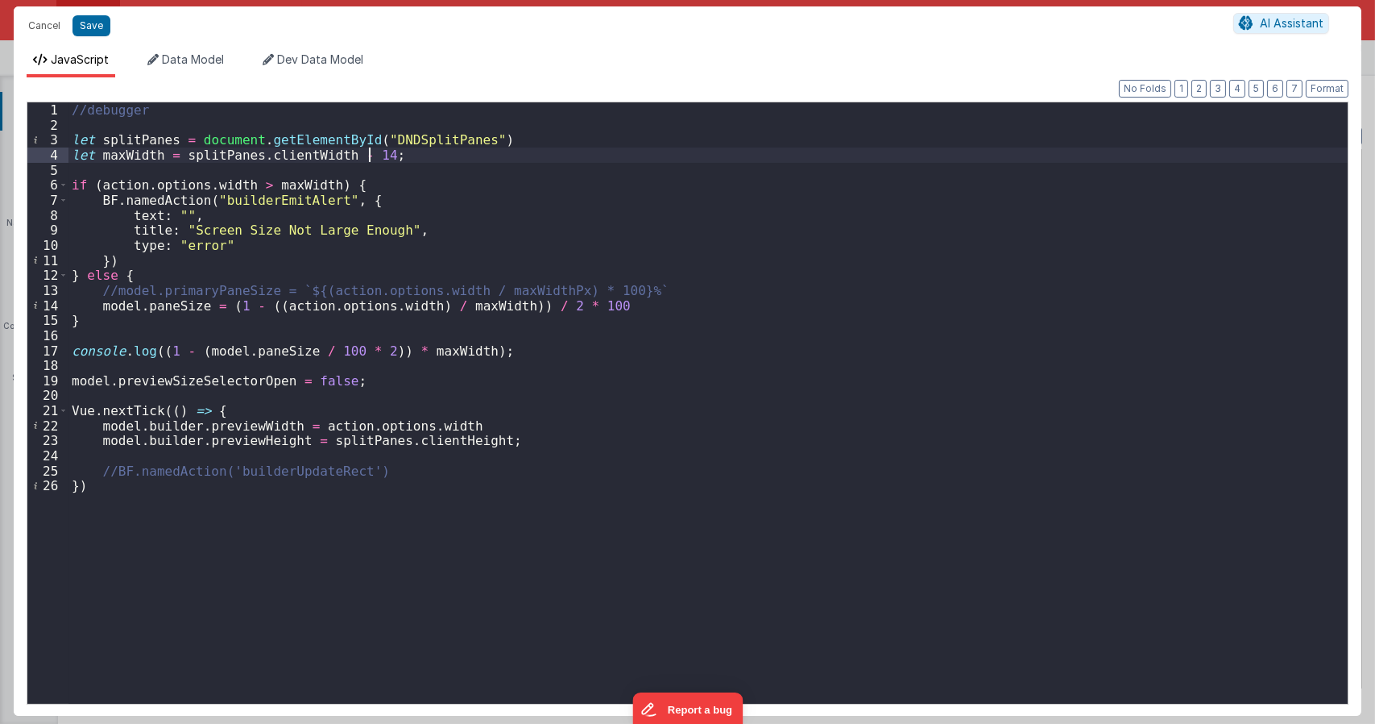
click at [366, 157] on div "//debugger let splitPanes = document . getElementById ( "DNDSplitPanes" ) let m…" at bounding box center [707, 417] width 1279 height 631
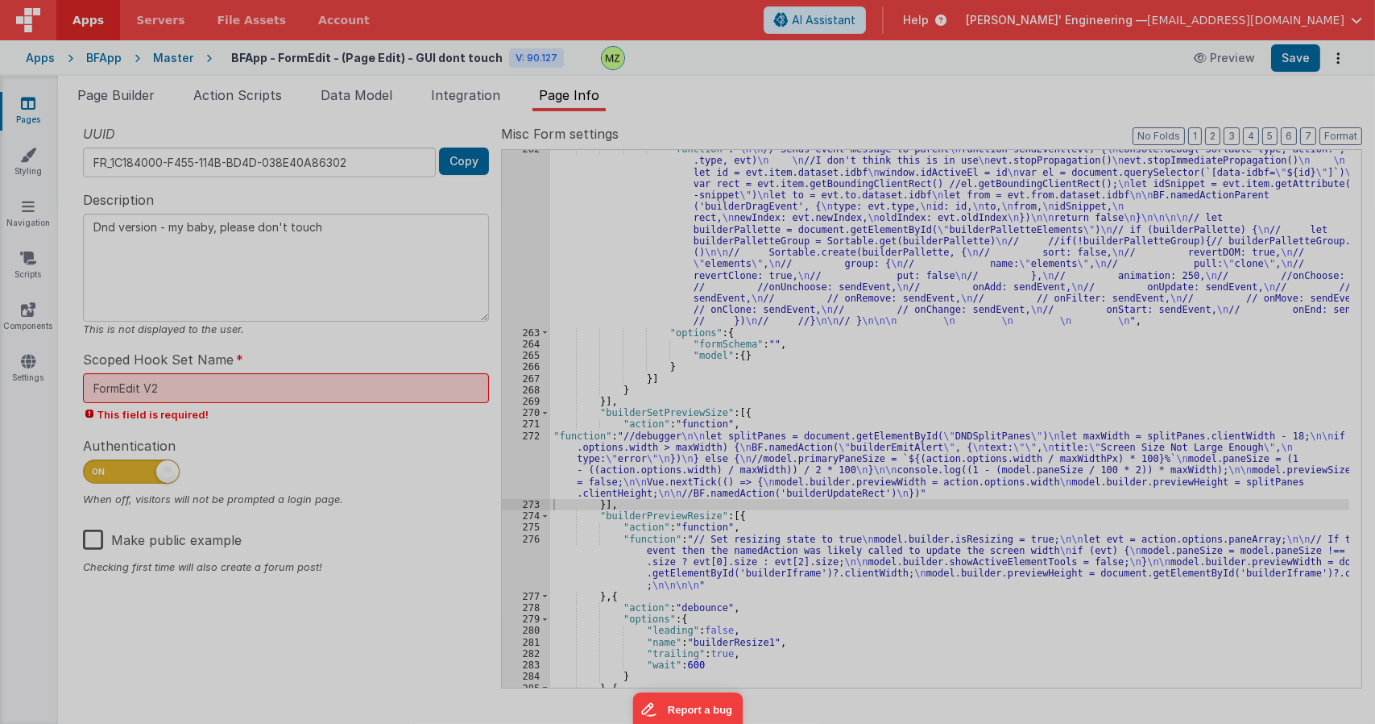
type textarea "Dnd version - my baby, please don't touch"
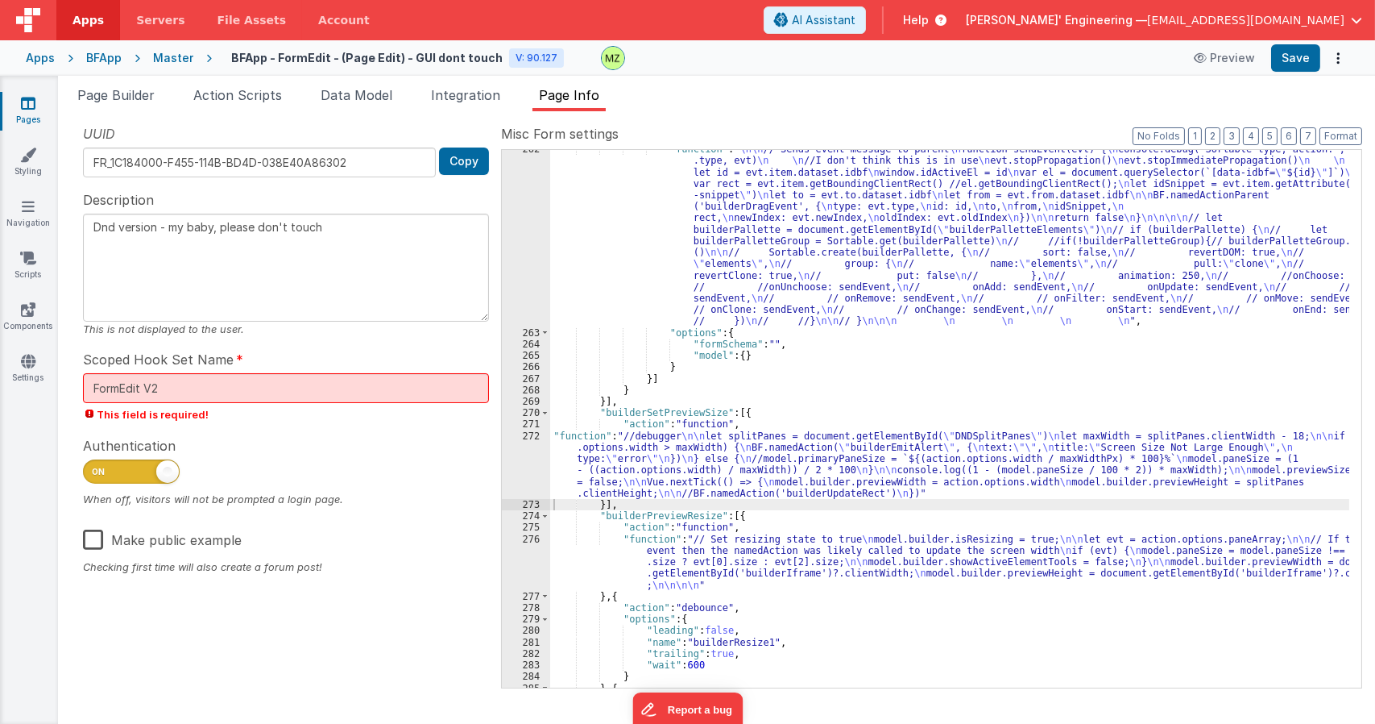
click at [711, 466] on div ""function" : " \n\n // Sends event message to parent \n function sendEvent(evt)…" at bounding box center [949, 509] width 799 height 732
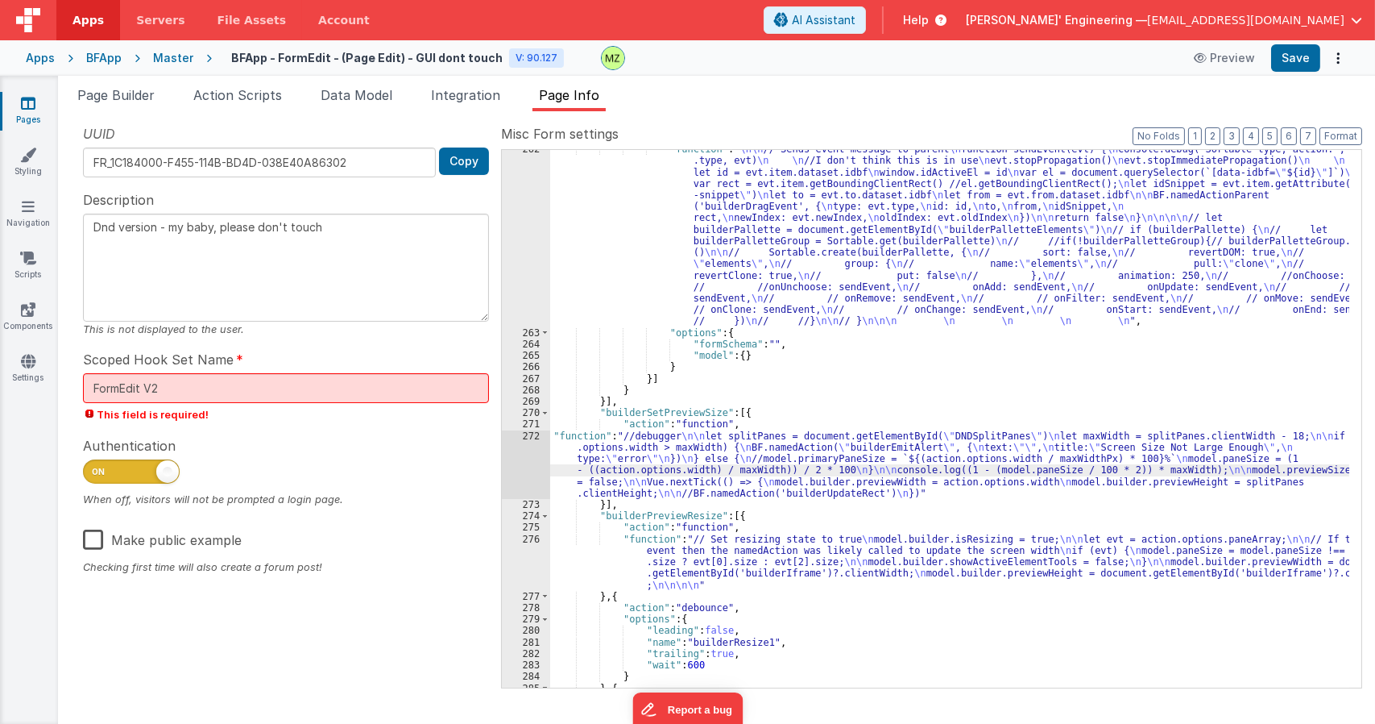
click at [532, 438] on div "272" at bounding box center [526, 464] width 48 height 68
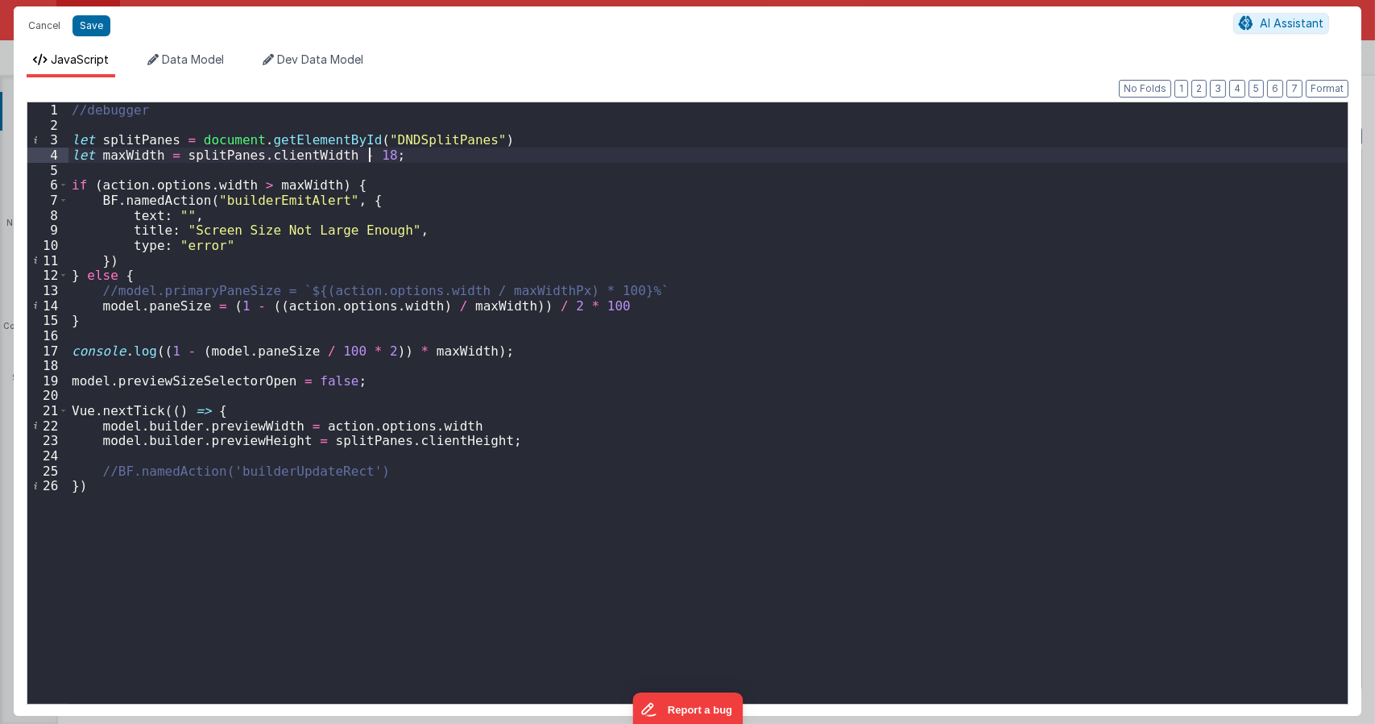
click at [370, 155] on div "//debugger let splitPanes = document . getElementById ( "DNDSplitPanes" ) let m…" at bounding box center [707, 417] width 1279 height 631
type textarea "Dnd version - my baby, please don't touch"
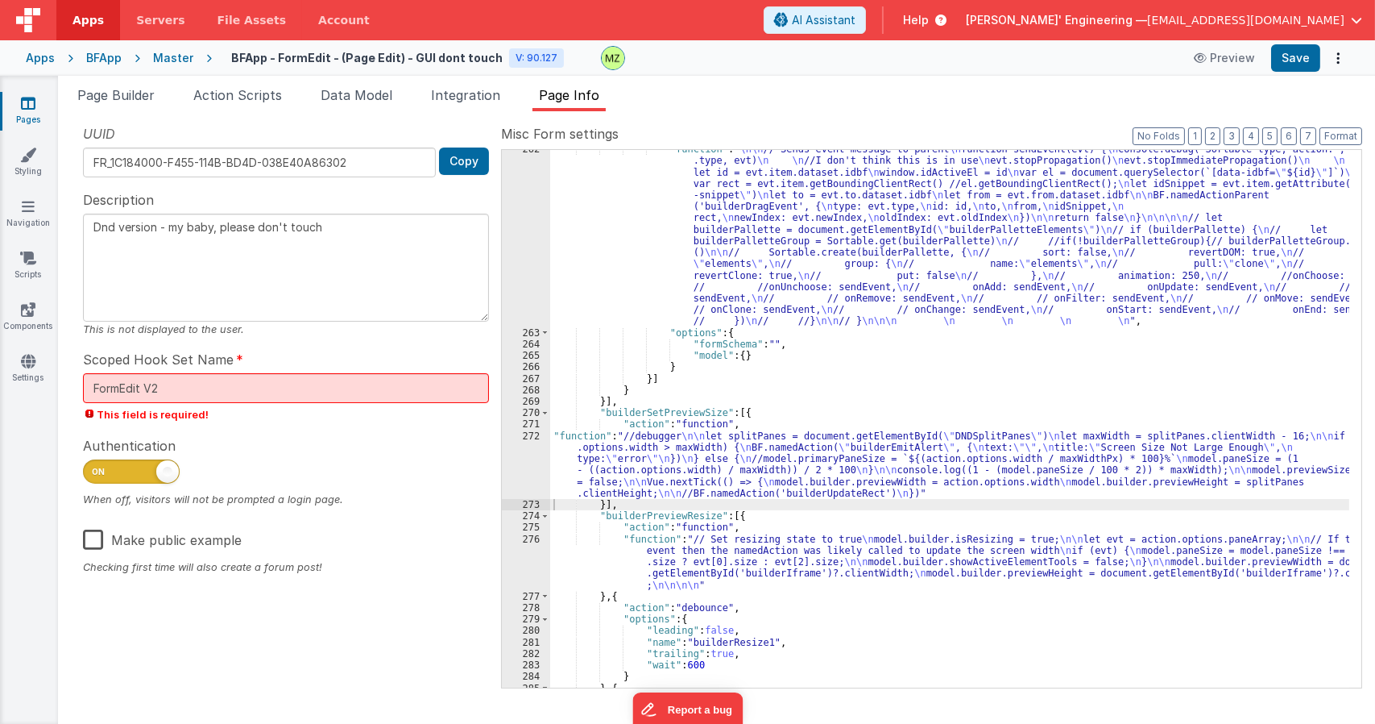
click at [619, 441] on div ""function" : " \n\n // Sends event message to parent \n function sendEvent(evt)…" at bounding box center [949, 509] width 799 height 732
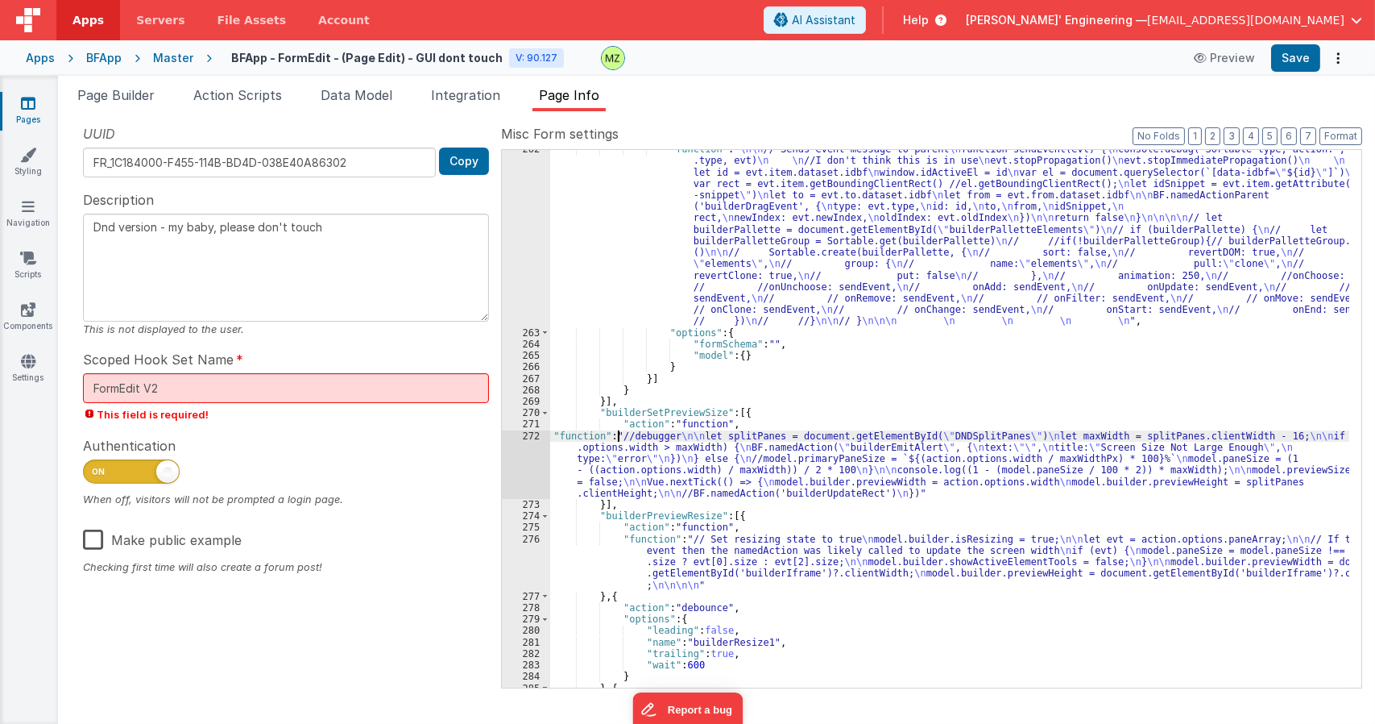
click at [520, 435] on div "272" at bounding box center [526, 464] width 48 height 68
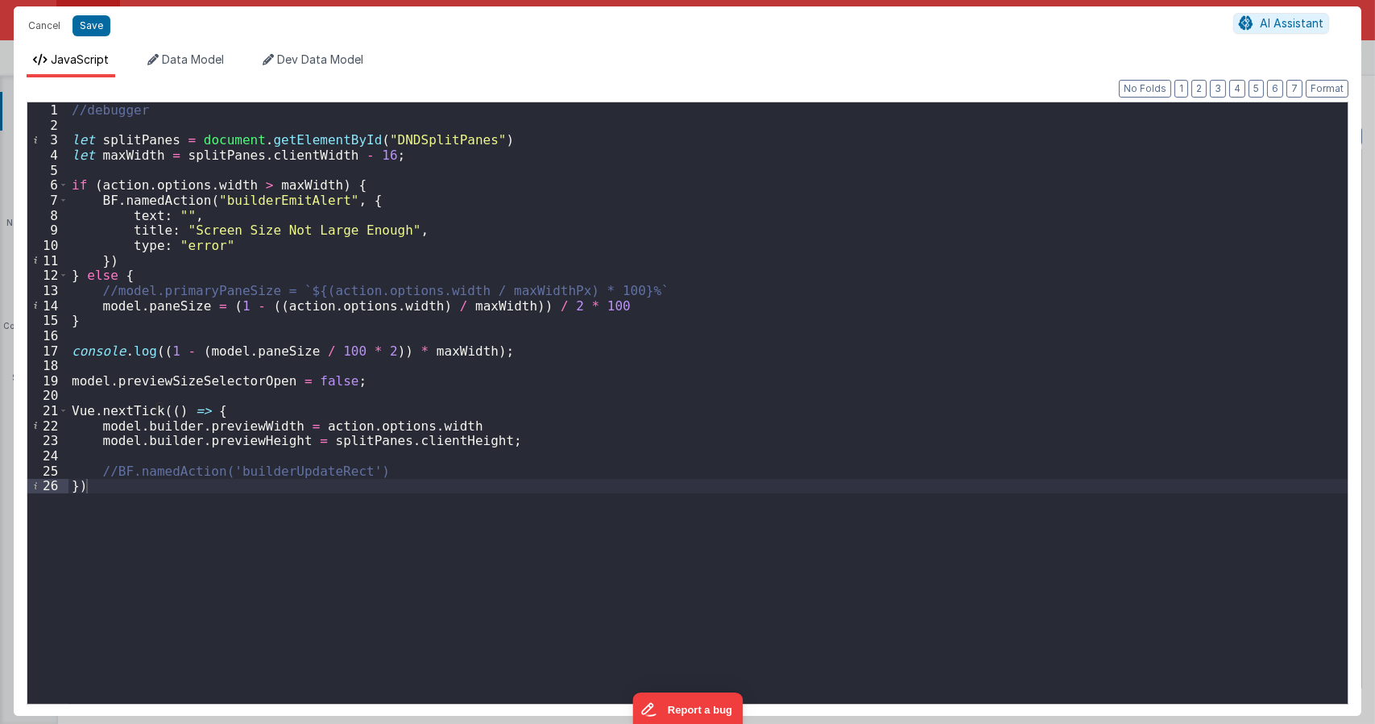
click at [365, 151] on div "//debugger let splitPanes = document . getElementById ( "DNDSplitPanes" ) let m…" at bounding box center [707, 417] width 1279 height 631
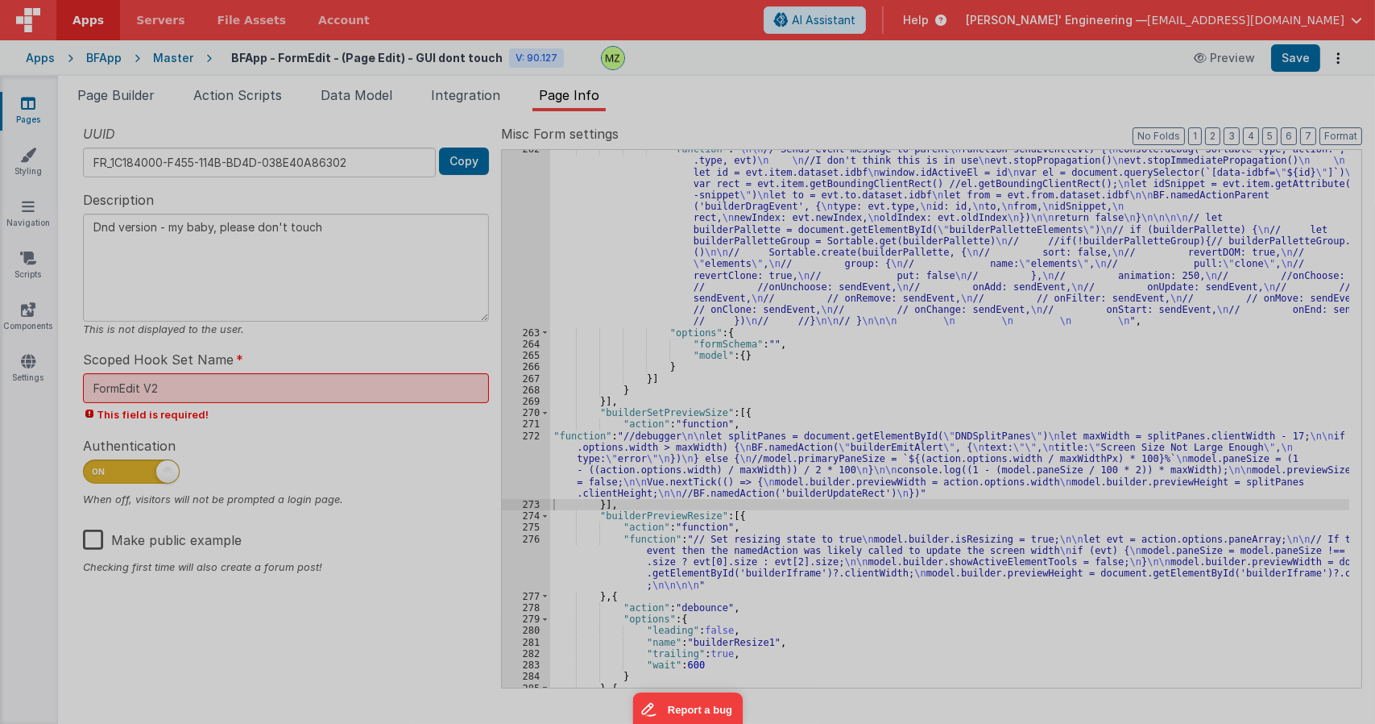
type textarea "Dnd version - my baby, please don't touch"
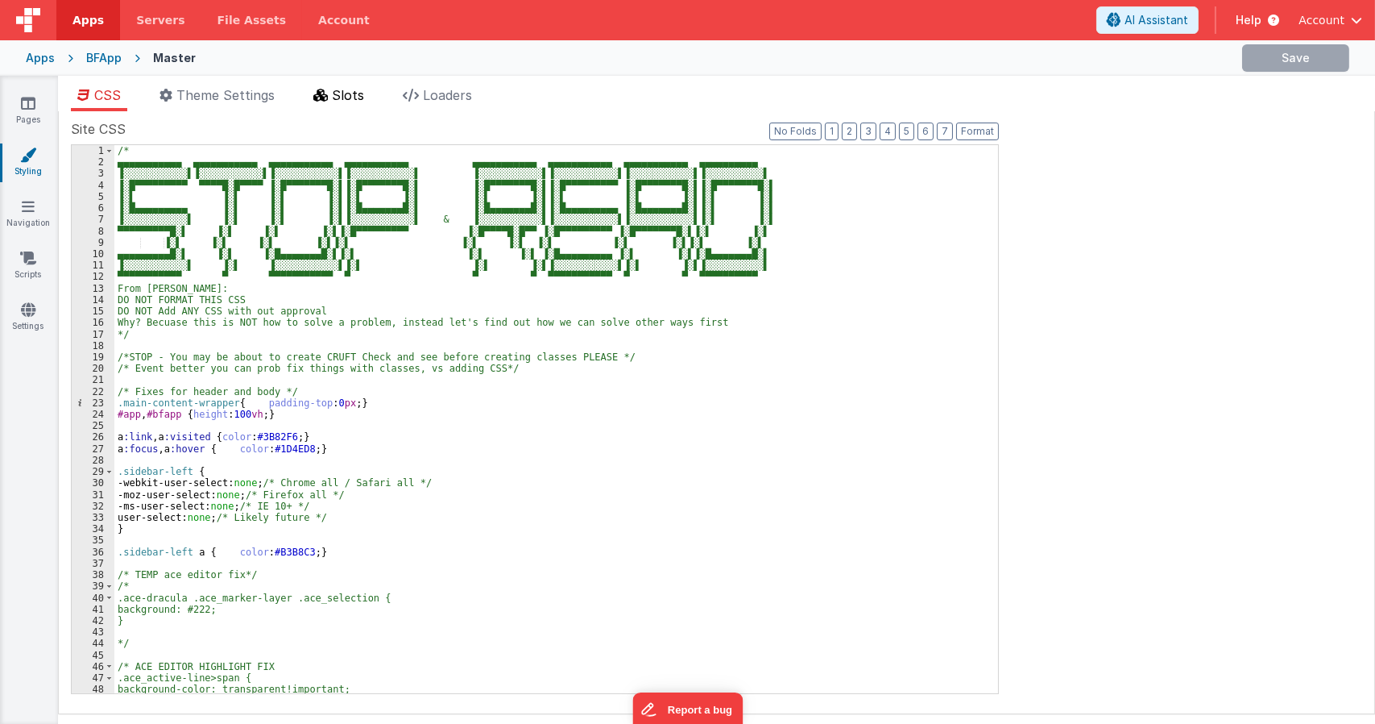
click at [346, 102] on span "Slots" at bounding box center [348, 95] width 32 height 16
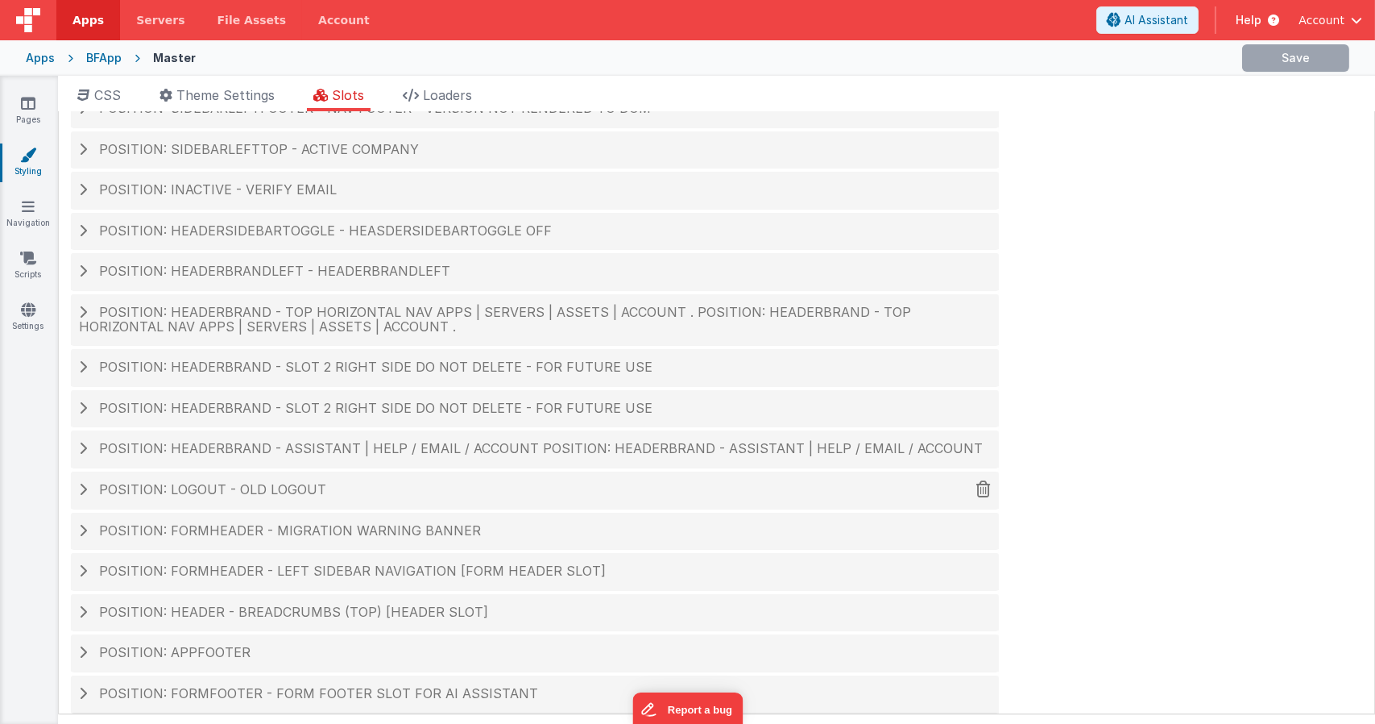
scroll to position [67, 0]
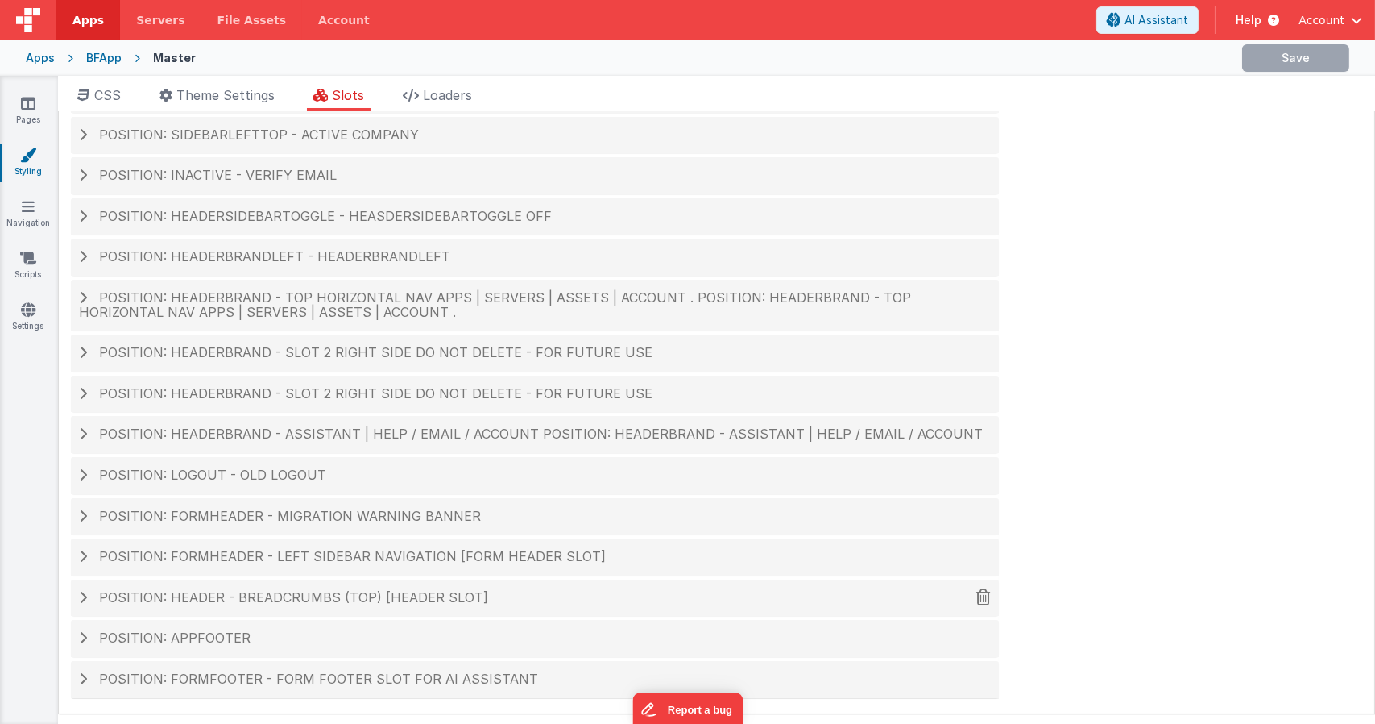
click at [296, 591] on span "Position: header - breadcrumbs (top) [header slot]" at bounding box center [293, 597] width 389 height 16
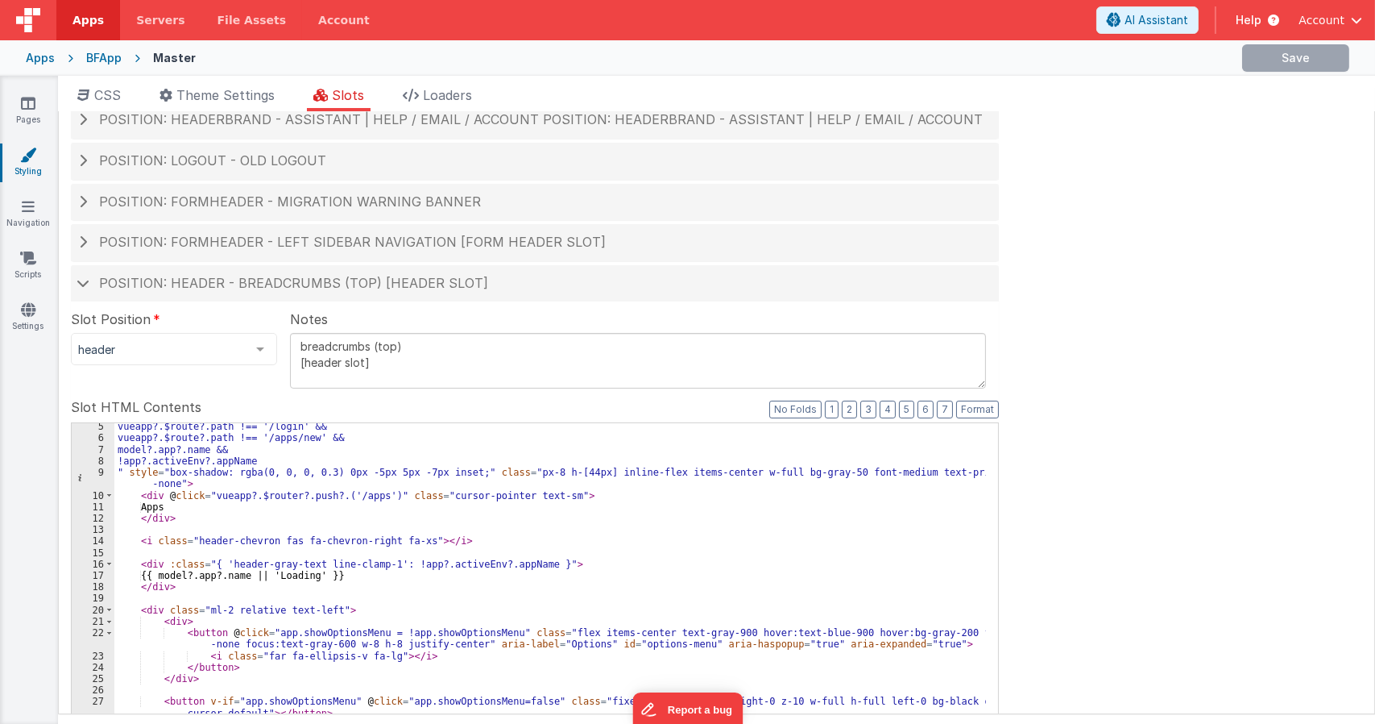
scroll to position [550, 0]
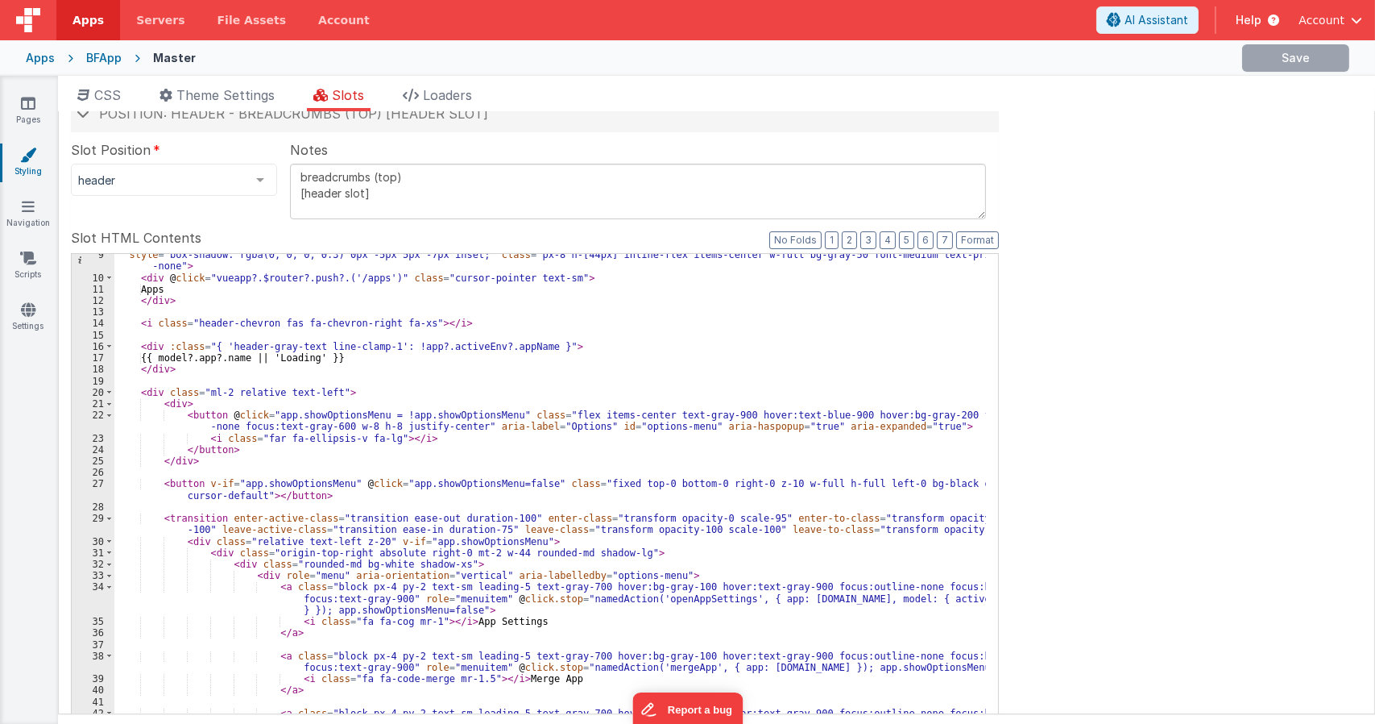
click at [515, 496] on div "" style = "box-shadow: rgba(0, 0, 0, 0.3) 0px -5px 5px -7px inset;" class = "px…" at bounding box center [550, 527] width 872 height 557
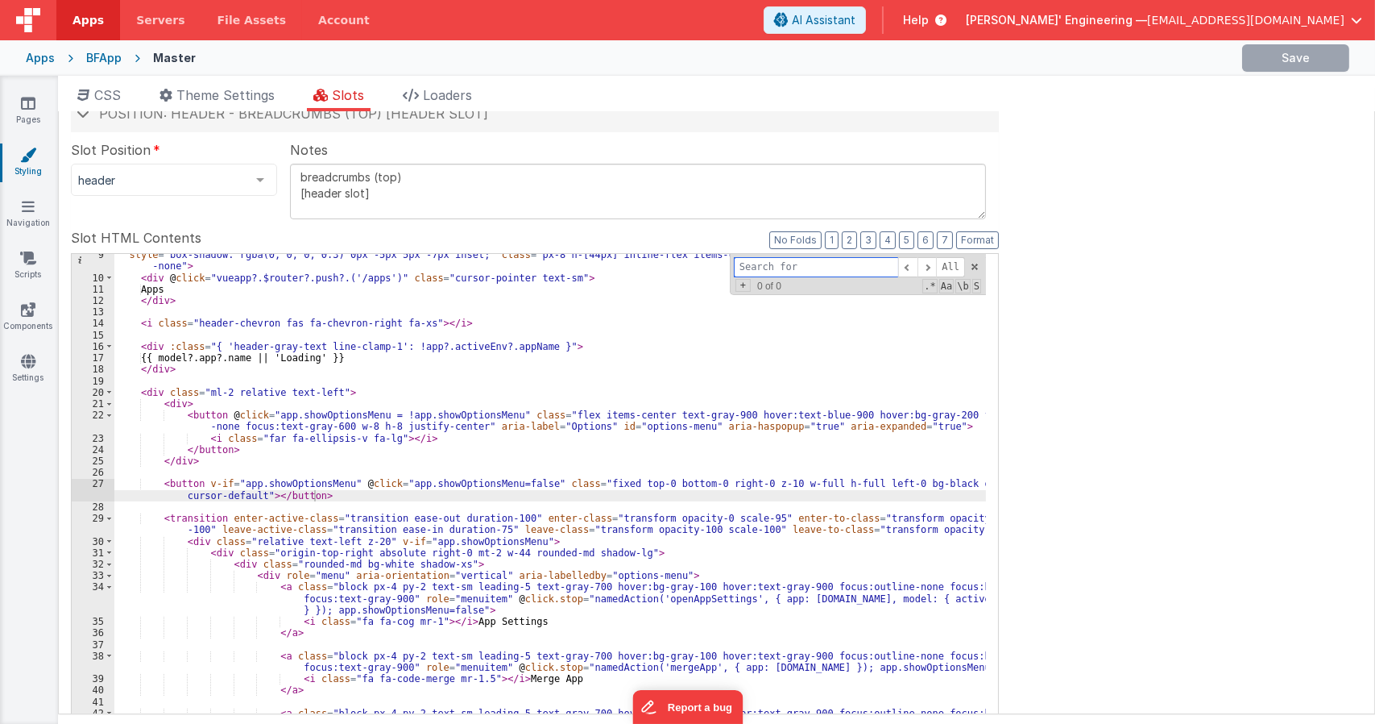
click at [836, 272] on input at bounding box center [816, 267] width 164 height 20
paste input "builderSelectDarkLightMode"
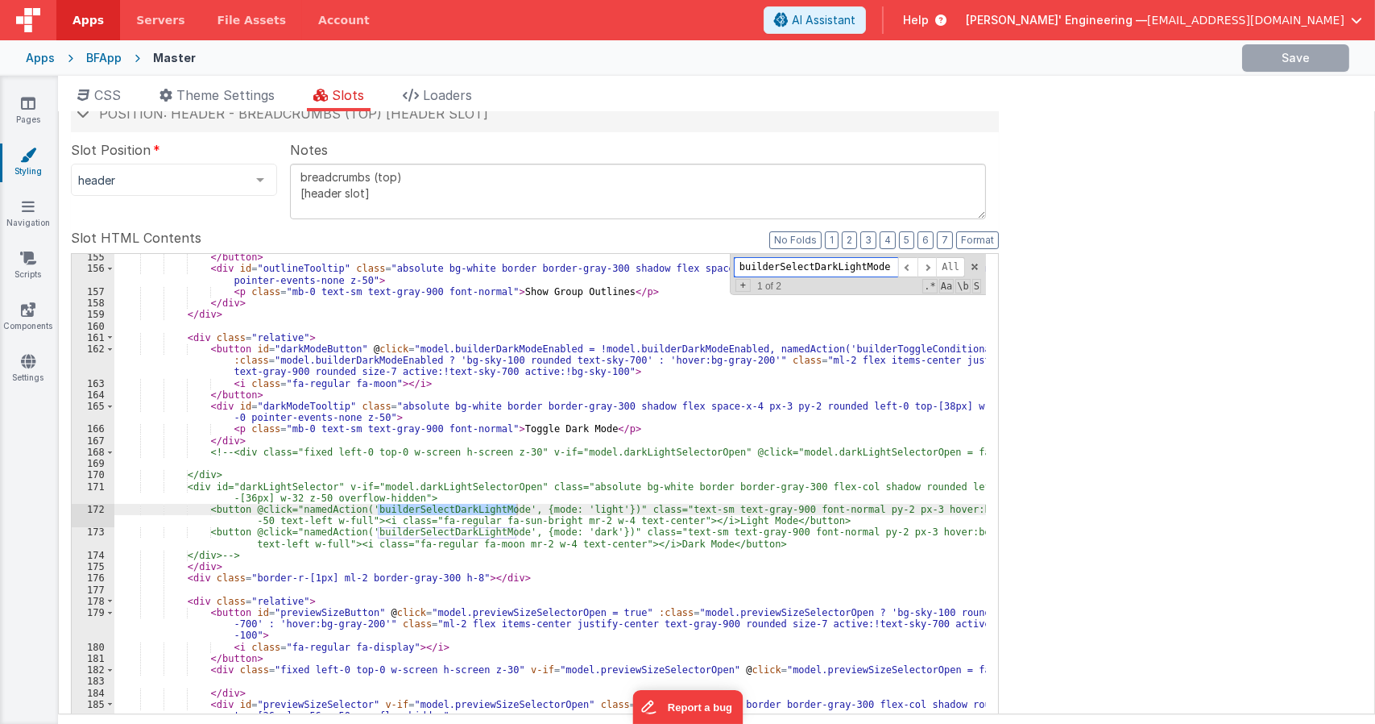
scroll to position [2008, 0]
type input "builderSelectDarkLightMode"
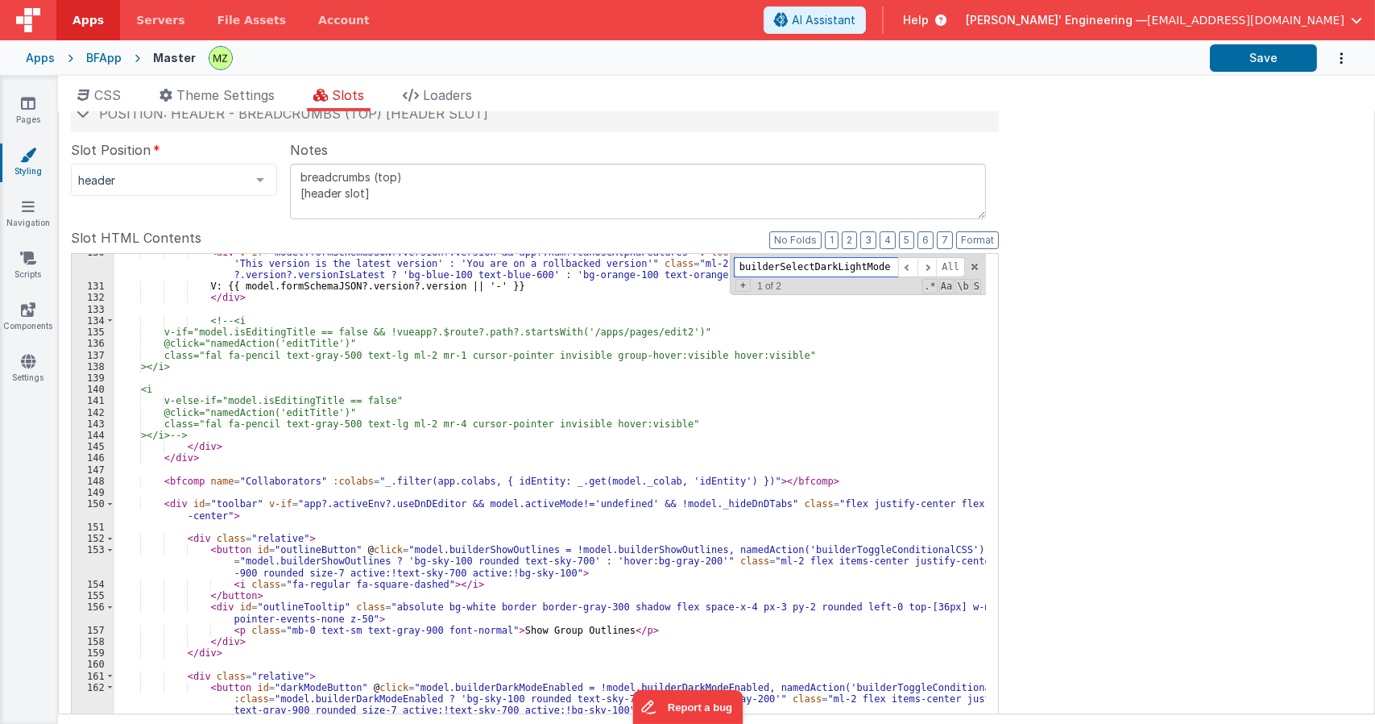
scroll to position [1621, 0]
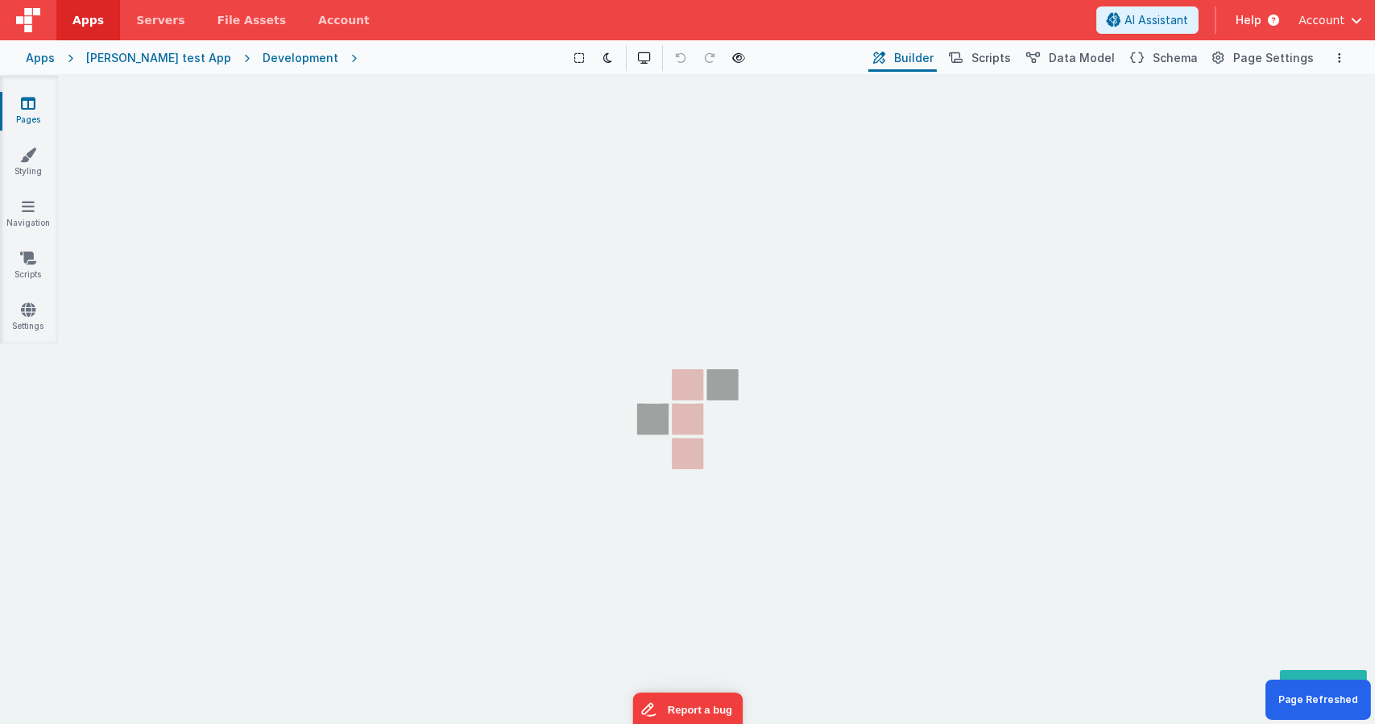
click at [579, 253] on section "Pages Styling Navigation Scripts Settings" at bounding box center [687, 390] width 1375 height 629
